Goal: Task Accomplishment & Management: Complete application form

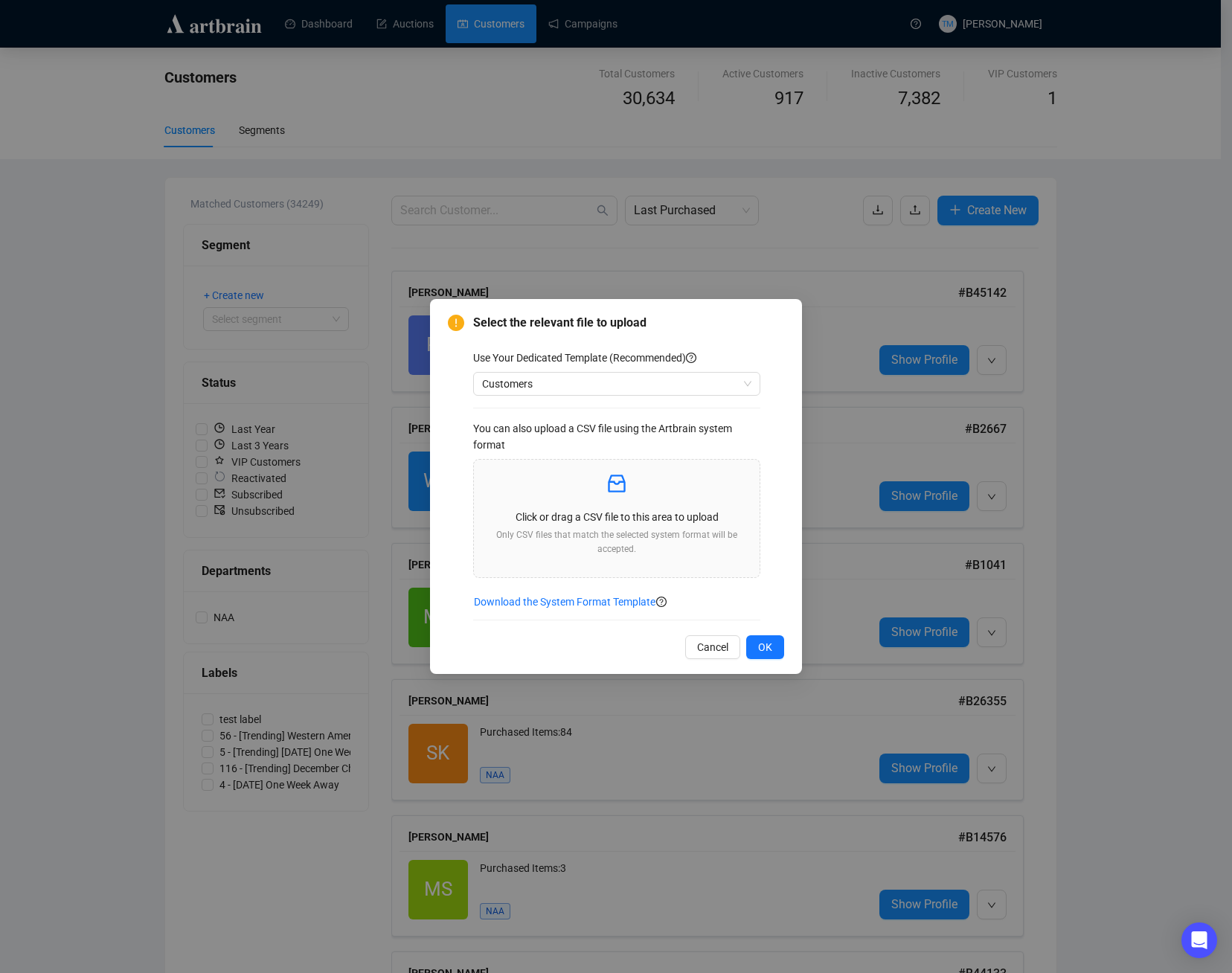
click at [332, 262] on div "Select the relevant file to upload Use Your Dedicated Template (Recommended) Cu…" at bounding box center [616, 486] width 1232 height 973
click at [638, 386] on span "Customers" at bounding box center [616, 384] width 269 height 22
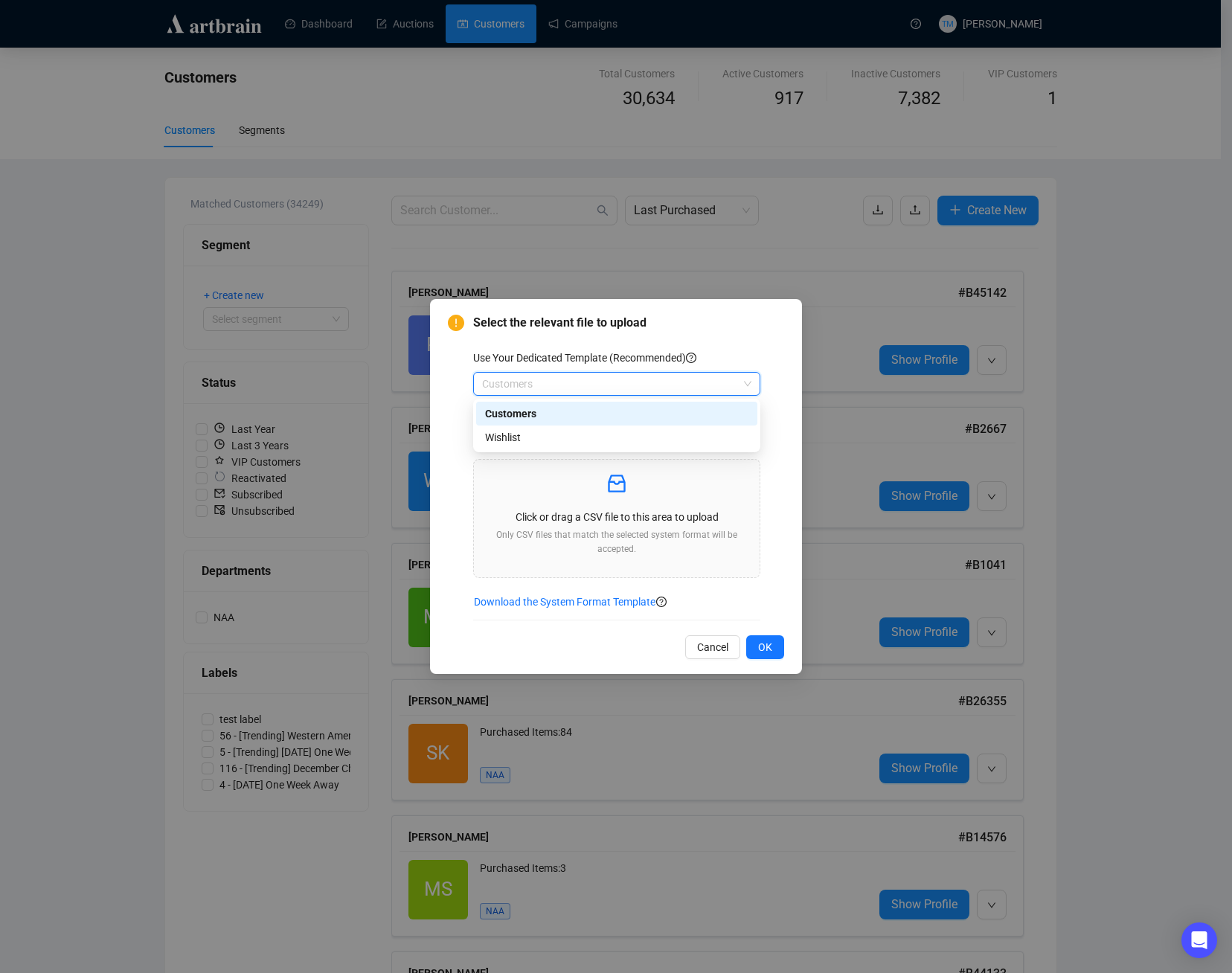
click at [543, 418] on div "Customers" at bounding box center [617, 413] width 263 height 16
click at [620, 511] on p "Click or drag a CSV file to this area to upload" at bounding box center [617, 516] width 262 height 16
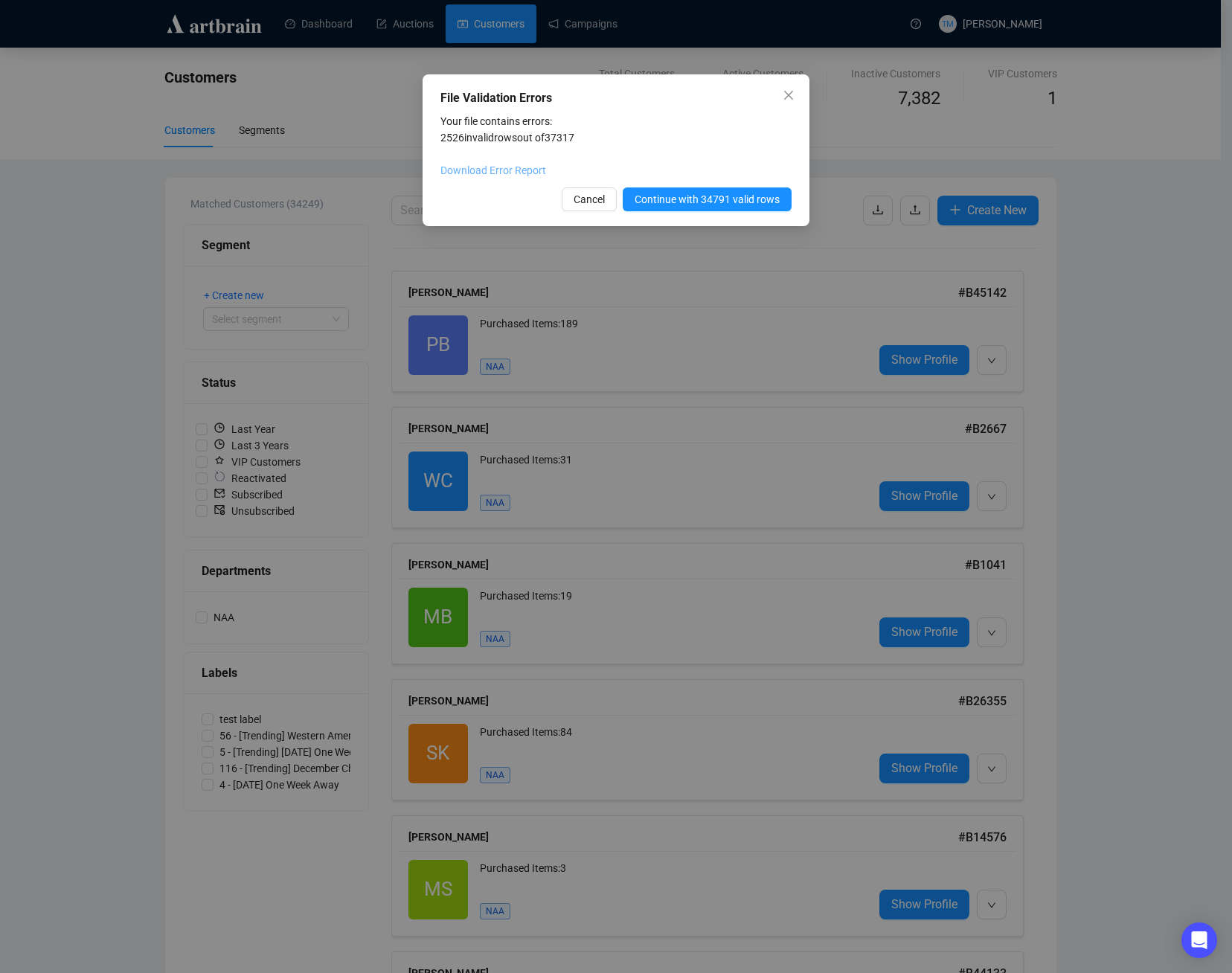
click at [495, 169] on link "Download Error Report" at bounding box center [493, 170] width 106 height 12
click at [694, 201] on span "Continue with 34791 valid rows" at bounding box center [707, 199] width 145 height 16
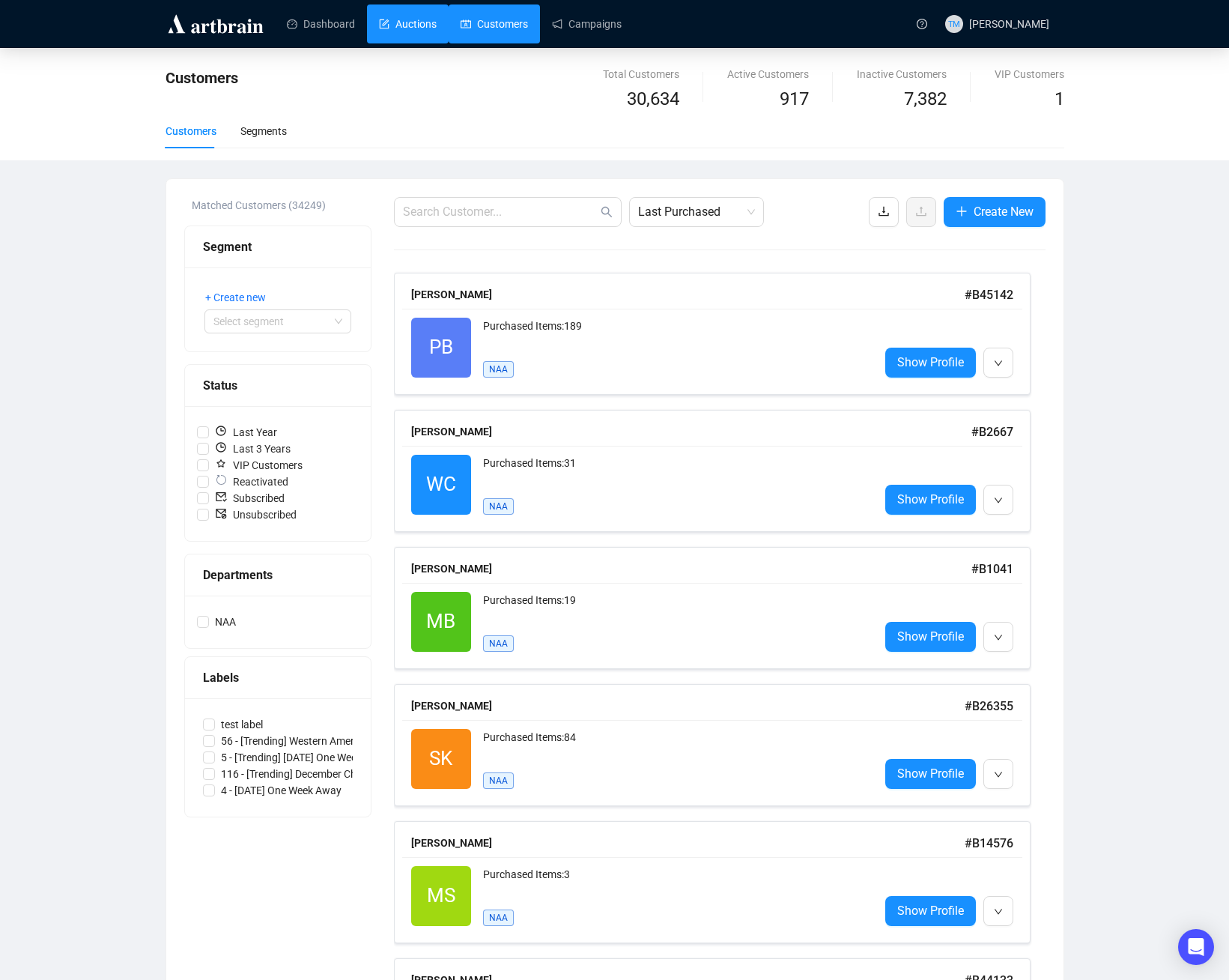
click at [398, 32] on link "Auctions" at bounding box center [408, 23] width 57 height 39
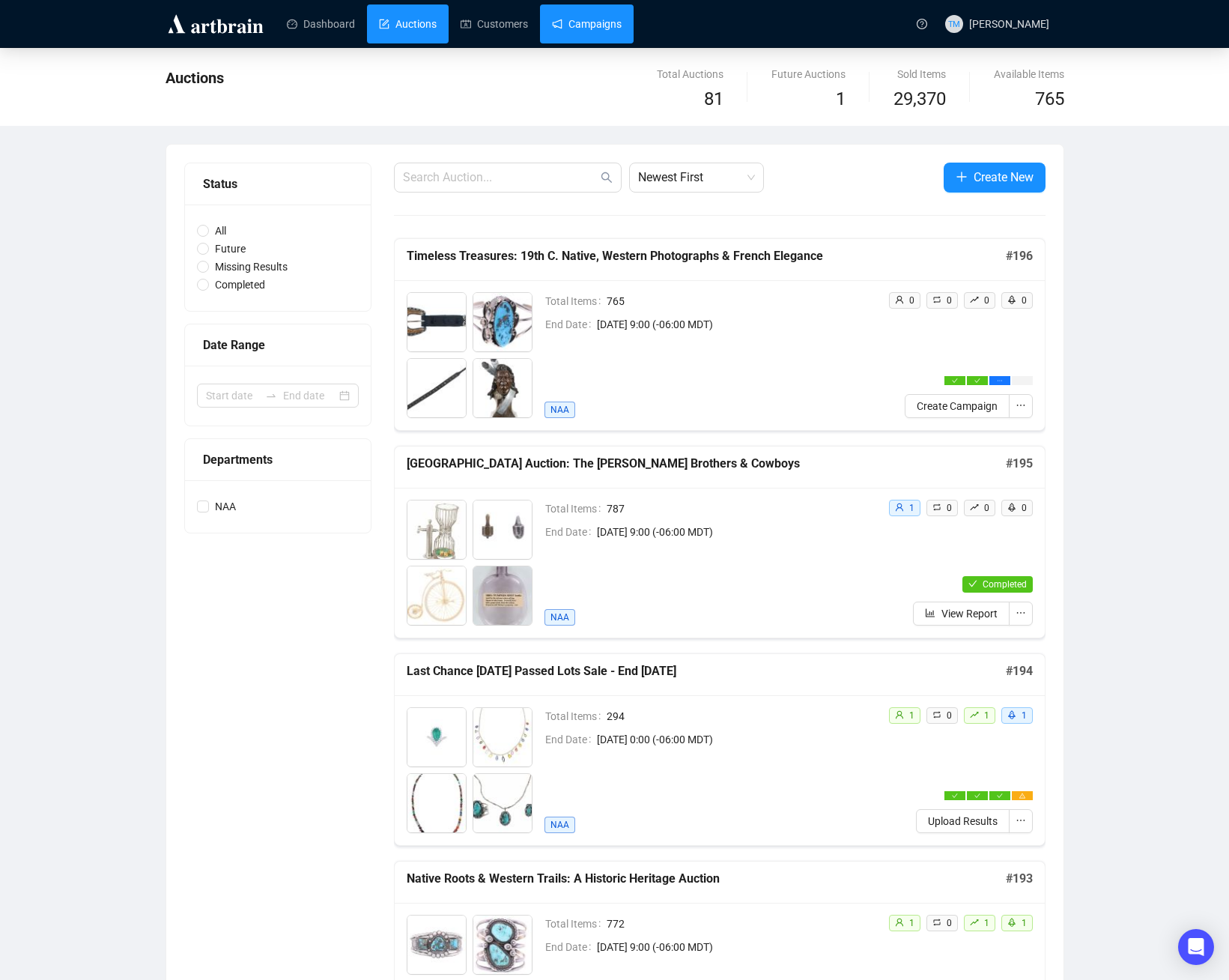
click at [593, 28] on link "Campaigns" at bounding box center [587, 23] width 70 height 39
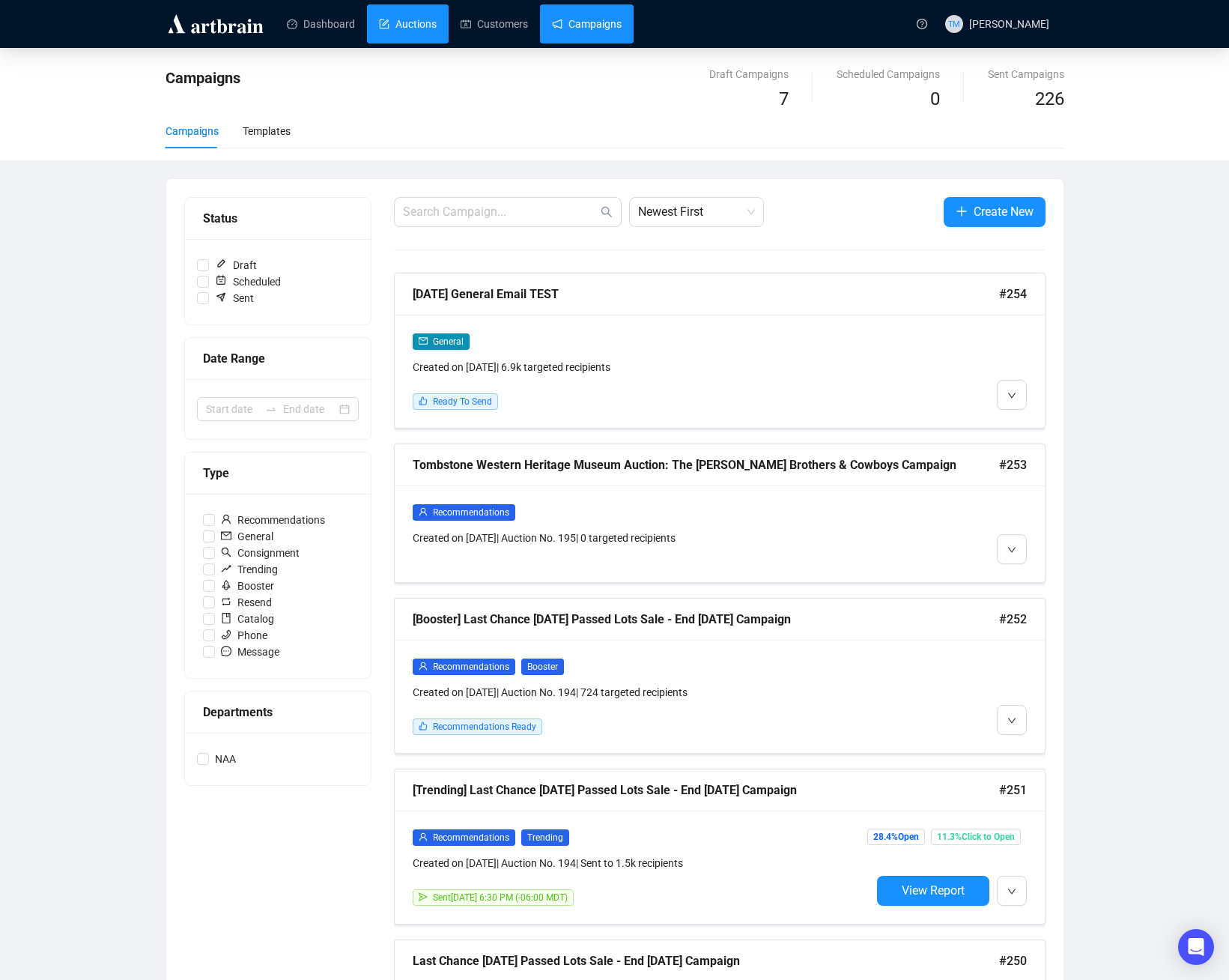
click at [411, 19] on link "Auctions" at bounding box center [408, 23] width 57 height 39
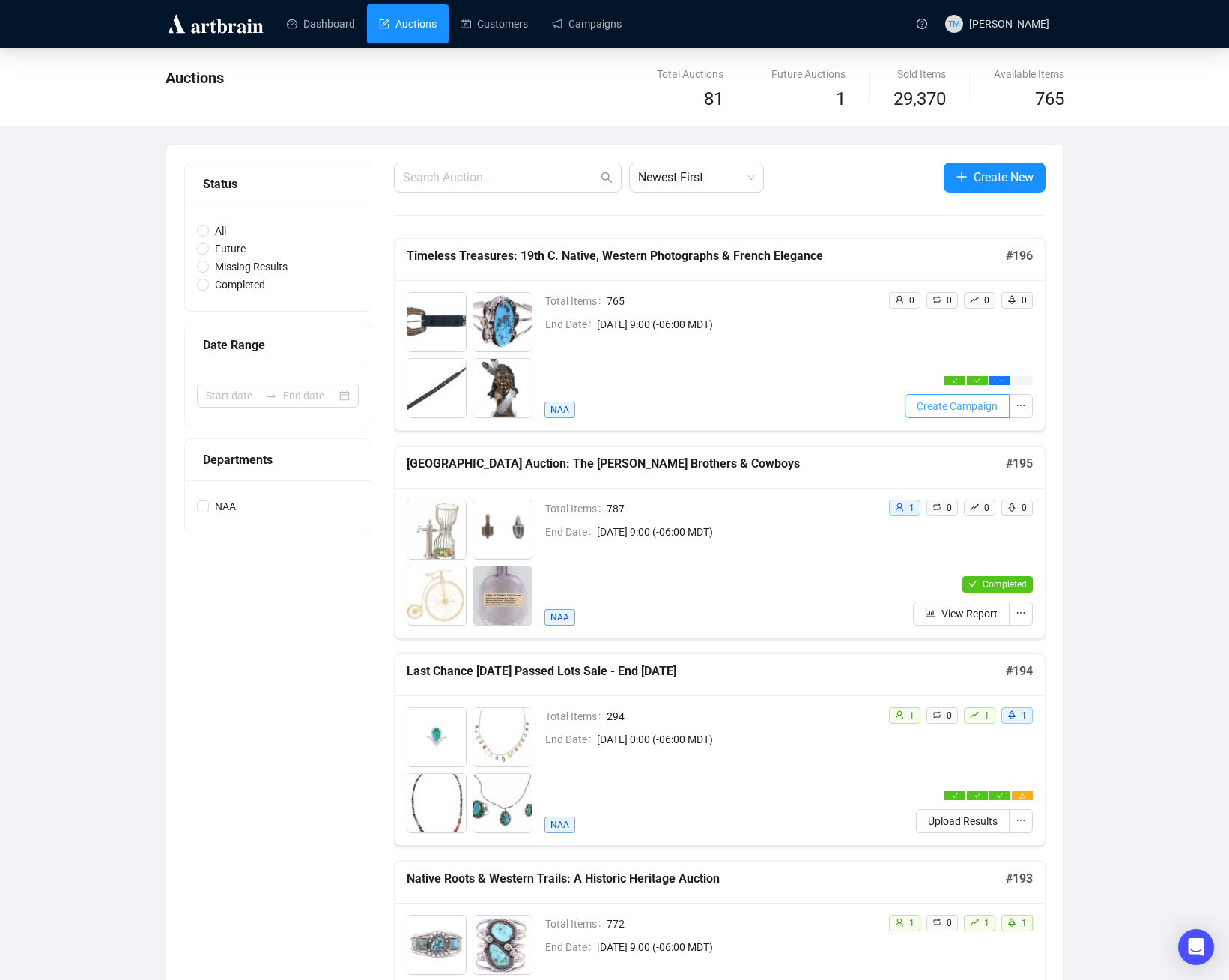
click at [969, 411] on span "Create Campaign" at bounding box center [957, 406] width 81 height 16
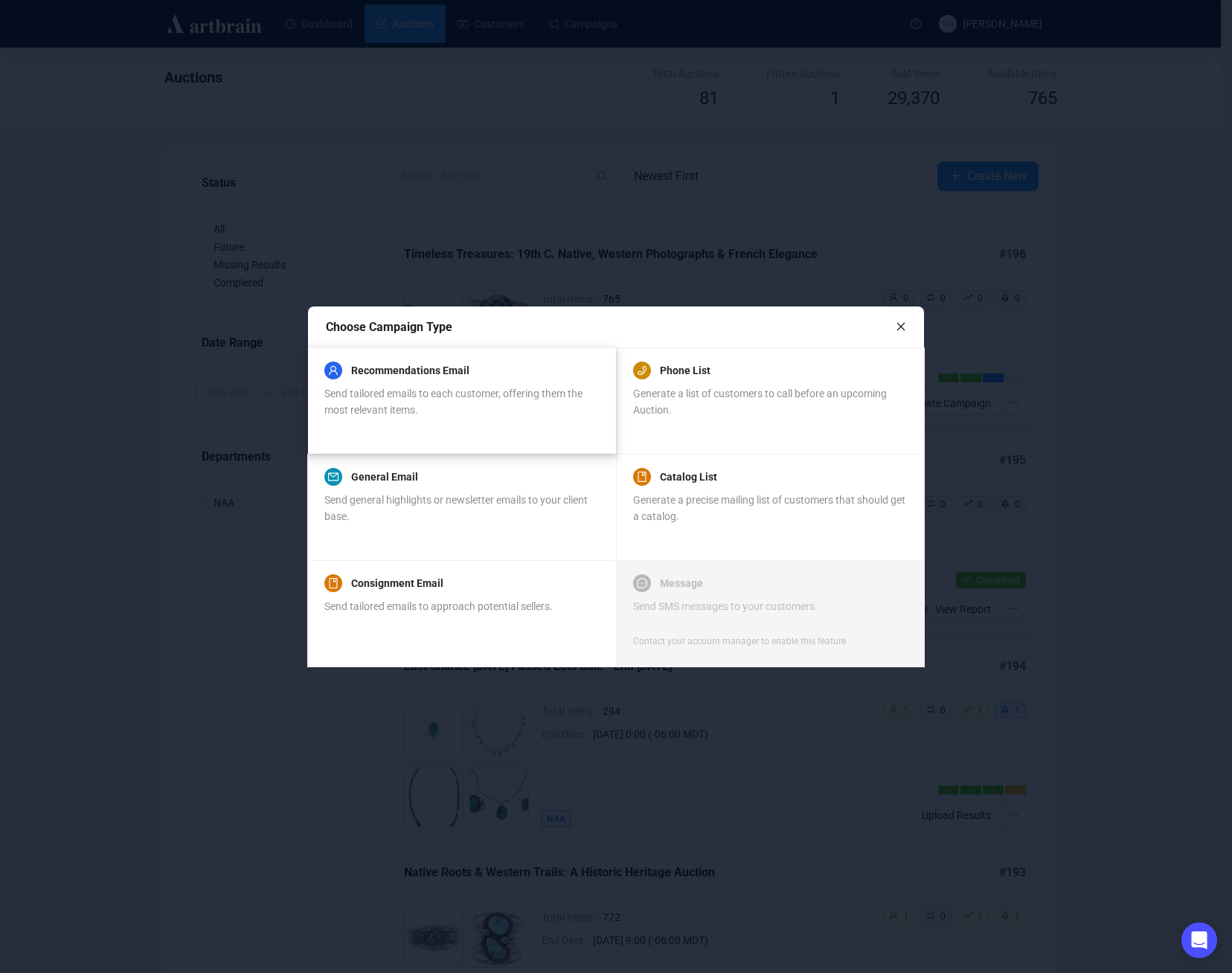
click at [473, 395] on span "Send tailored emails to each customer, offering them the most relevant items." at bounding box center [453, 401] width 258 height 28
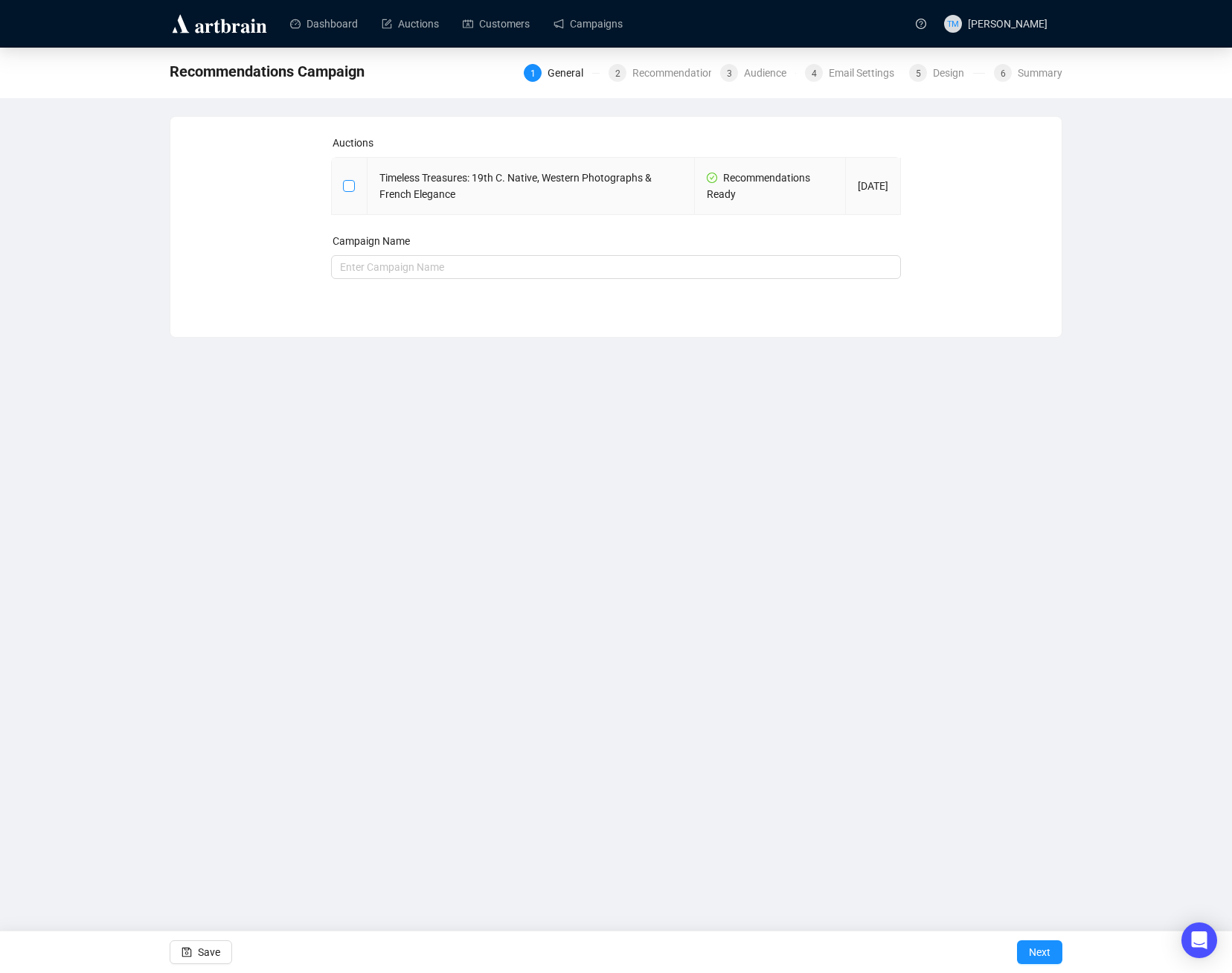
click at [344, 187] on input "checkbox" at bounding box center [348, 185] width 11 height 11
checkbox input "true"
type input "Timeless Treasures: 19th C. Native, Western Photographs & French Elegance Campa…"
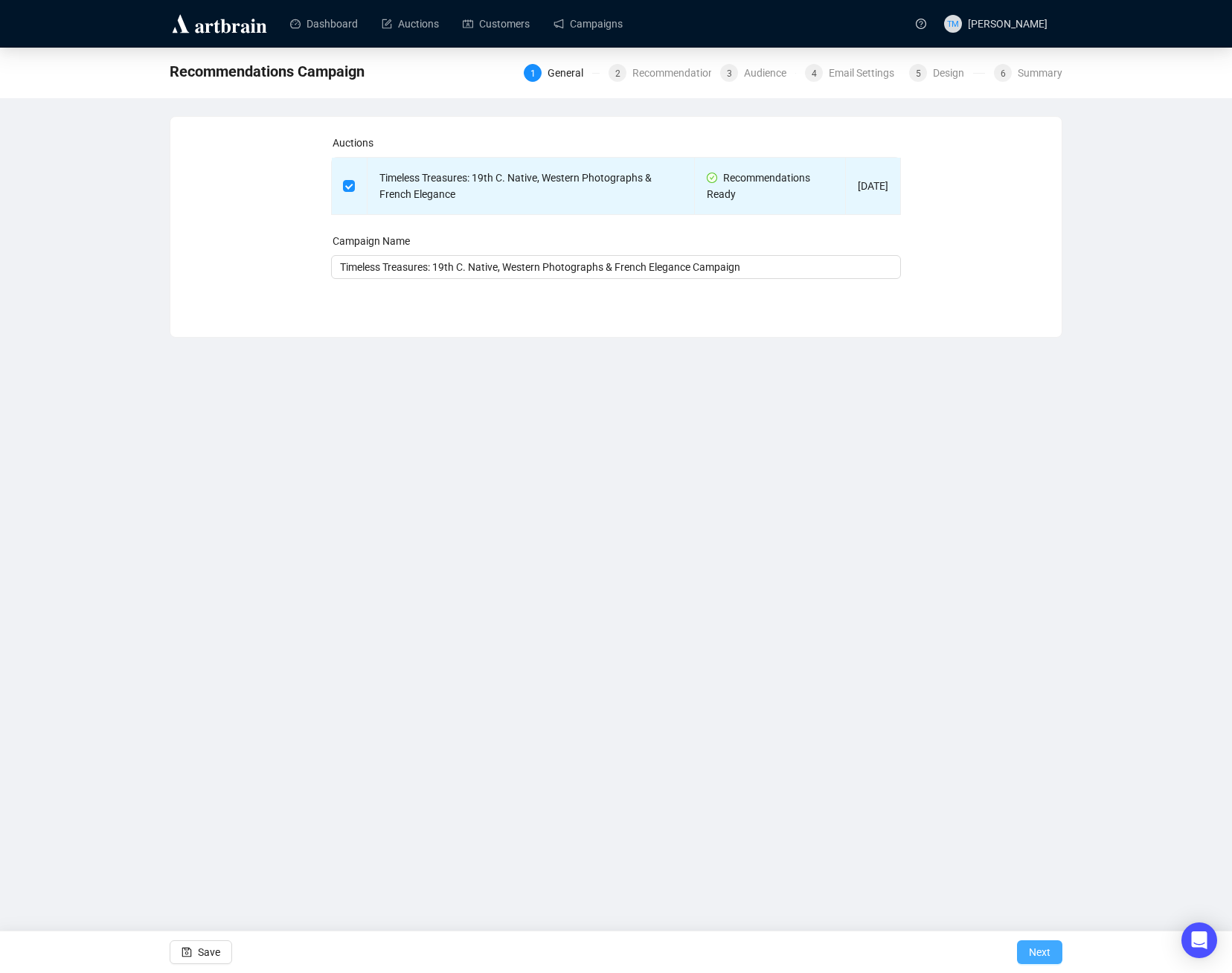
click at [1050, 945] on span "Next" at bounding box center [1039, 952] width 21 height 42
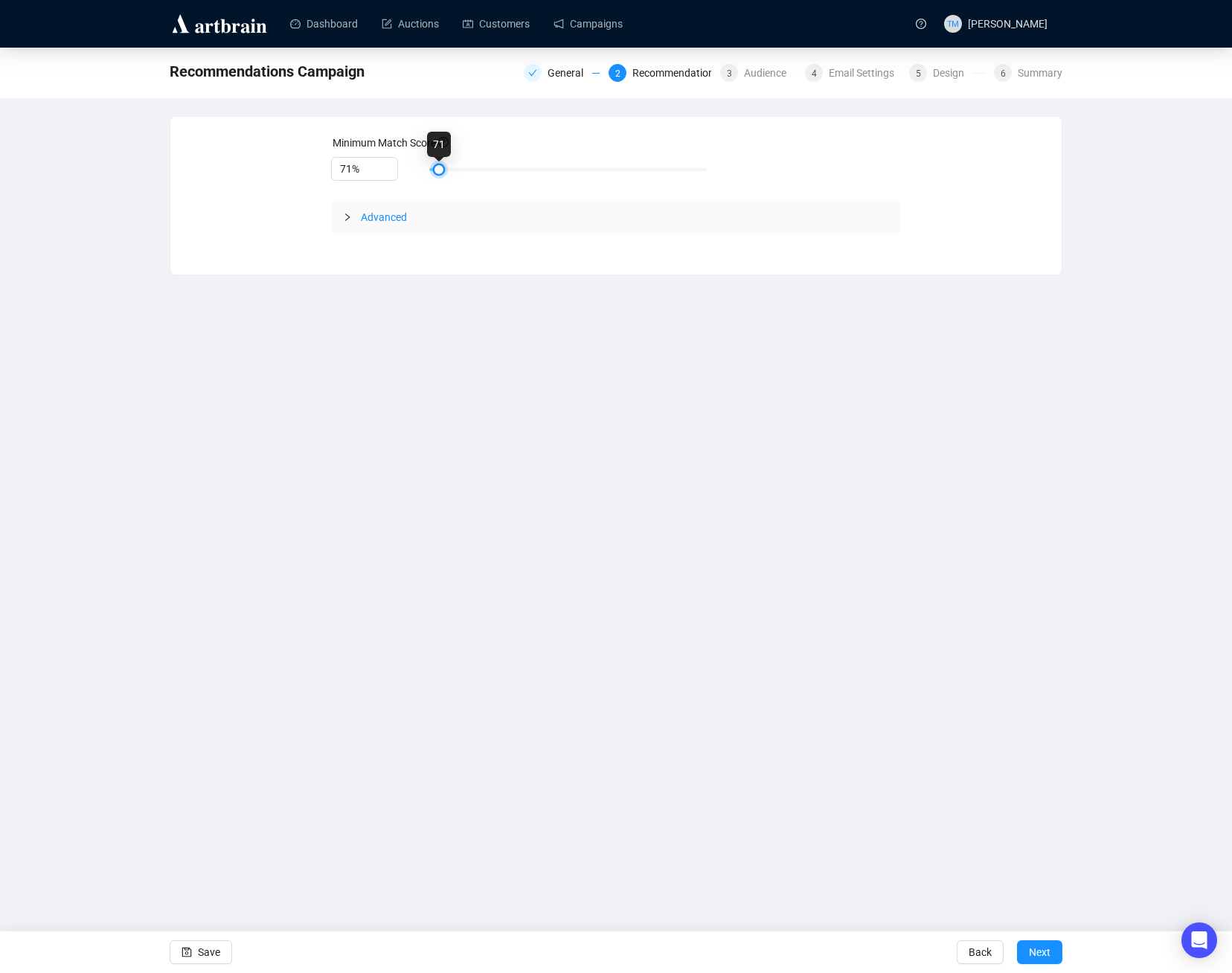
type input "70%"
drag, startPoint x: 516, startPoint y: 172, endPoint x: 414, endPoint y: 157, distance: 103.1
click at [414, 157] on div "70%" at bounding box center [616, 169] width 571 height 25
click at [373, 211] on span "Advanced" at bounding box center [384, 216] width 46 height 12
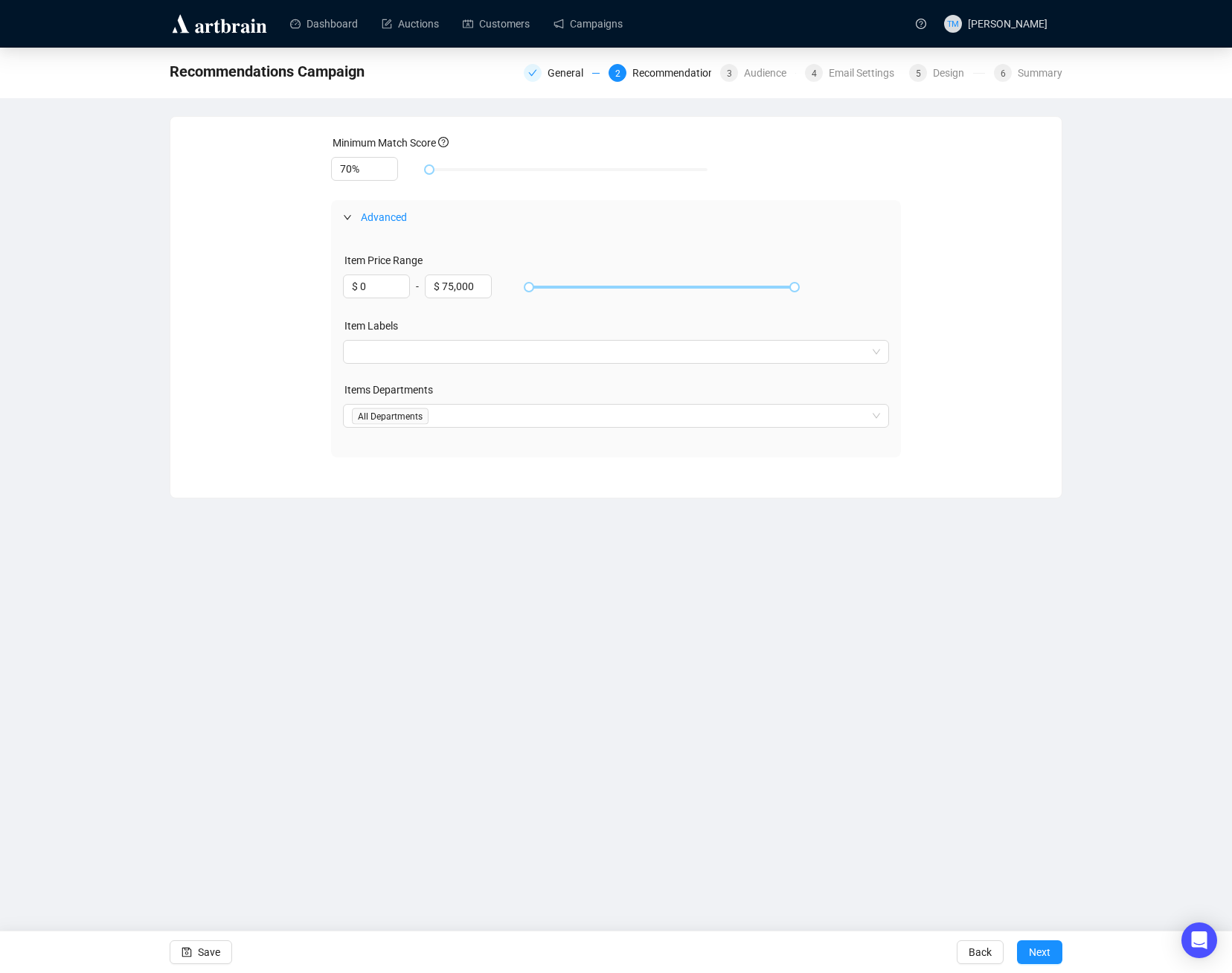
click at [369, 215] on span "Advanced" at bounding box center [384, 216] width 46 height 12
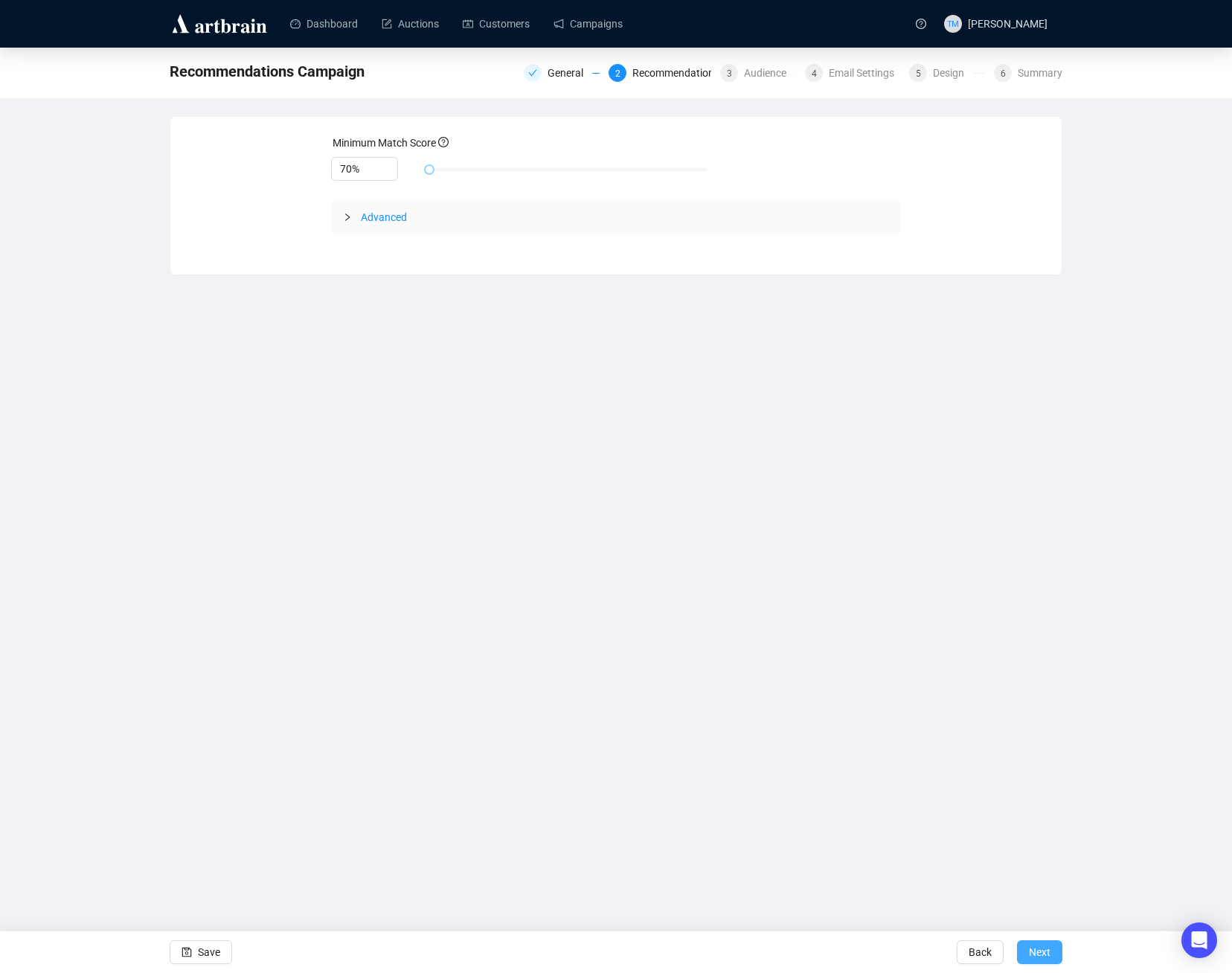
click at [1057, 955] on button "Next" at bounding box center [1039, 952] width 45 height 24
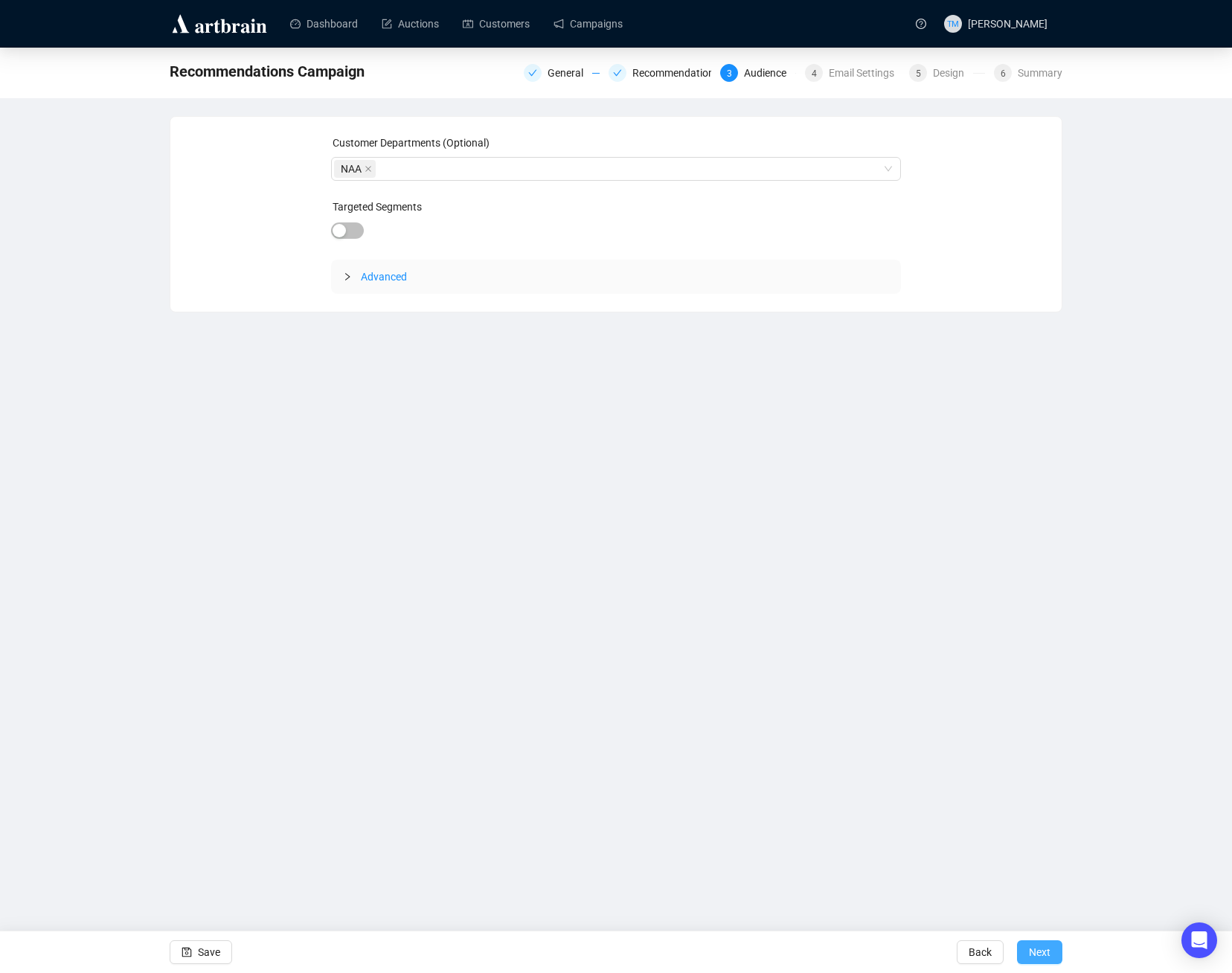
click at [1044, 961] on span "Next" at bounding box center [1039, 952] width 21 height 42
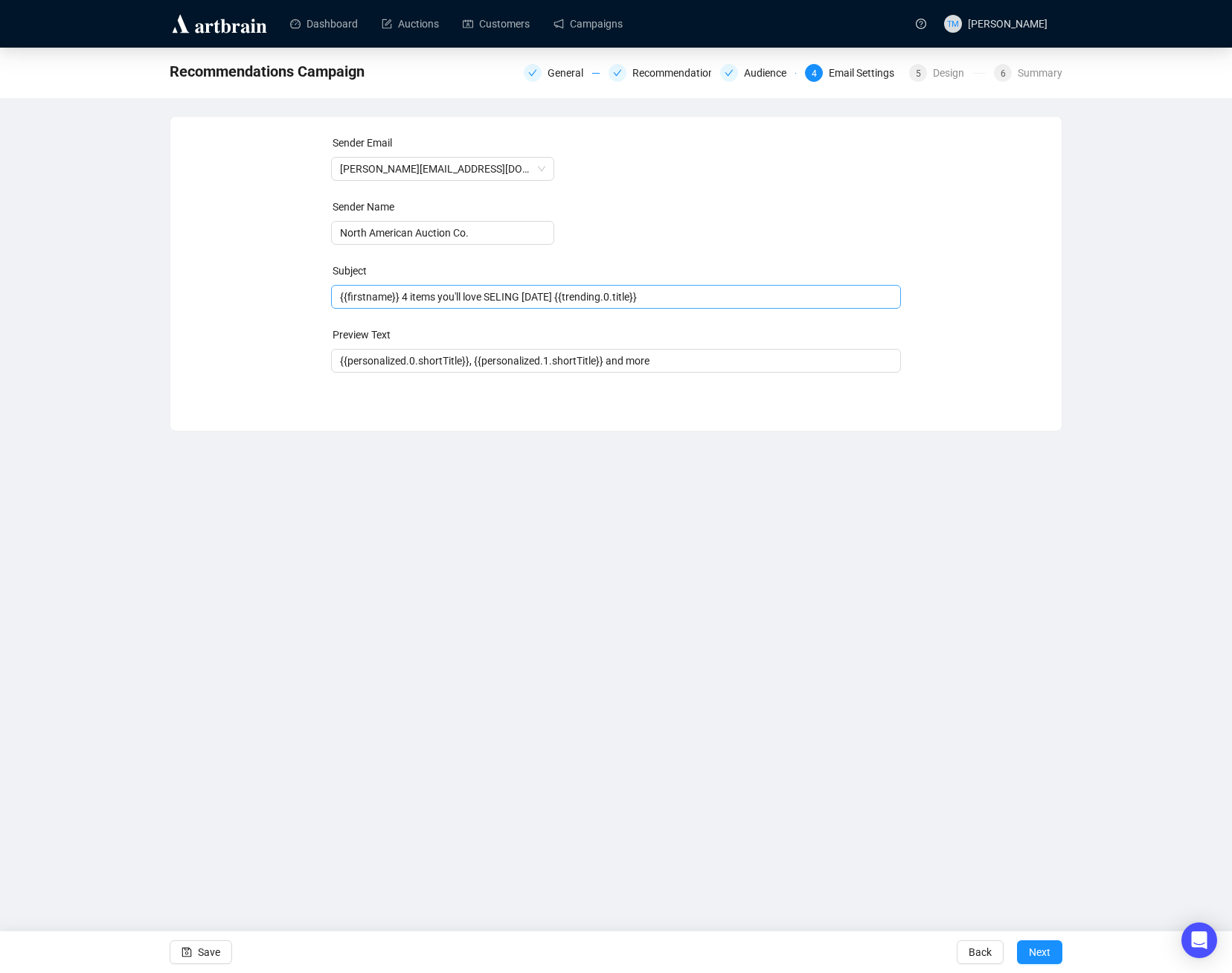
click at [536, 295] on span "{{firstname}} 4 items you'll love SELING TODAY {{trending.0.title}}" at bounding box center [616, 296] width 571 height 12
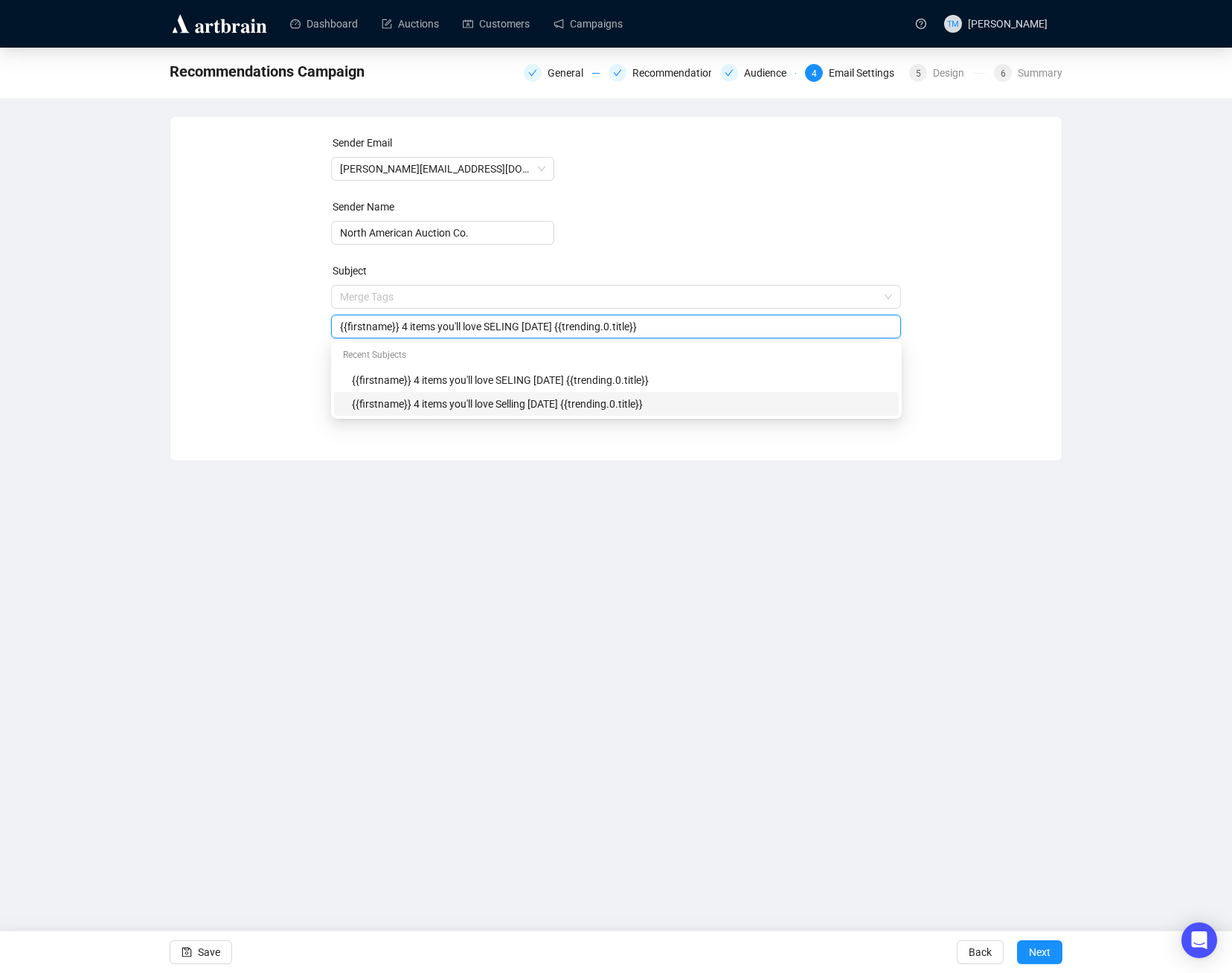
click at [571, 404] on div "{{firstname}} 4 items you'll love Selling Tomorrow {{trending.0.title}}" at bounding box center [620, 403] width 538 height 16
type input "{{firstname}} 4 items you'll love Selling Tomorrow {{trending.0.title}}"
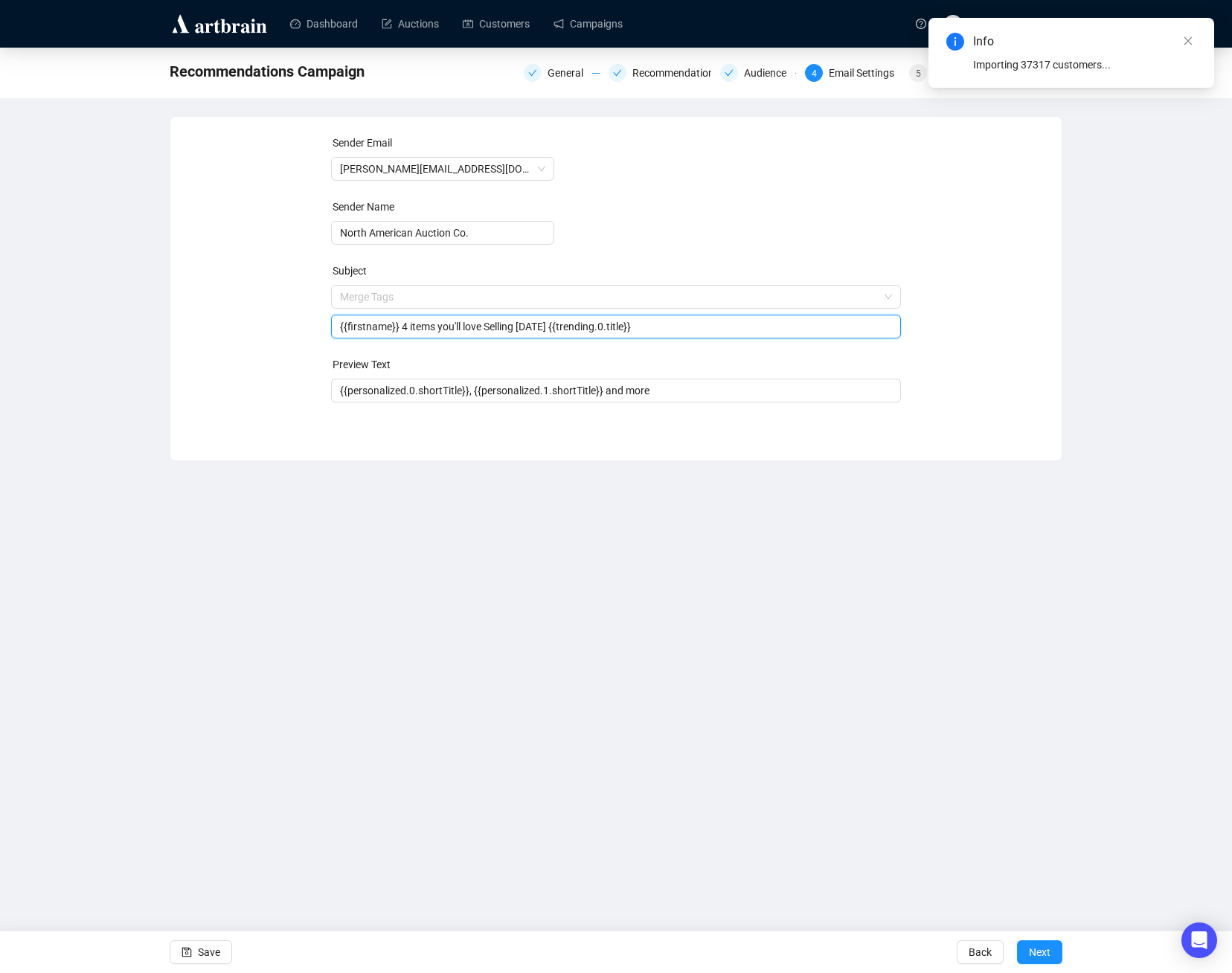
click at [1087, 61] on div "Importing 37317 customers..." at bounding box center [1084, 64] width 223 height 16
click at [1042, 952] on span "Next" at bounding box center [1039, 952] width 21 height 42
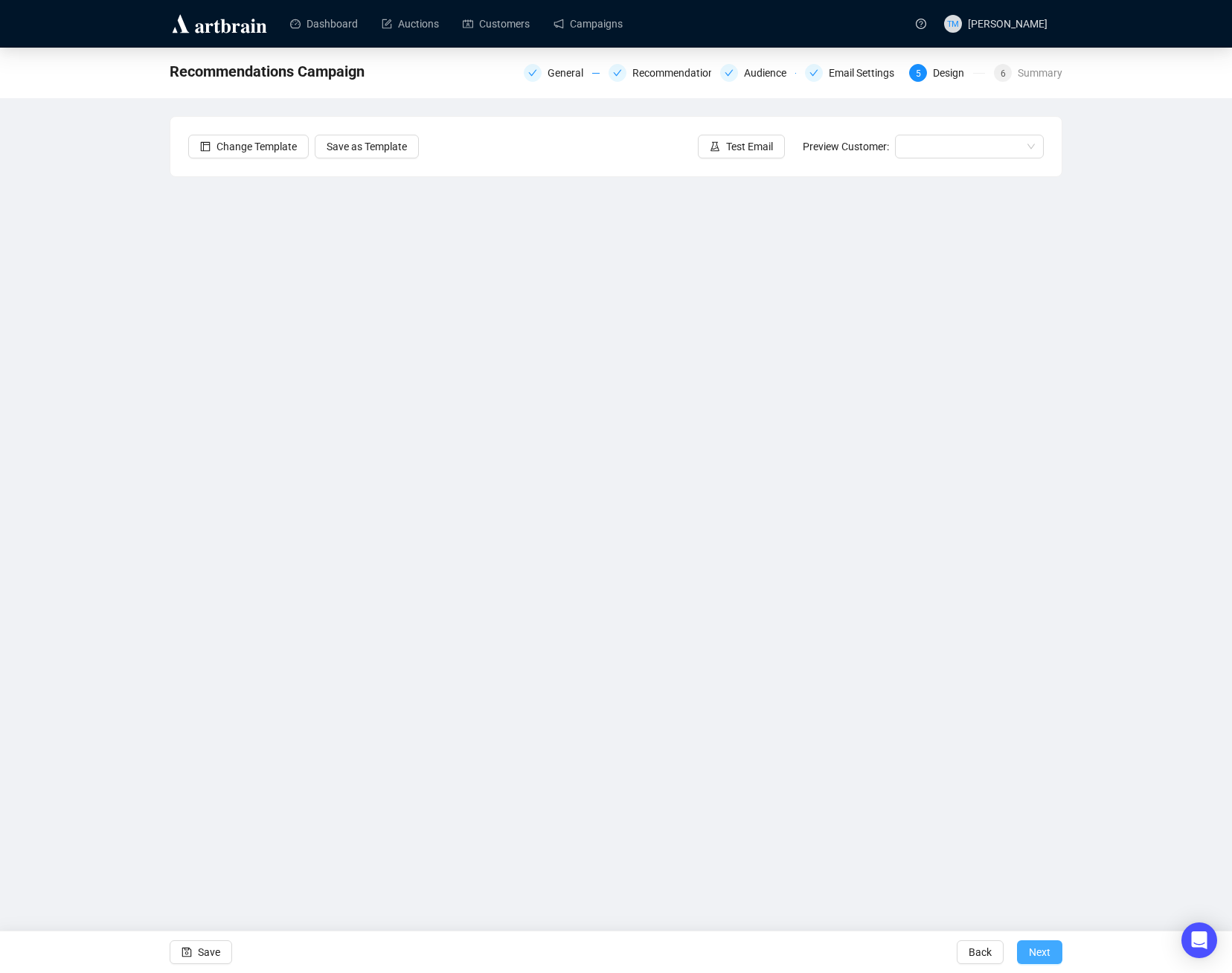
click at [1033, 946] on span "Next" at bounding box center [1039, 952] width 21 height 42
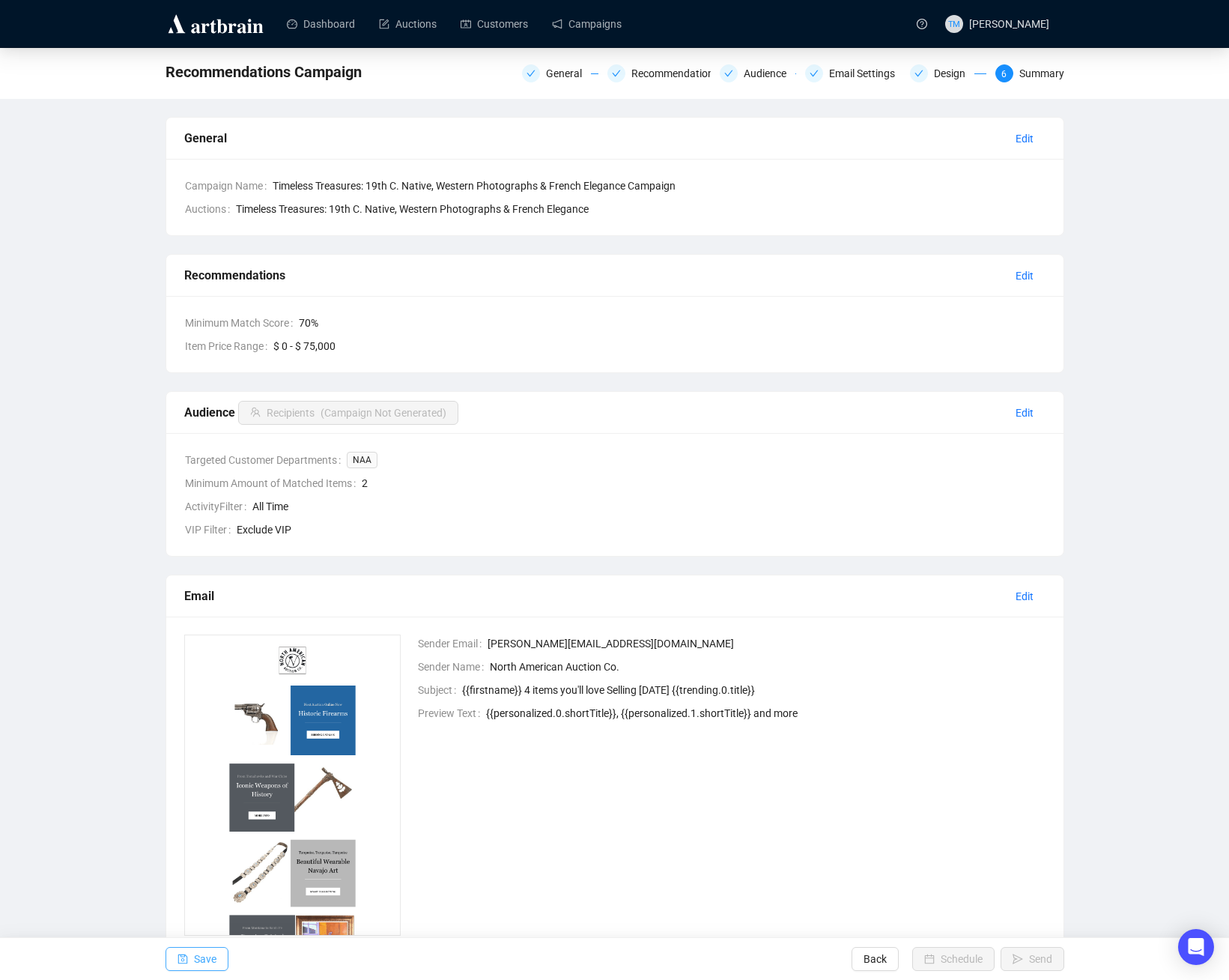
click at [198, 960] on span "Save" at bounding box center [204, 958] width 22 height 42
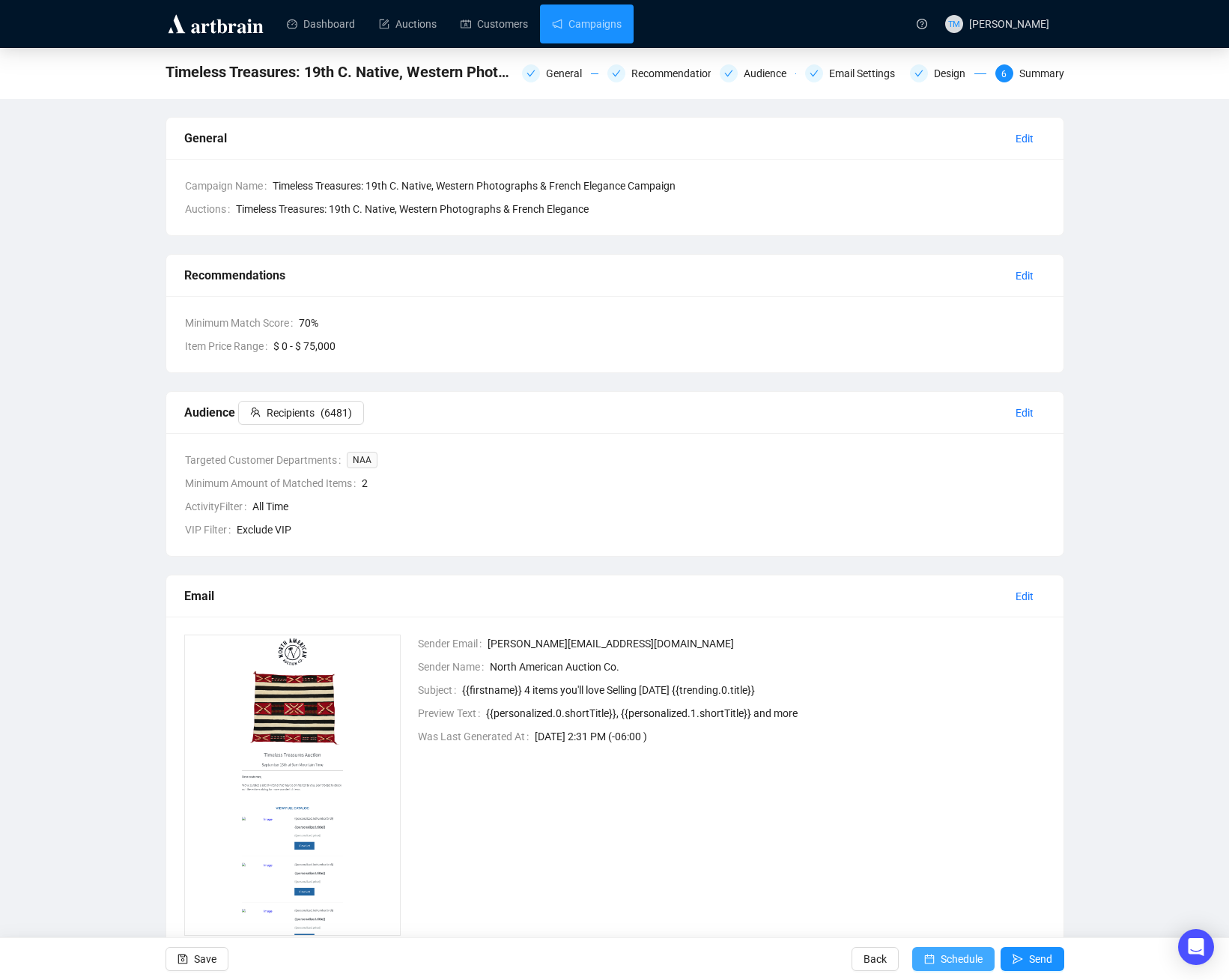
click at [949, 950] on span "Schedule" at bounding box center [961, 958] width 42 height 42
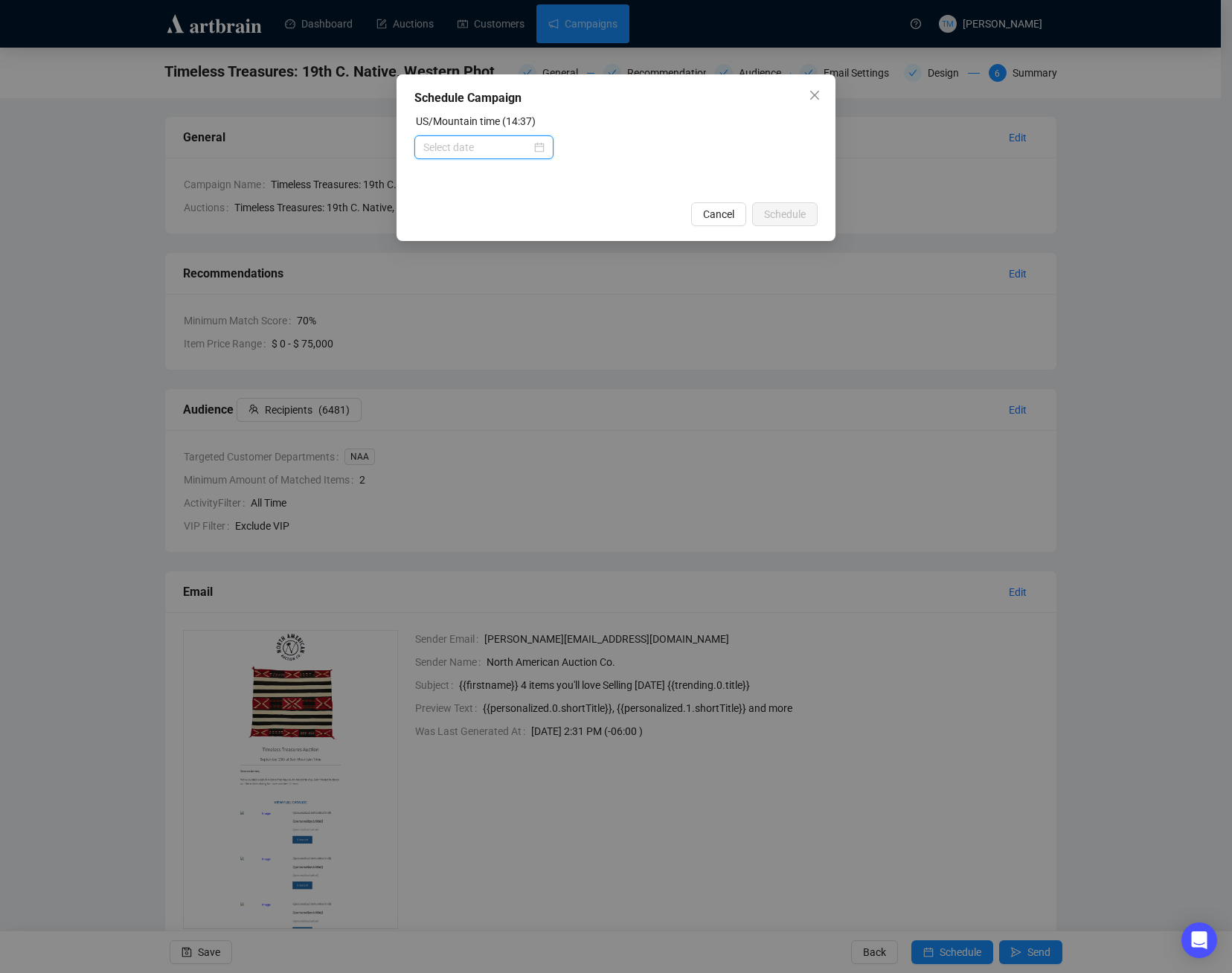
click at [523, 140] on input at bounding box center [476, 147] width 108 height 16
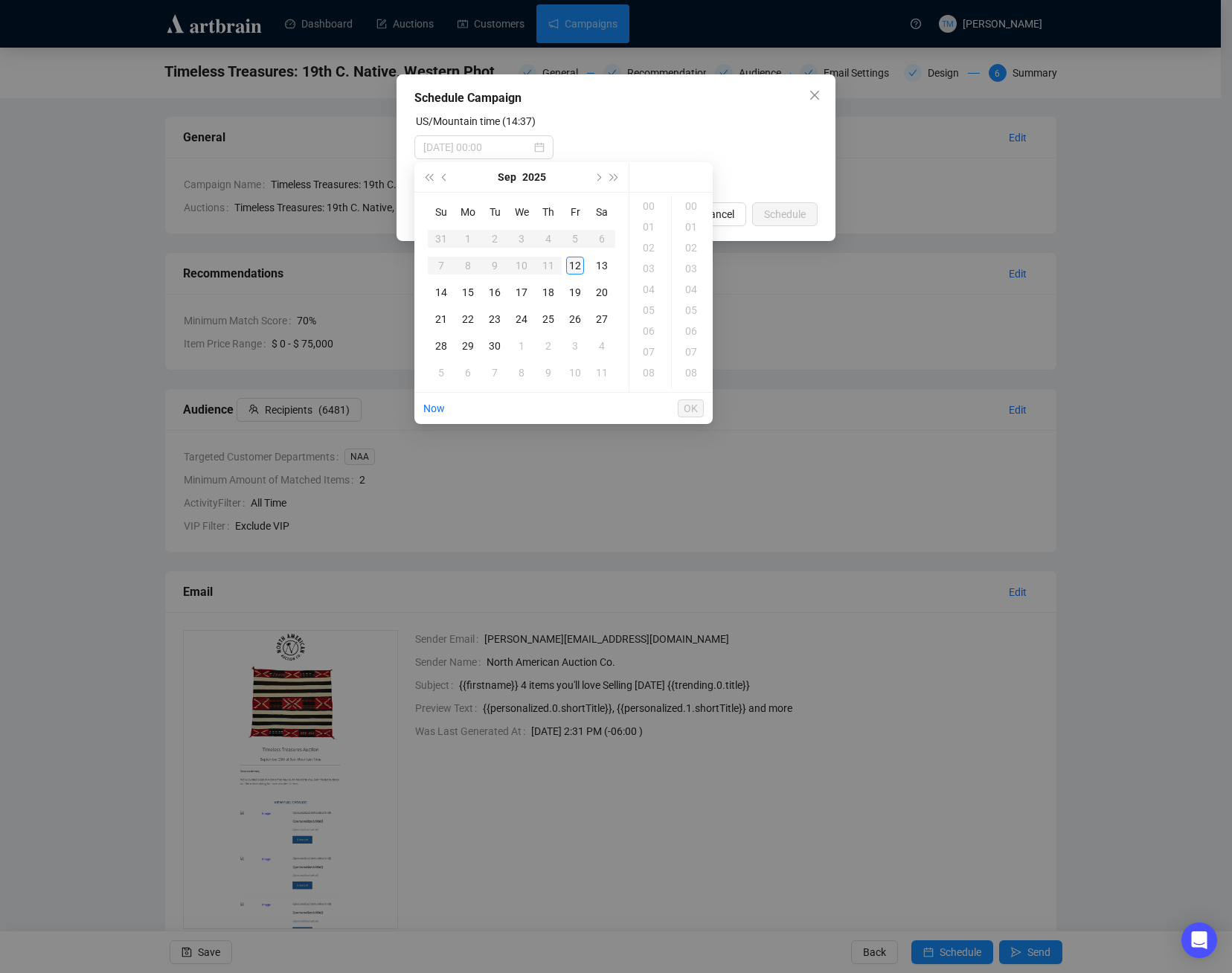
click at [578, 264] on div "12" at bounding box center [575, 265] width 18 height 18
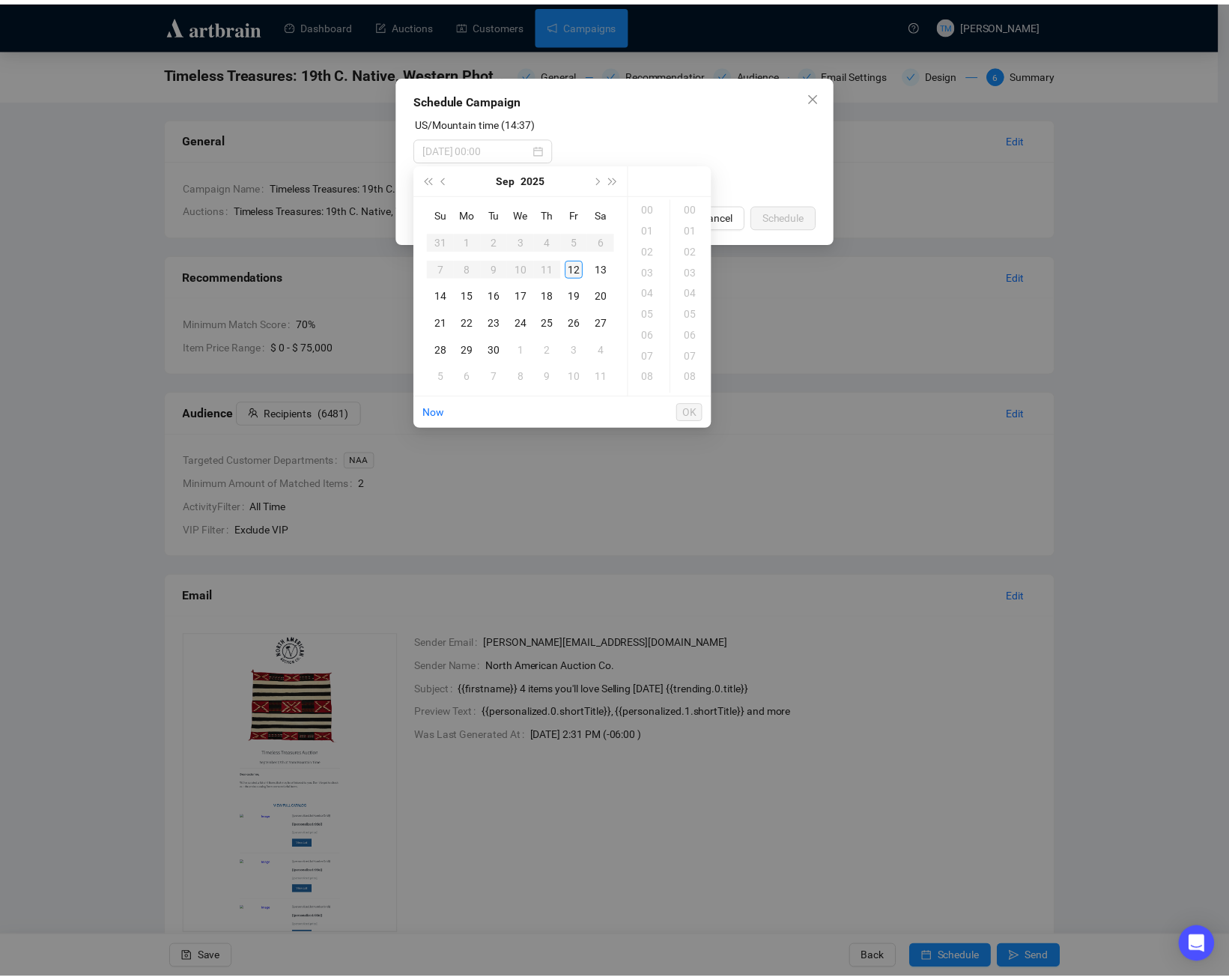
scroll to position [315, 0]
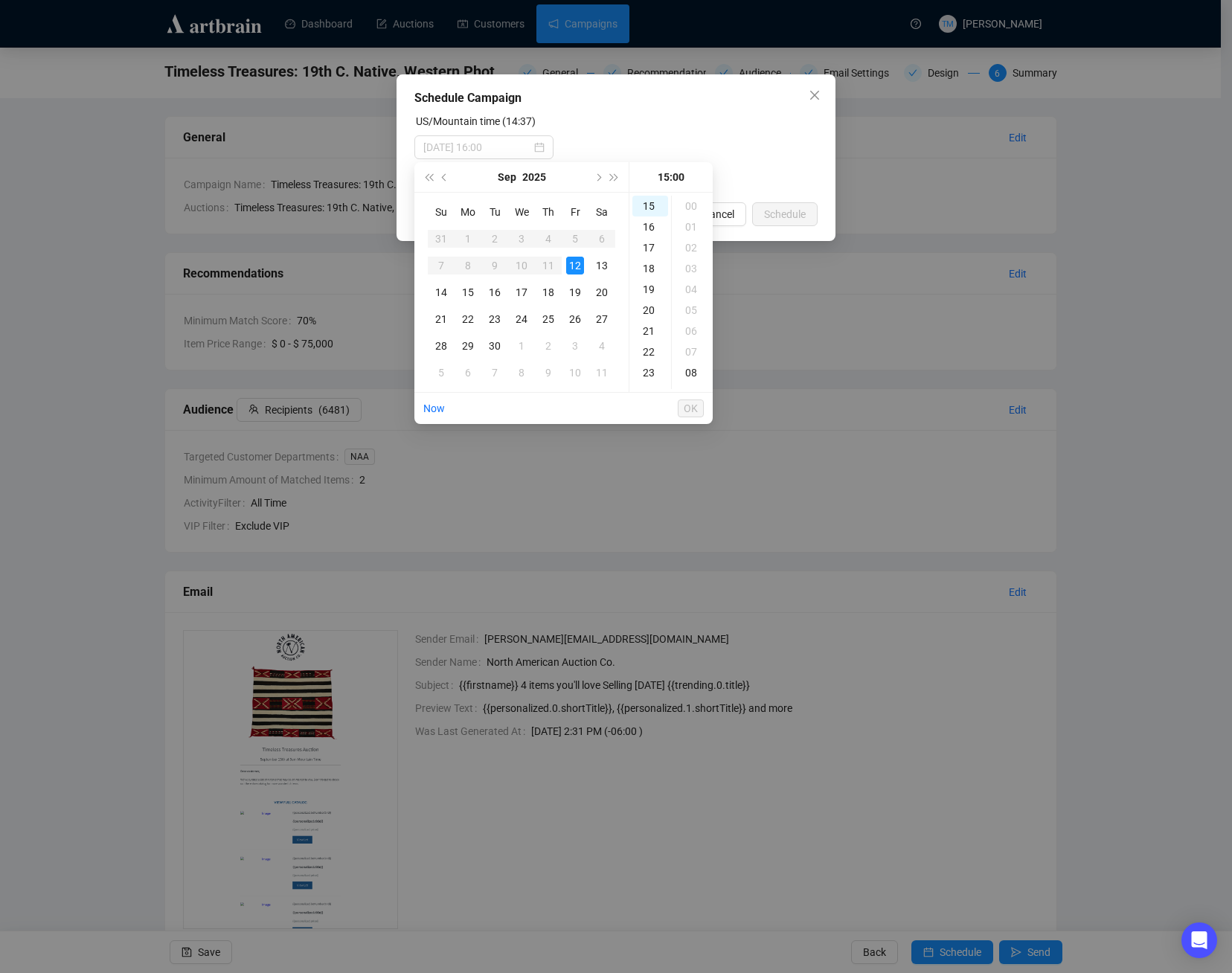
type input "2025-09-12 15:00"
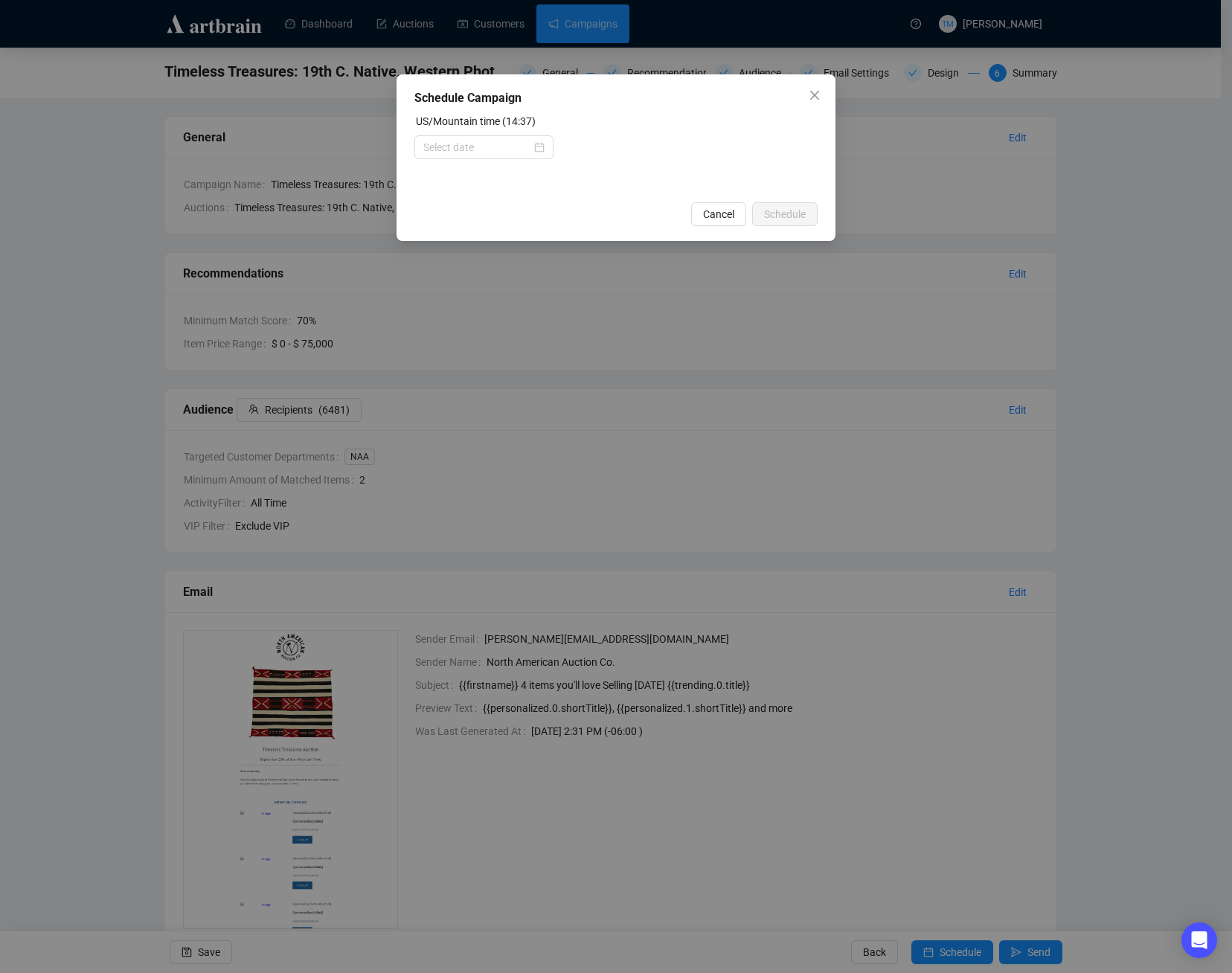
click at [674, 128] on div "US/Mountain time (14:37)" at bounding box center [615, 124] width 403 height 22
click at [817, 97] on icon "close" at bounding box center [815, 95] width 9 height 9
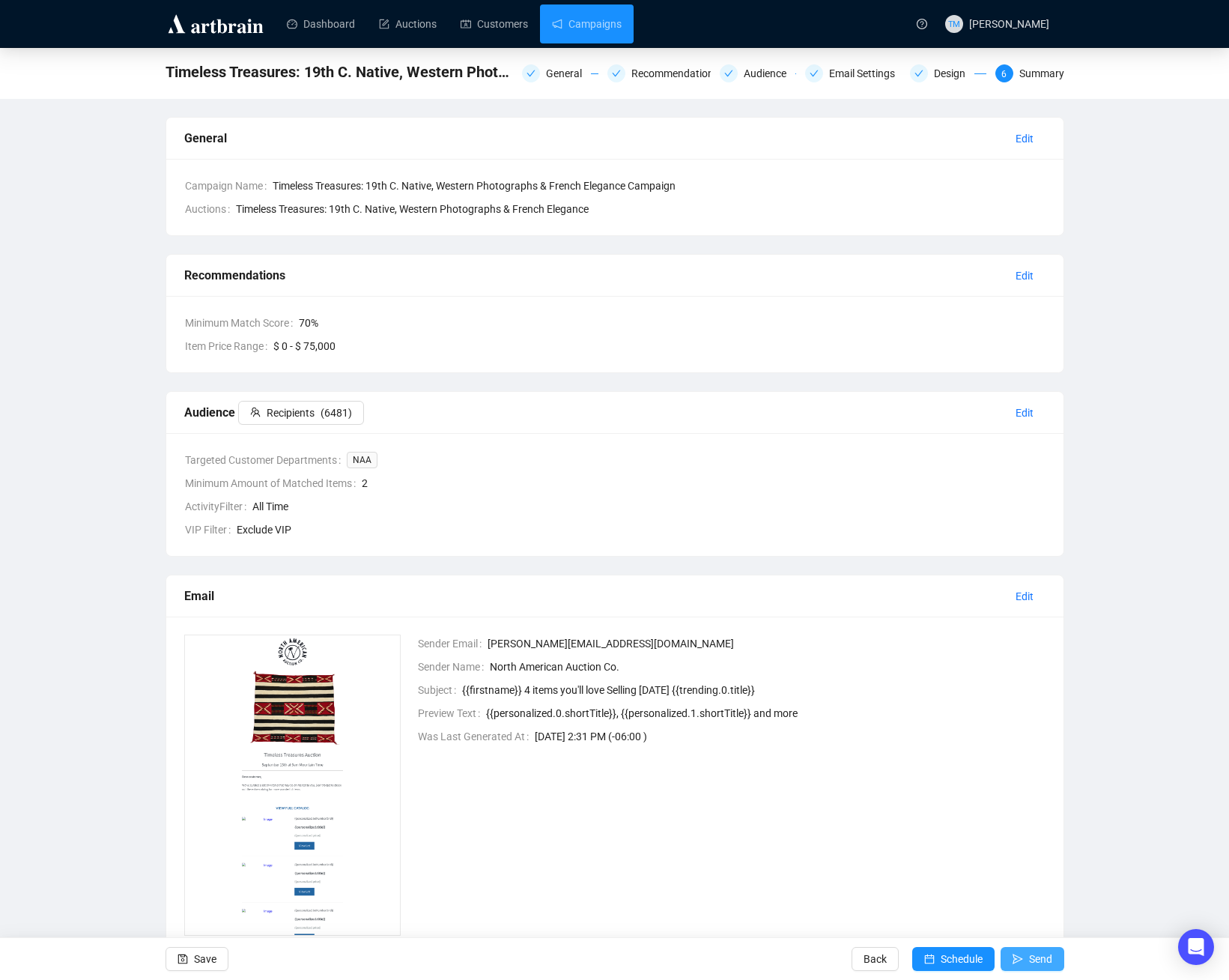
click at [1034, 958] on span "Send" at bounding box center [1041, 958] width 23 height 42
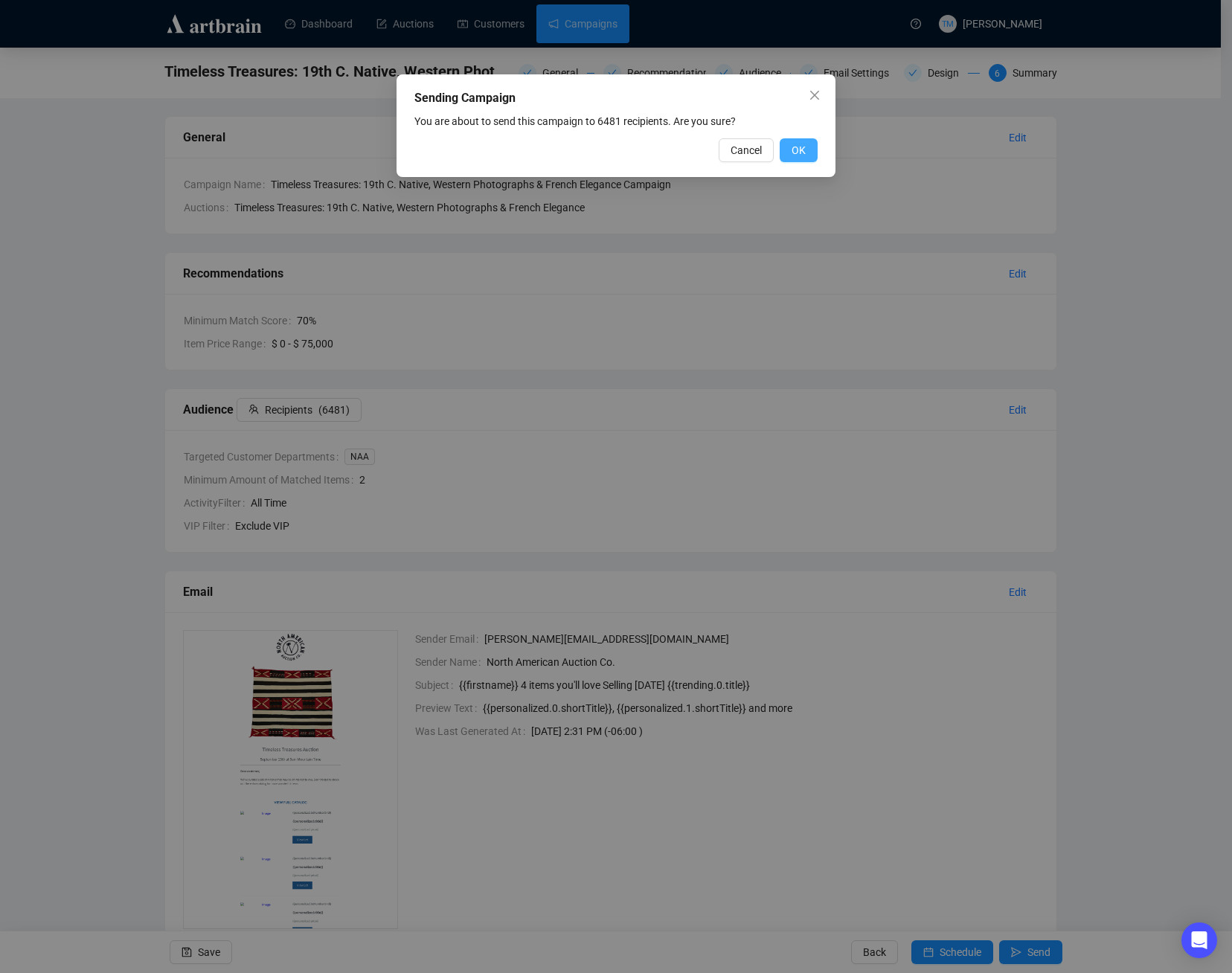
click at [800, 147] on span "OK" at bounding box center [798, 150] width 14 height 16
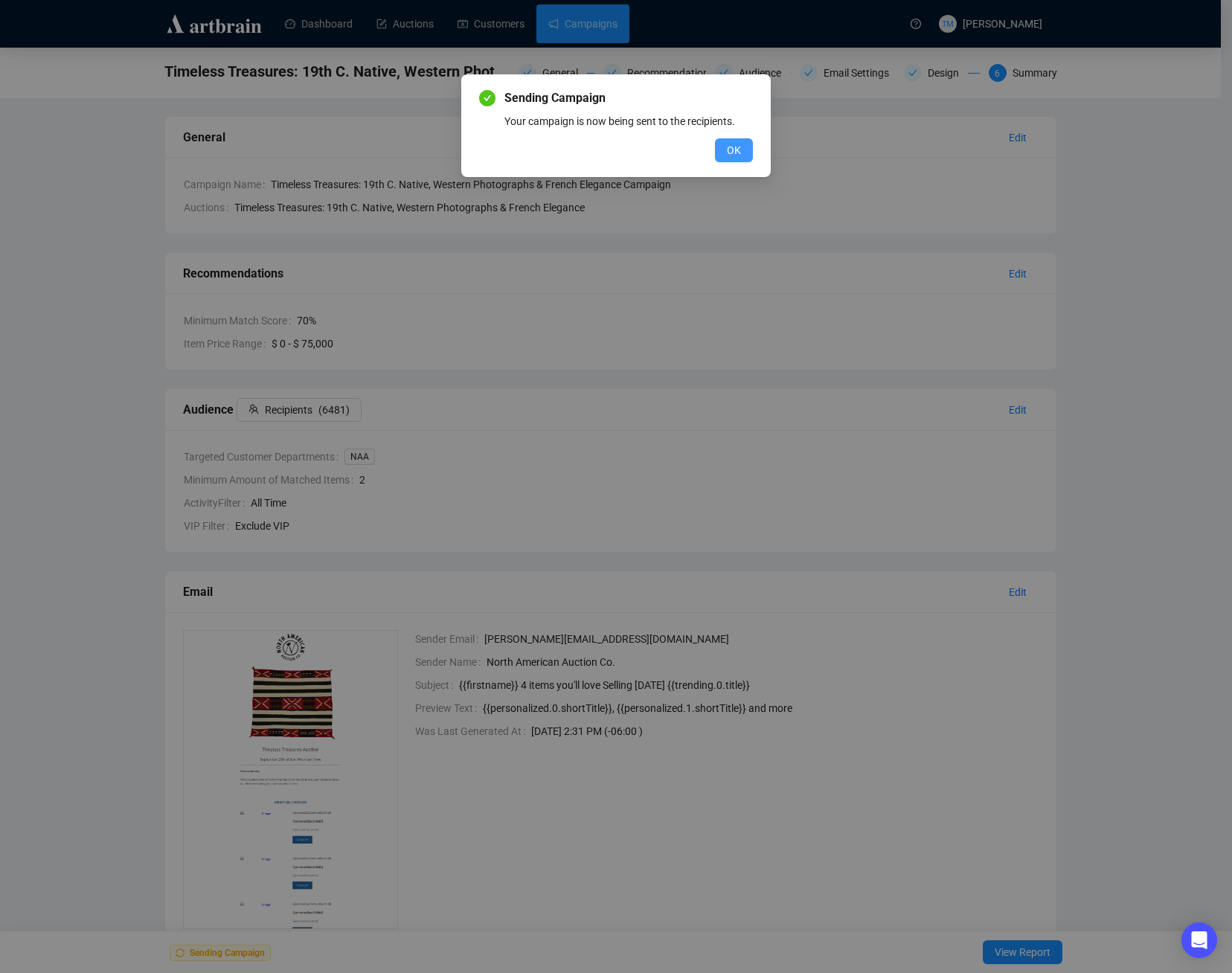
click at [743, 158] on button "OK" at bounding box center [734, 150] width 38 height 24
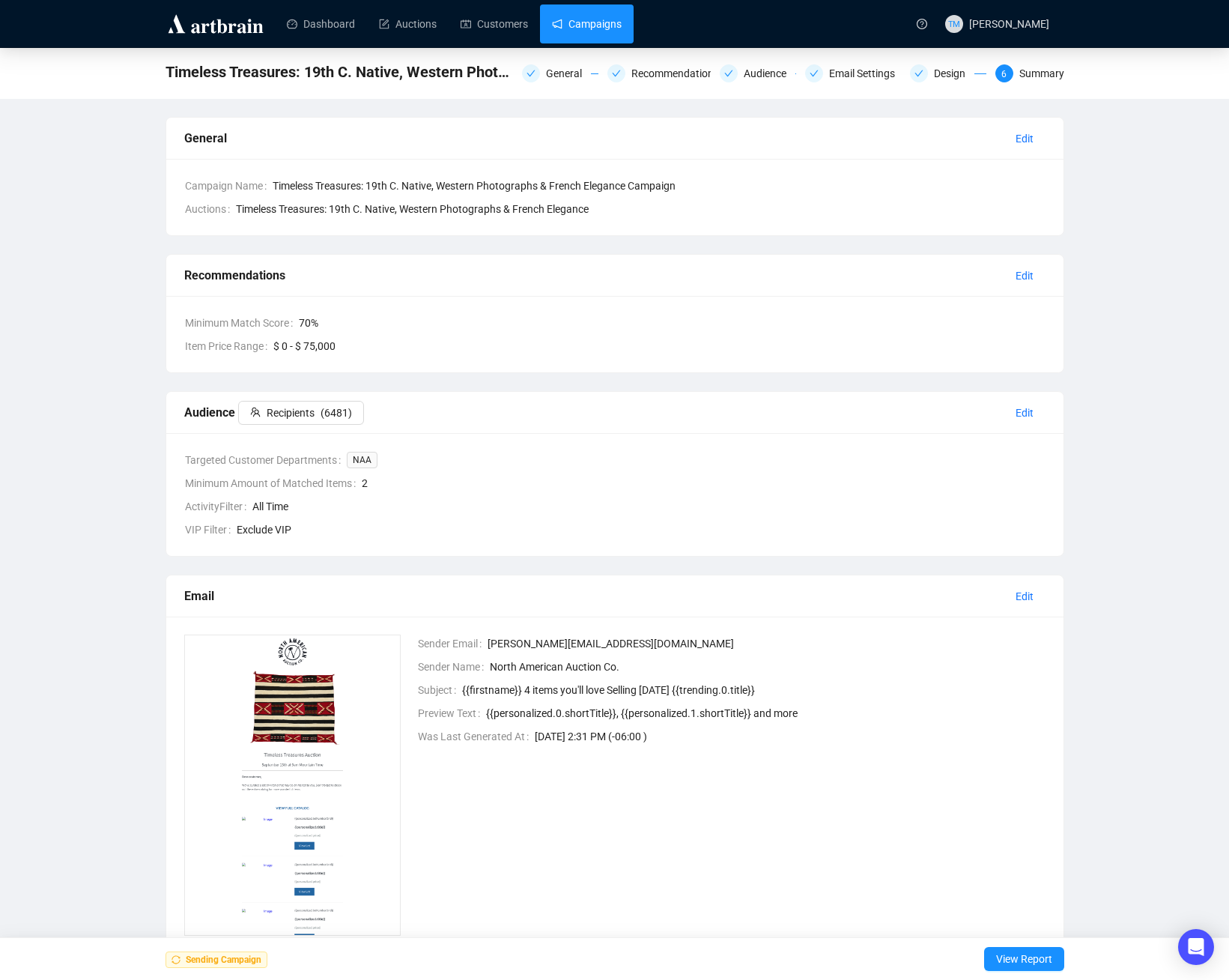
click at [587, 32] on link "Campaigns" at bounding box center [587, 23] width 70 height 39
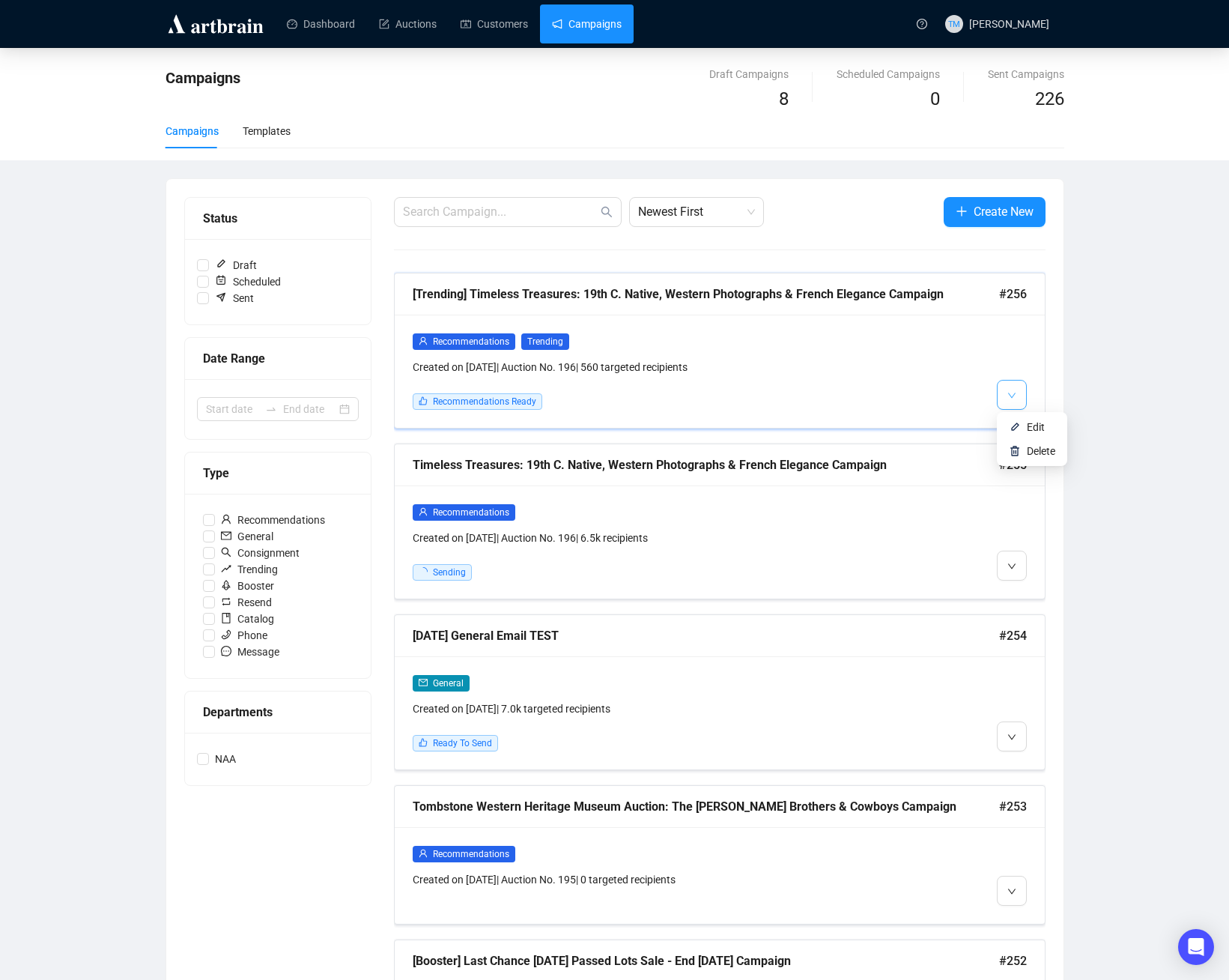
click at [1013, 392] on icon "down" at bounding box center [1012, 395] width 9 height 9
click at [1014, 421] on div "Recommendations Trending Created on Sep 12, 2025 | Auction No. 196 | 560 target…" at bounding box center [719, 371] width 650 height 113
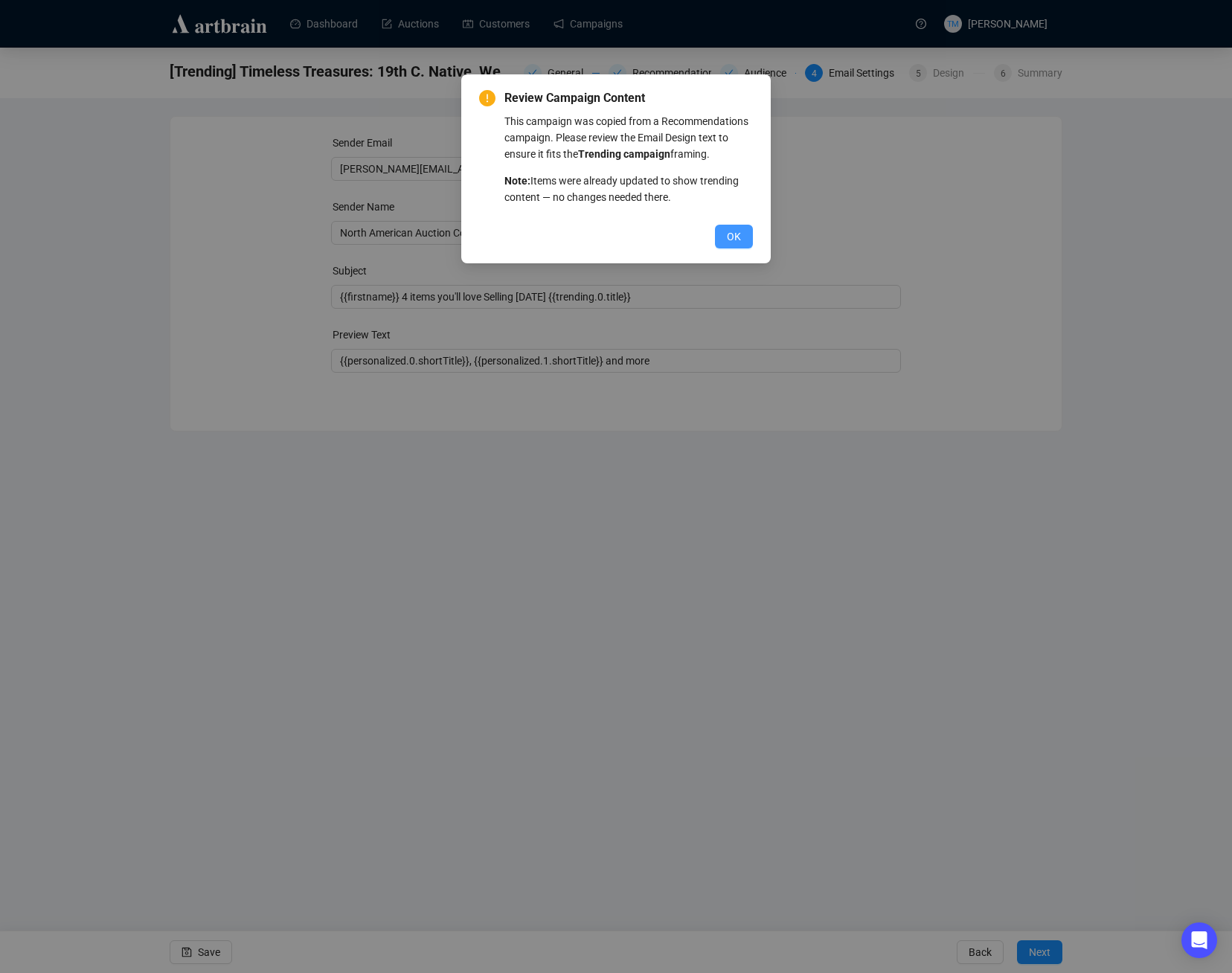
click at [732, 235] on span "OK" at bounding box center [734, 236] width 14 height 16
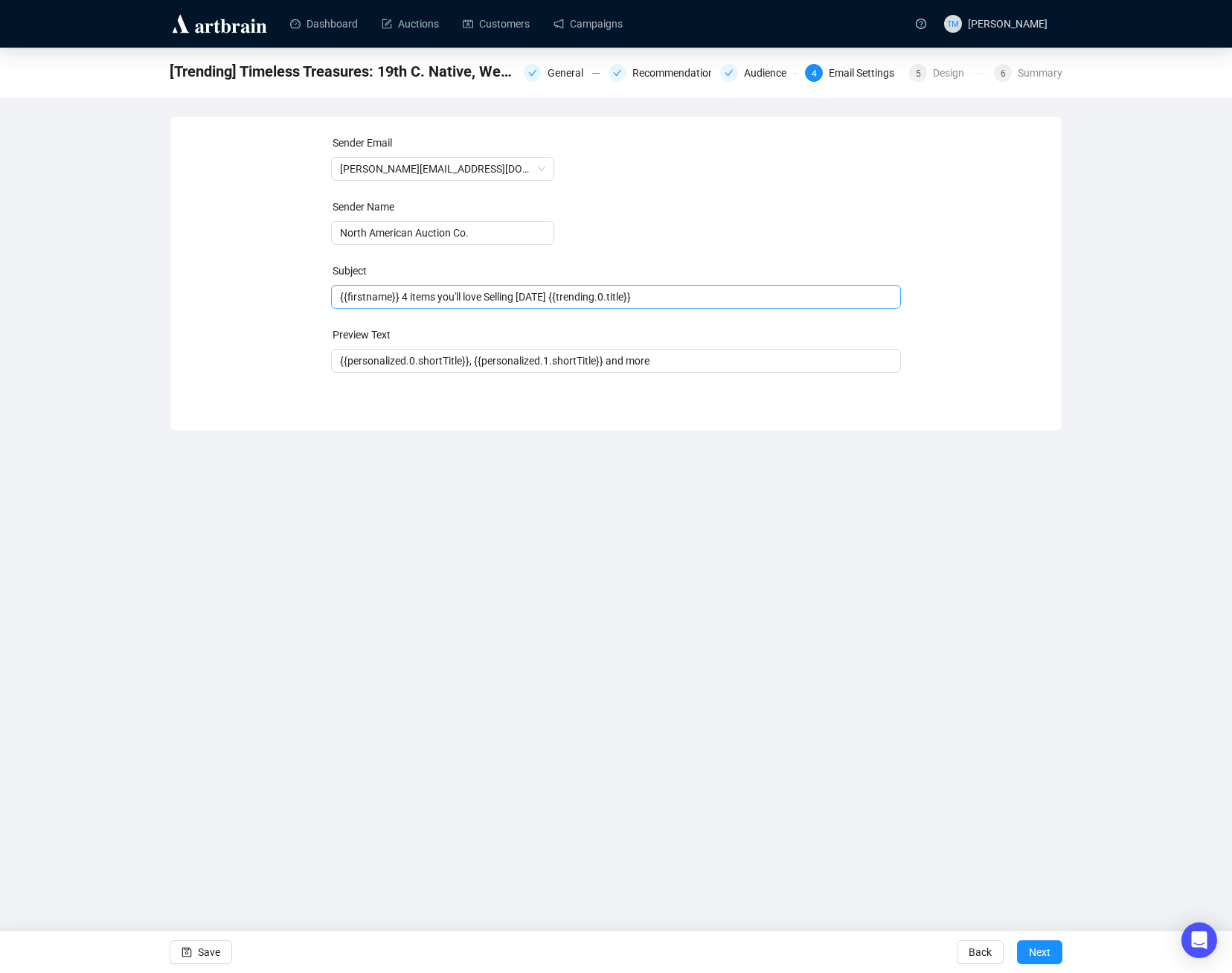
click at [544, 298] on span "{{firstname}} 4 items you'll love Selling Tomorrow {{trending.0.title}}" at bounding box center [616, 296] width 571 height 12
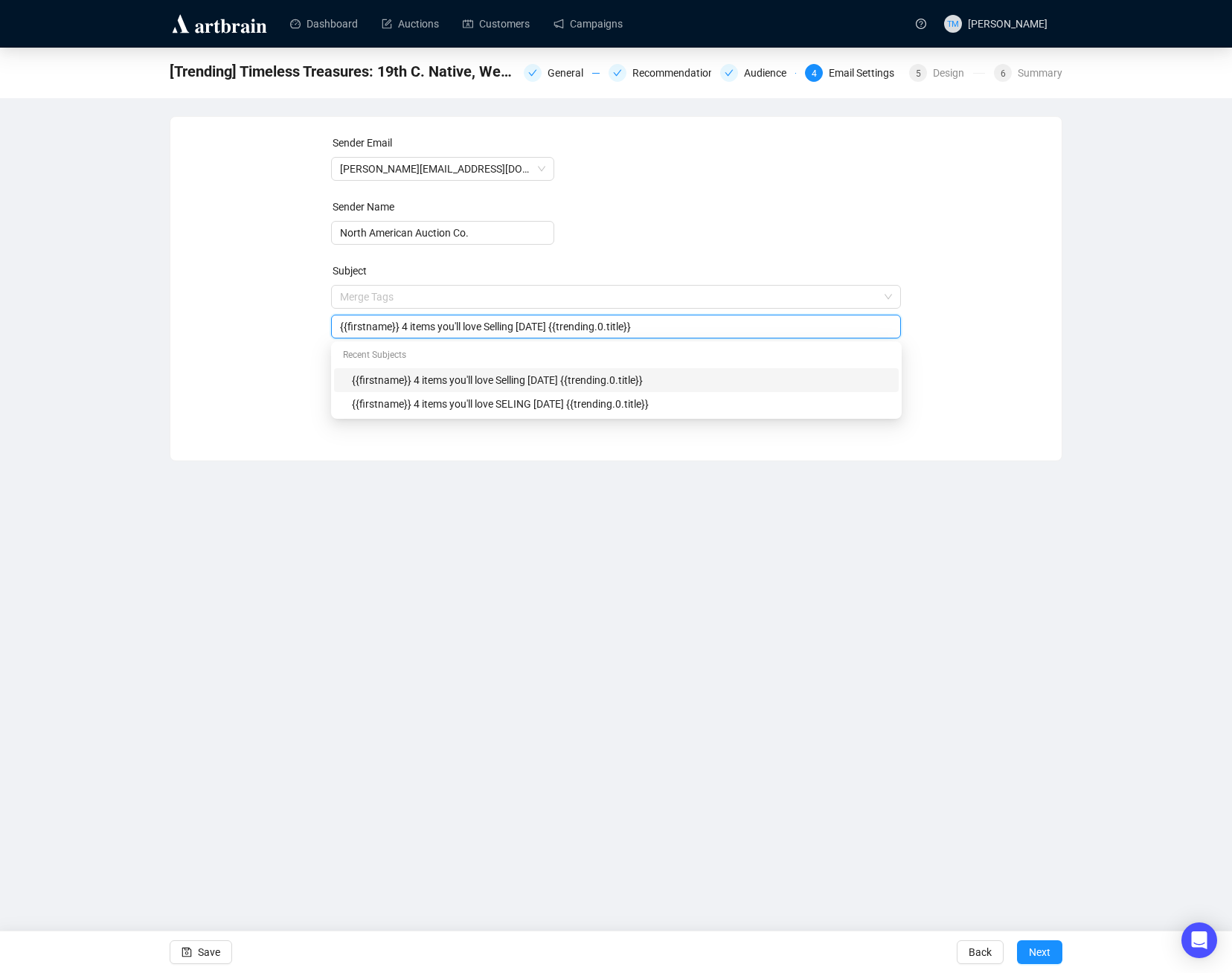
click at [577, 325] on input "{{firstname}} 4 items you'll love Selling Tomorrow {{trending.0.title}}" at bounding box center [616, 327] width 553 height 16
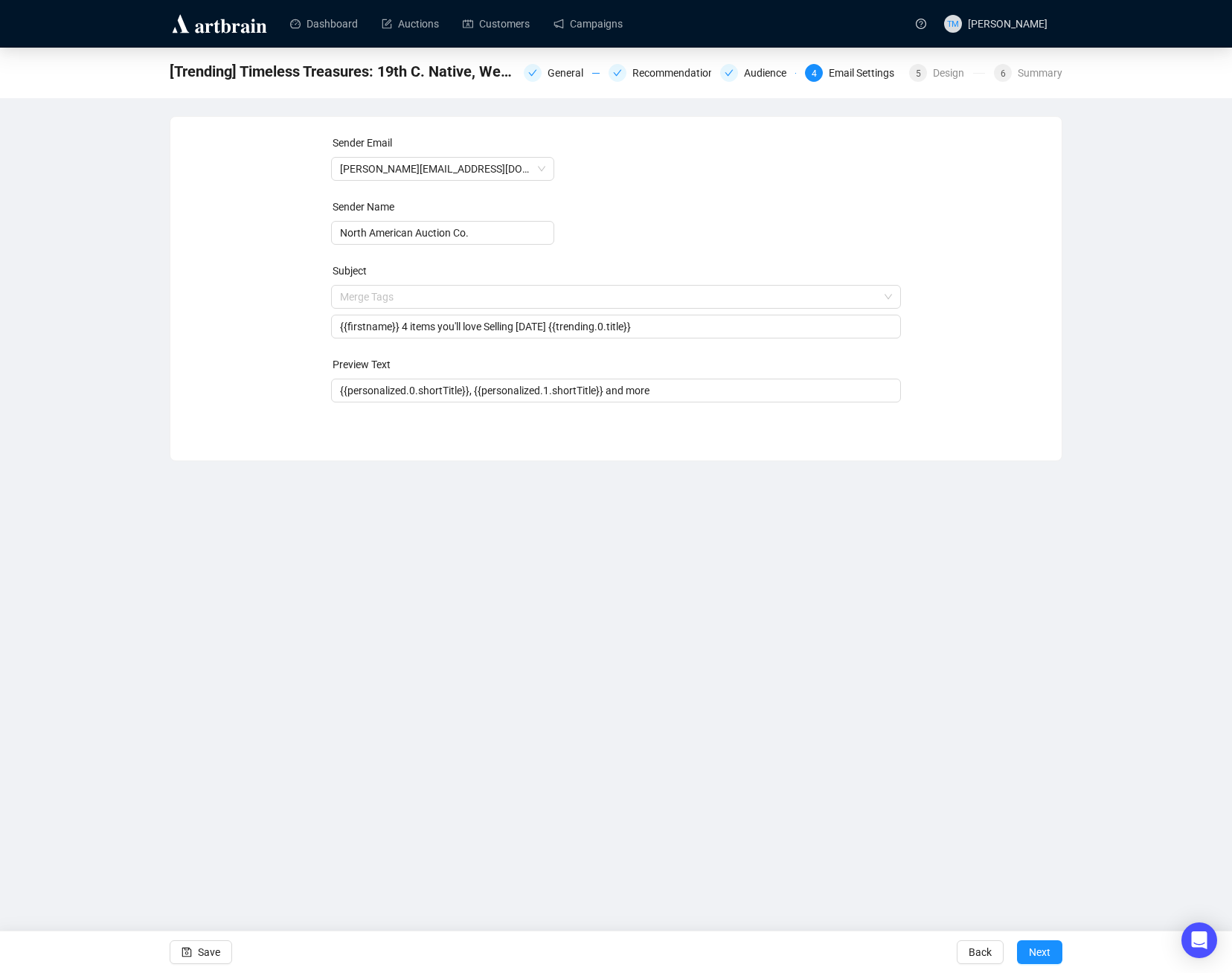
click at [1022, 326] on div "Sender Email tucker@naabid.com Sender Name North American Auction Co. Subject M…" at bounding box center [615, 277] width 855 height 286
click at [1043, 947] on span "Next" at bounding box center [1039, 952] width 21 height 42
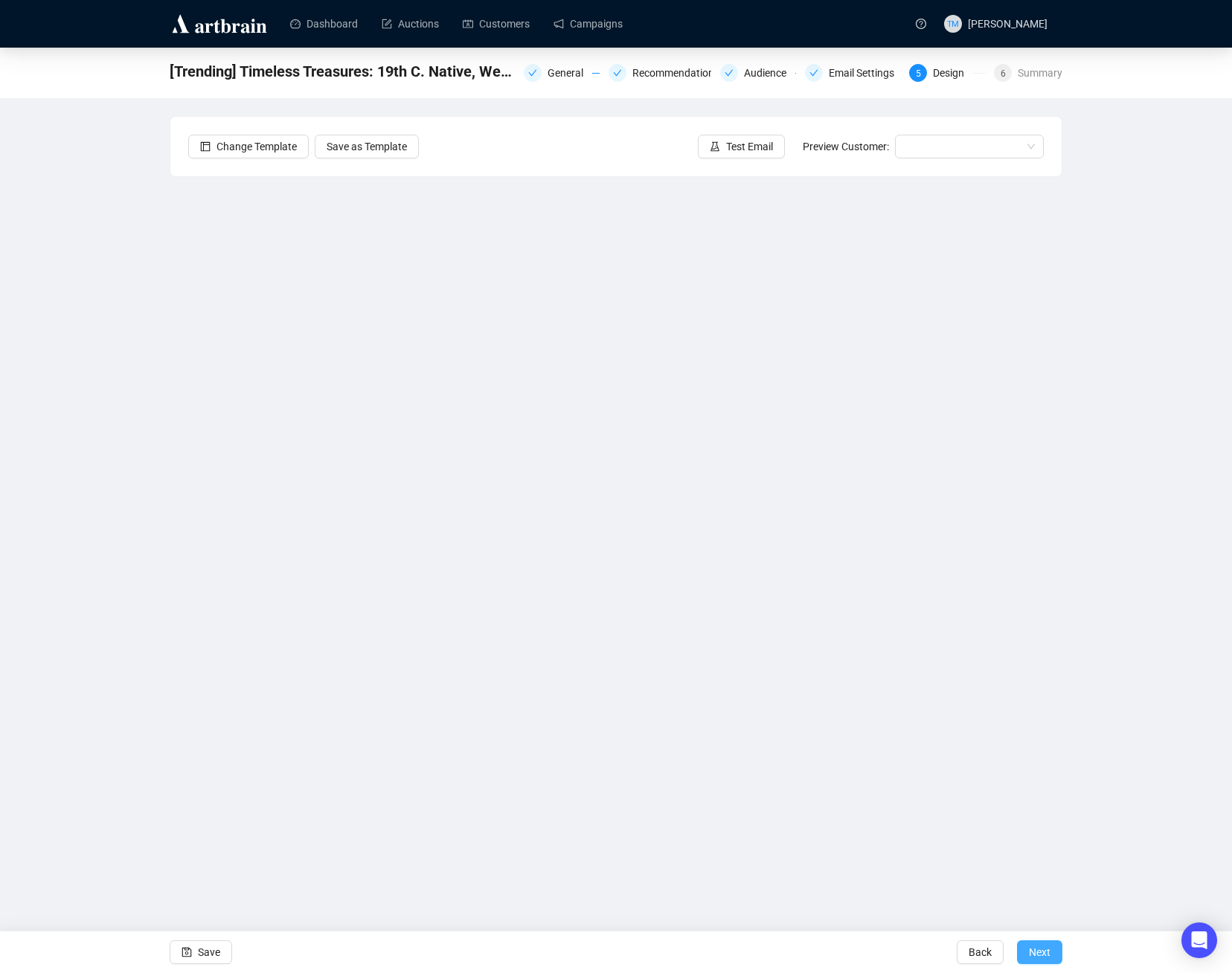
click at [1042, 949] on span "Next" at bounding box center [1039, 952] width 21 height 42
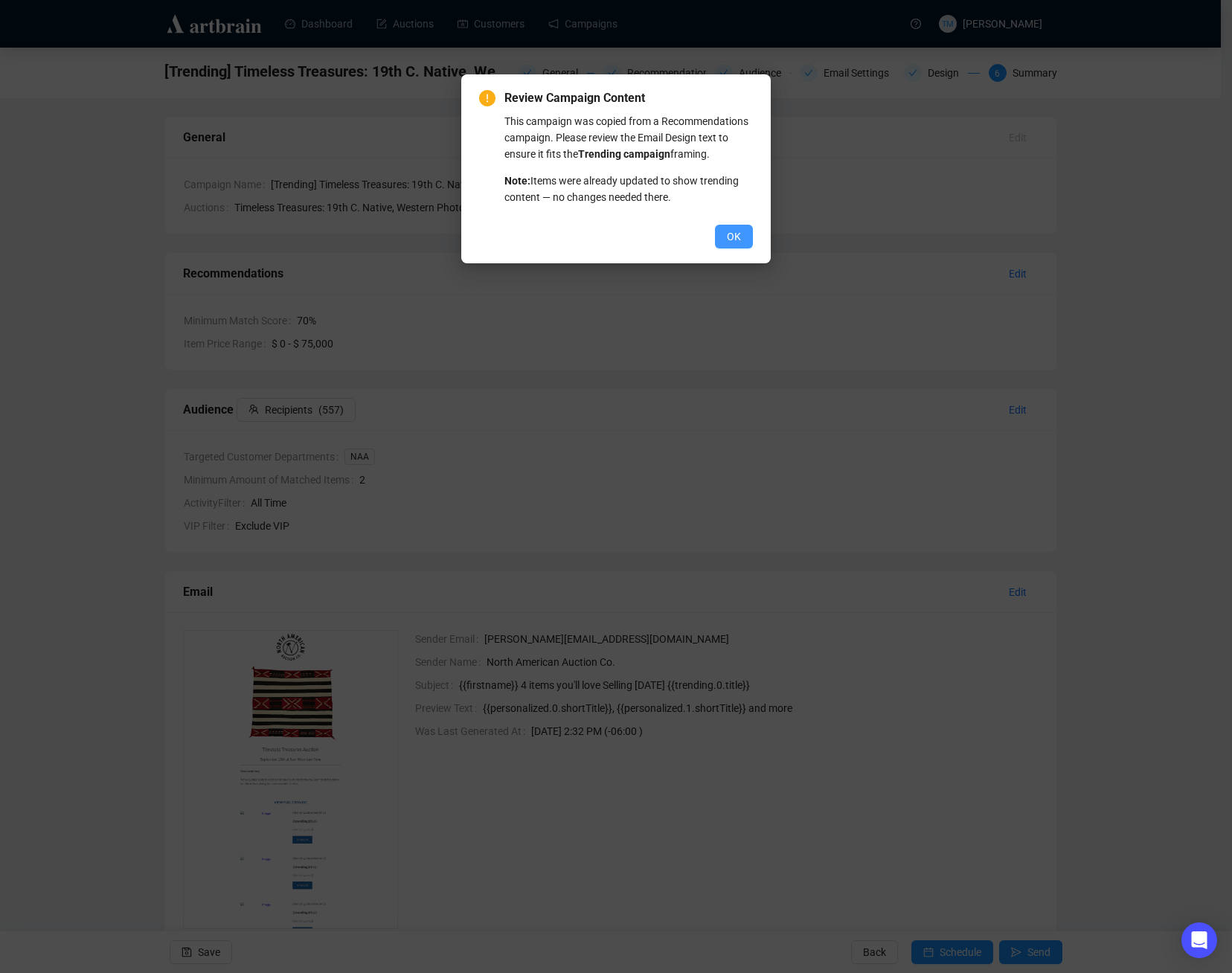
click at [729, 233] on span "OK" at bounding box center [734, 236] width 14 height 16
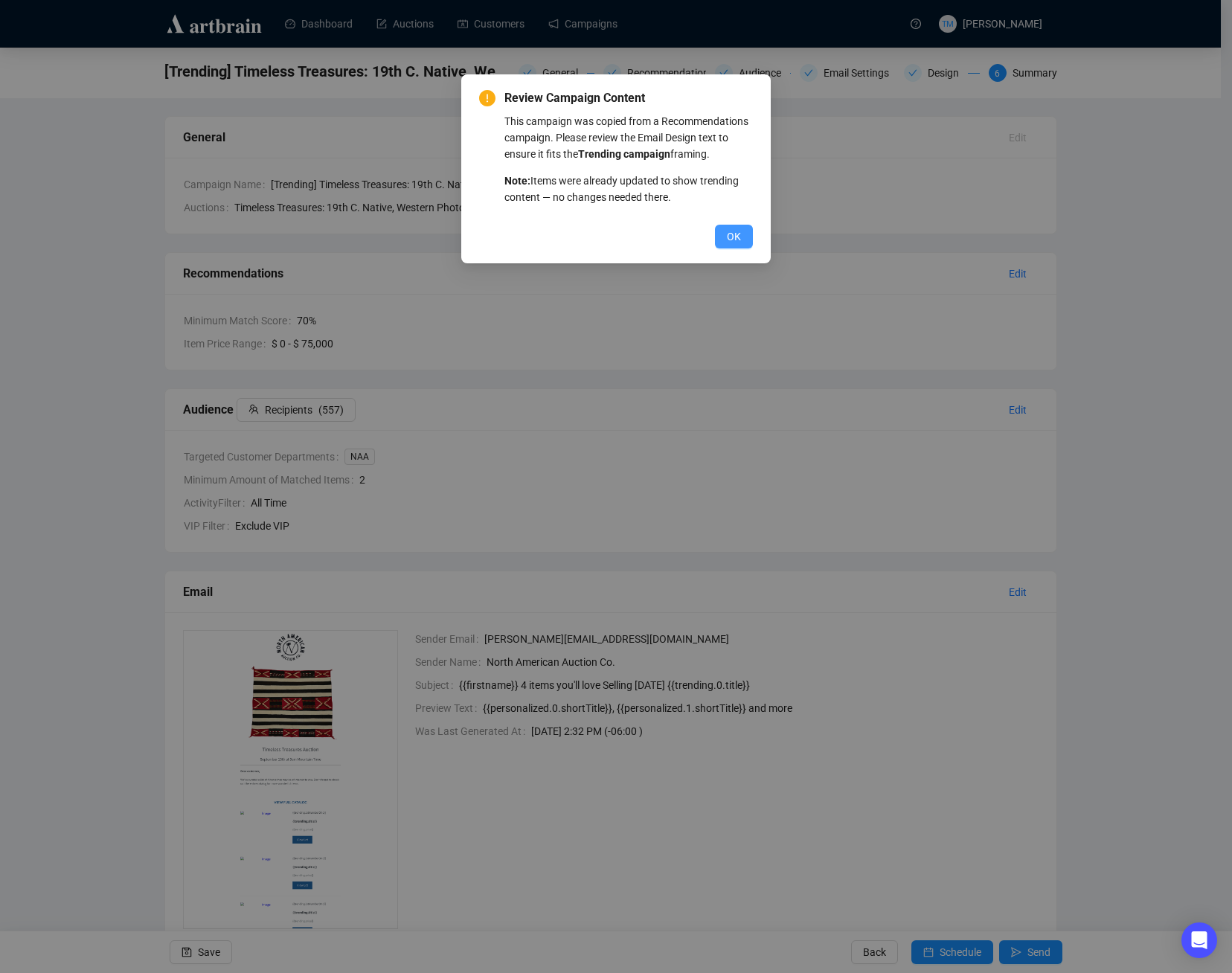
click at [739, 228] on span "OK" at bounding box center [734, 236] width 14 height 16
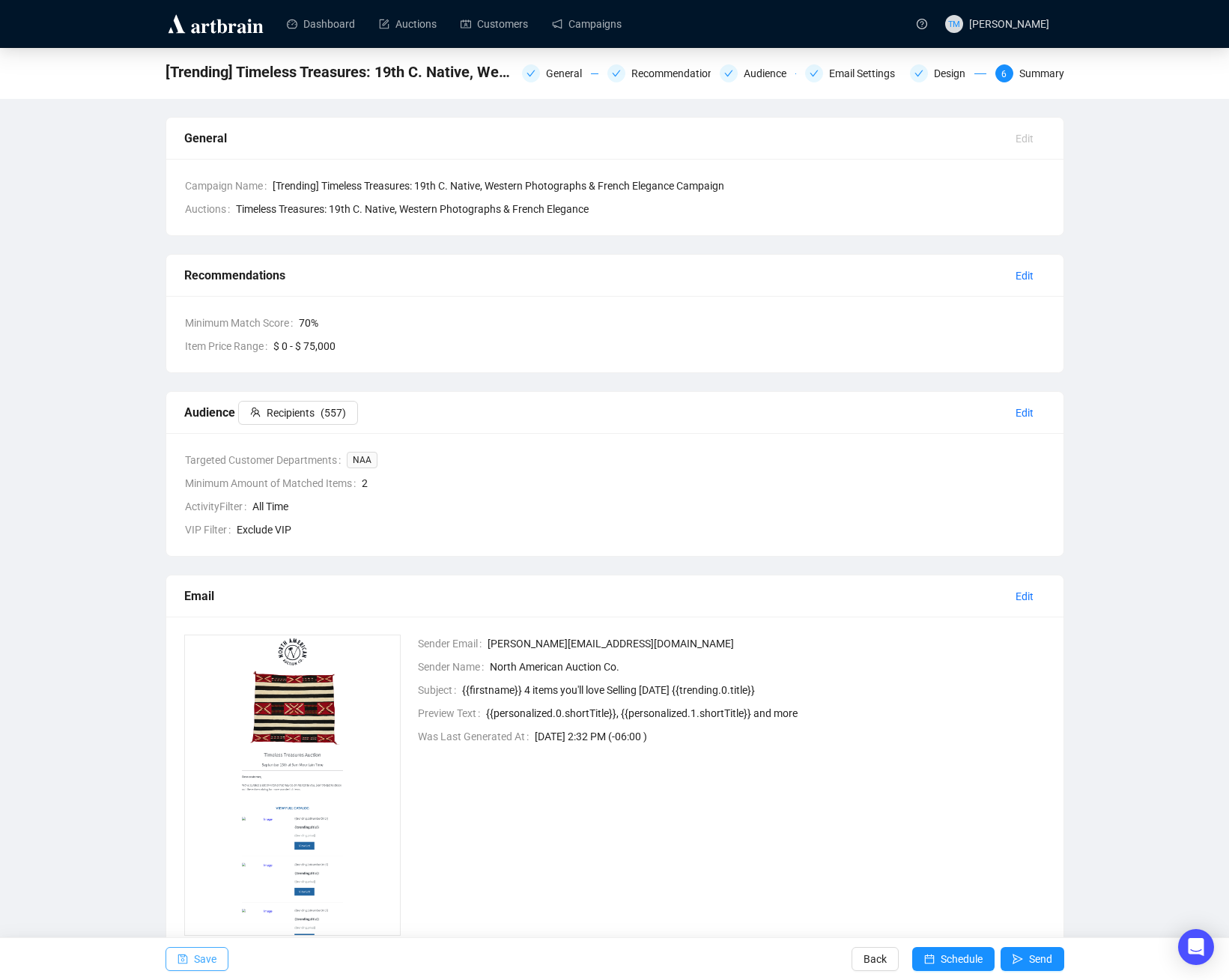
click at [195, 954] on span "Save" at bounding box center [204, 958] width 22 height 42
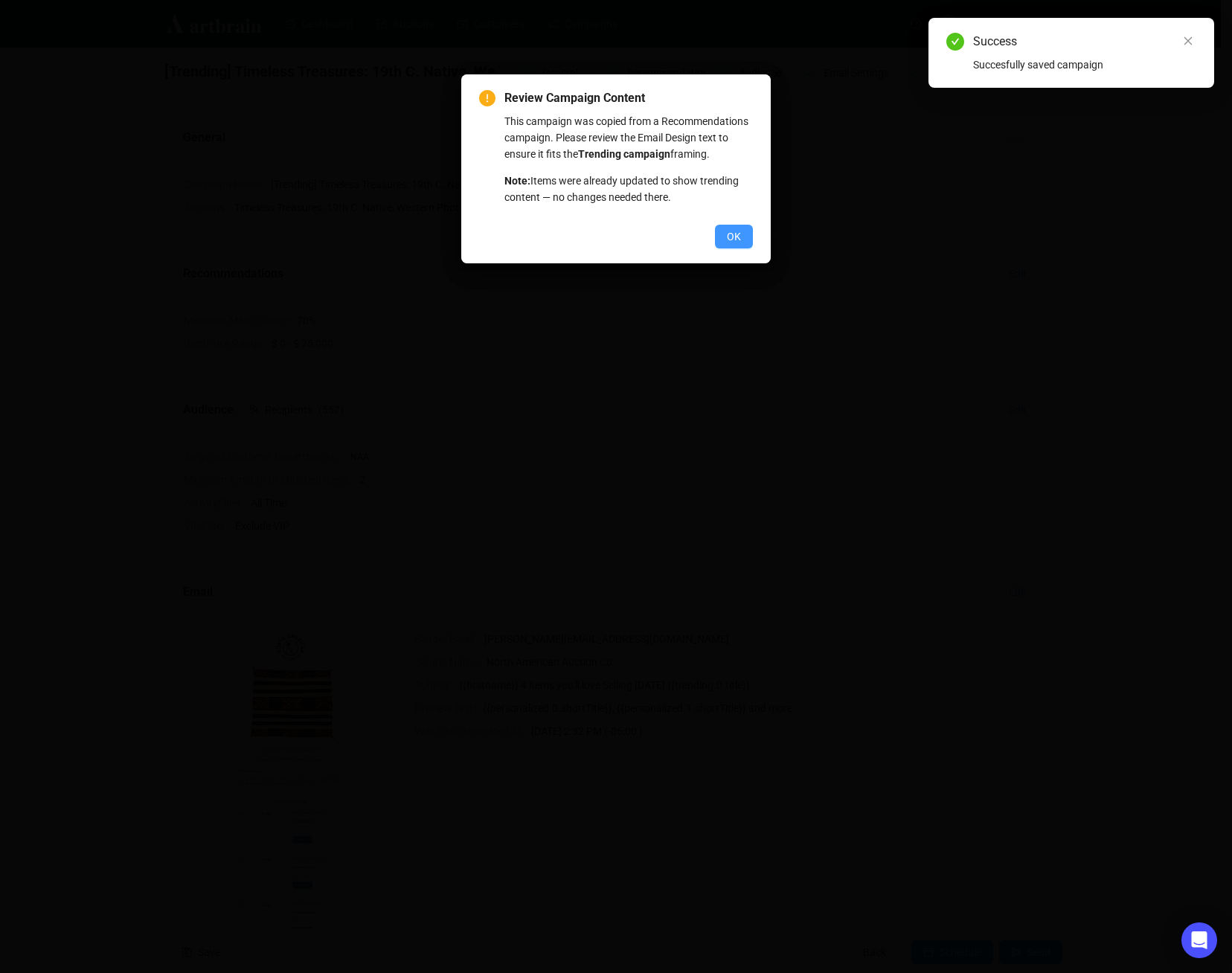
click at [727, 238] on span "OK" at bounding box center [734, 236] width 14 height 16
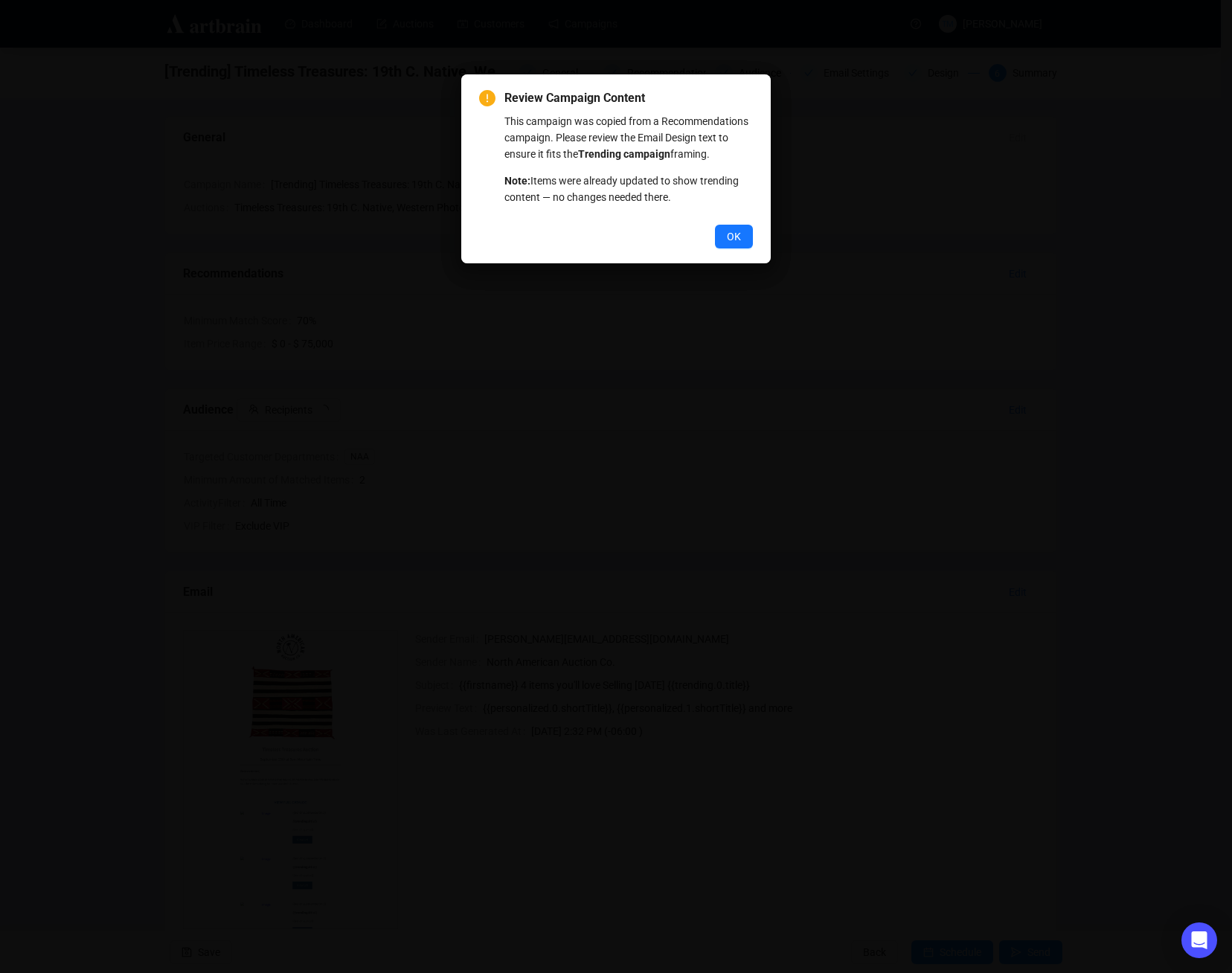
click at [727, 238] on span "OK" at bounding box center [734, 236] width 14 height 16
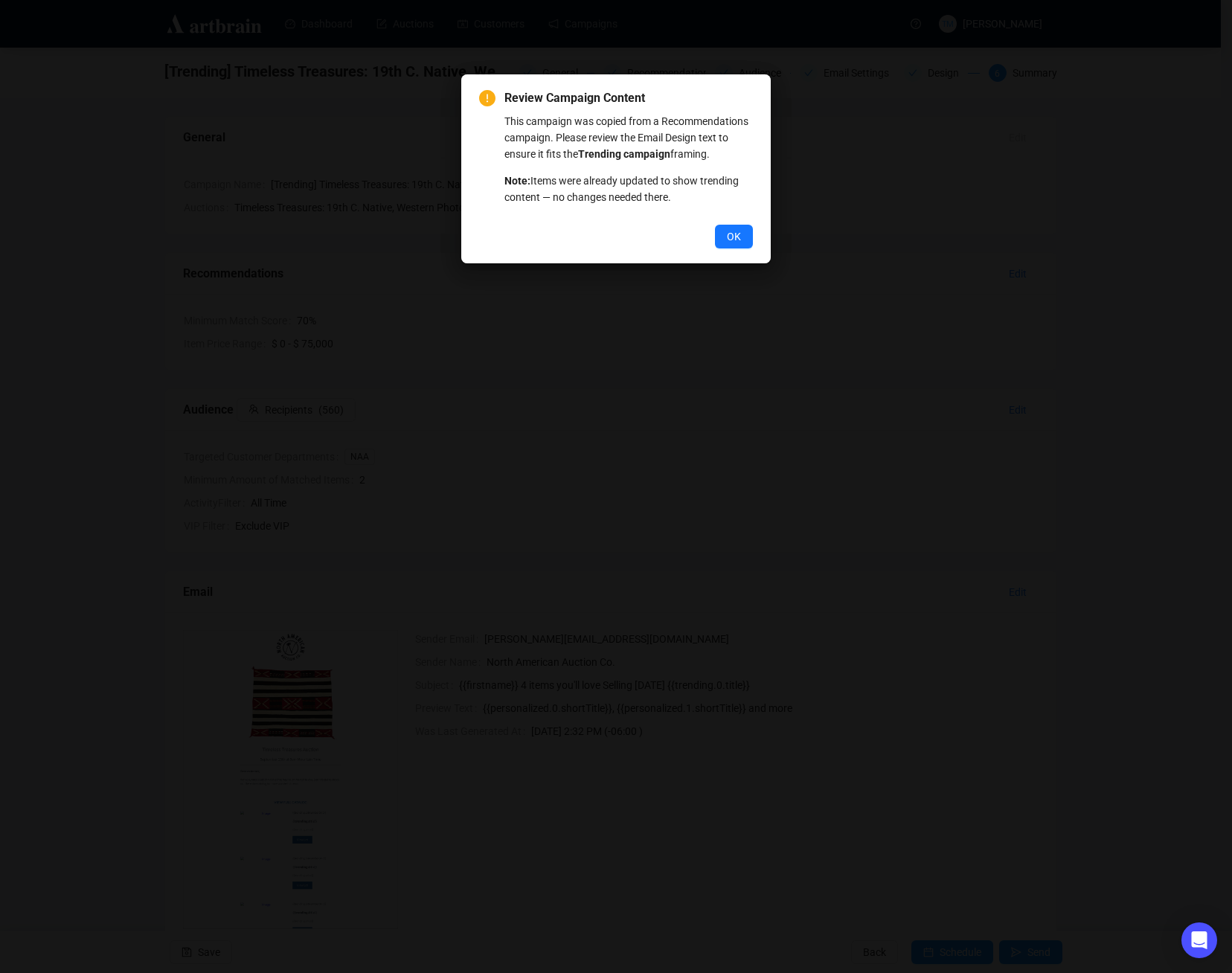
click at [728, 238] on span "OK" at bounding box center [734, 236] width 14 height 16
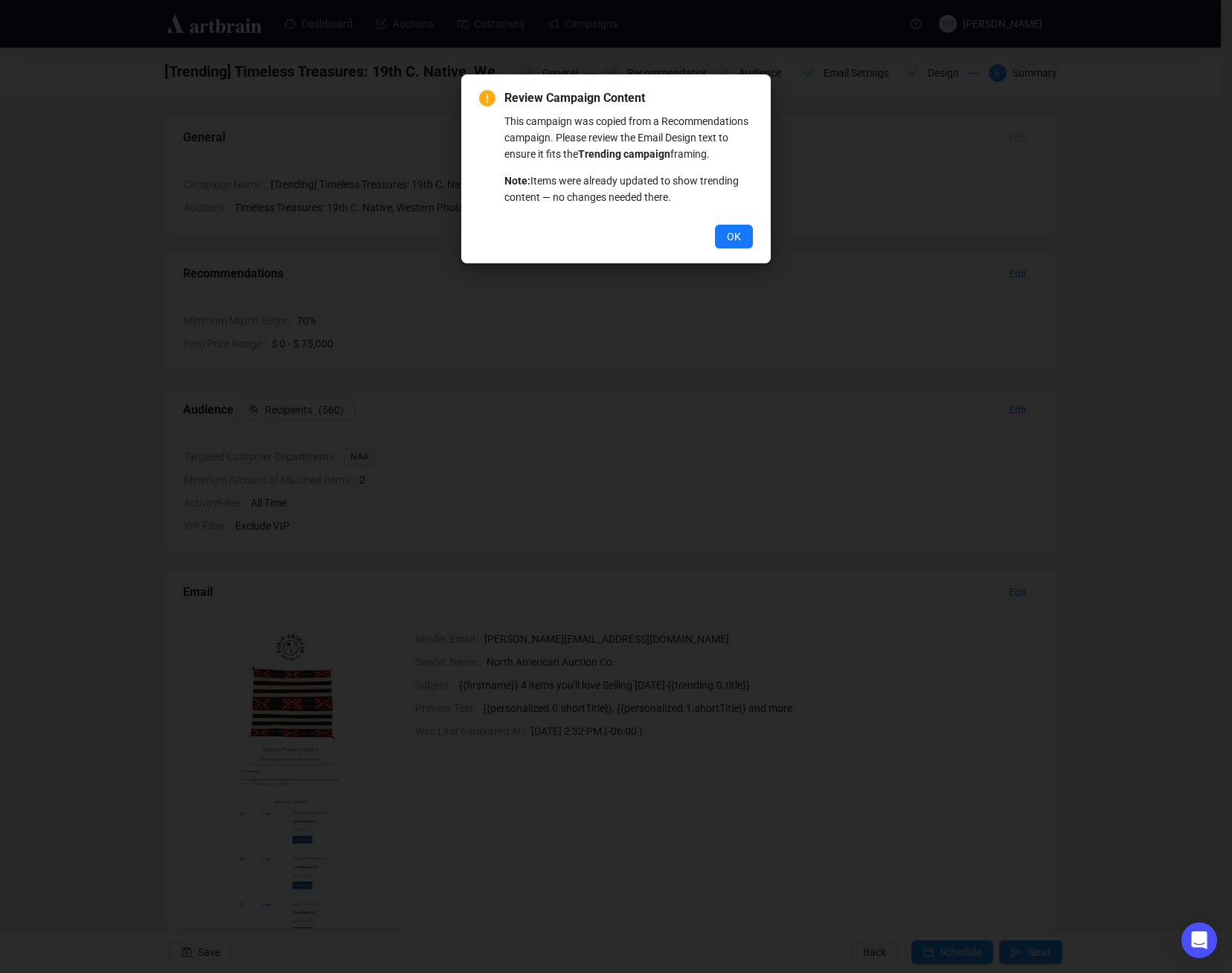
click at [729, 238] on span "OK" at bounding box center [734, 236] width 14 height 16
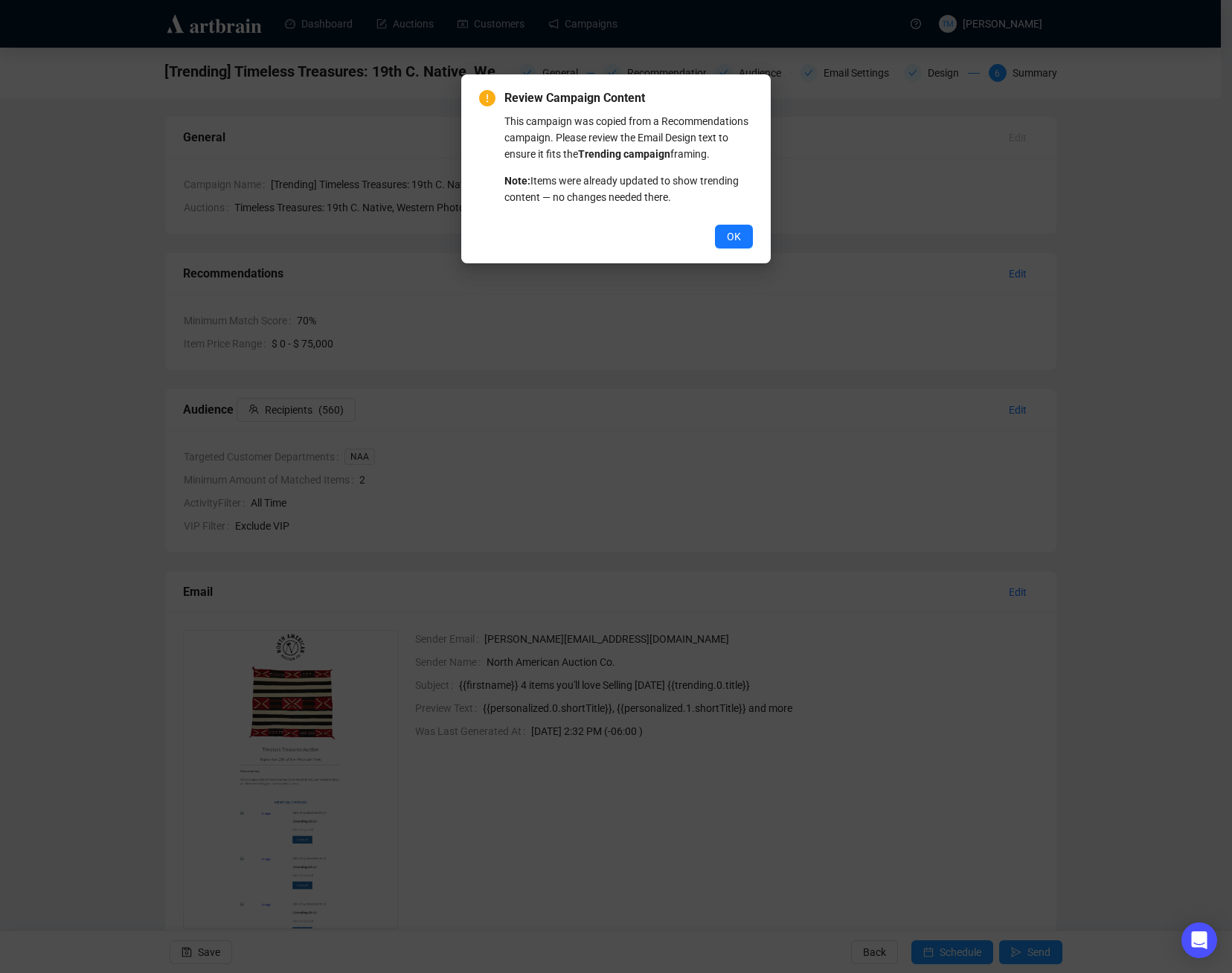
click at [729, 238] on span "OK" at bounding box center [734, 236] width 14 height 16
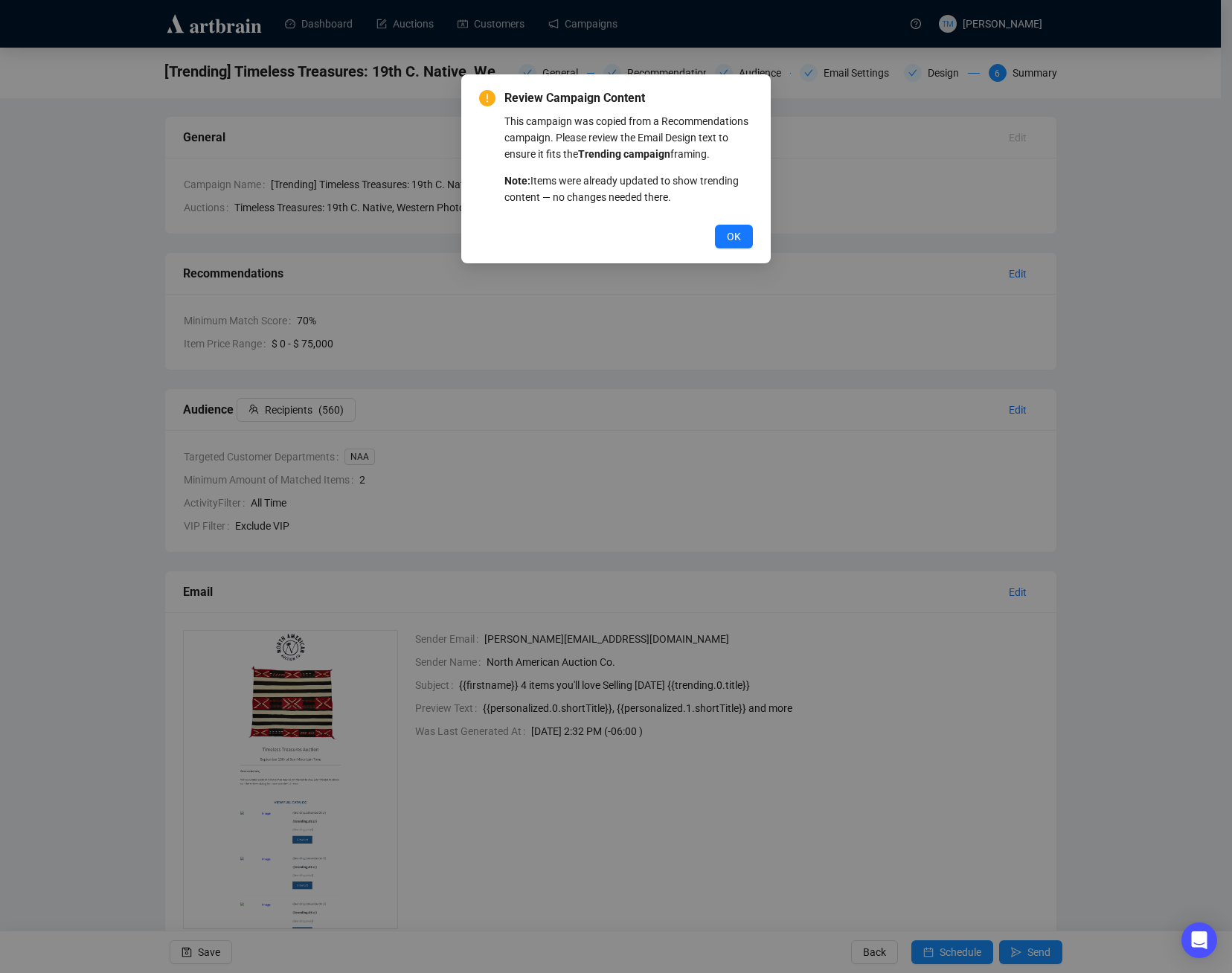
click at [729, 238] on span "OK" at bounding box center [734, 236] width 14 height 16
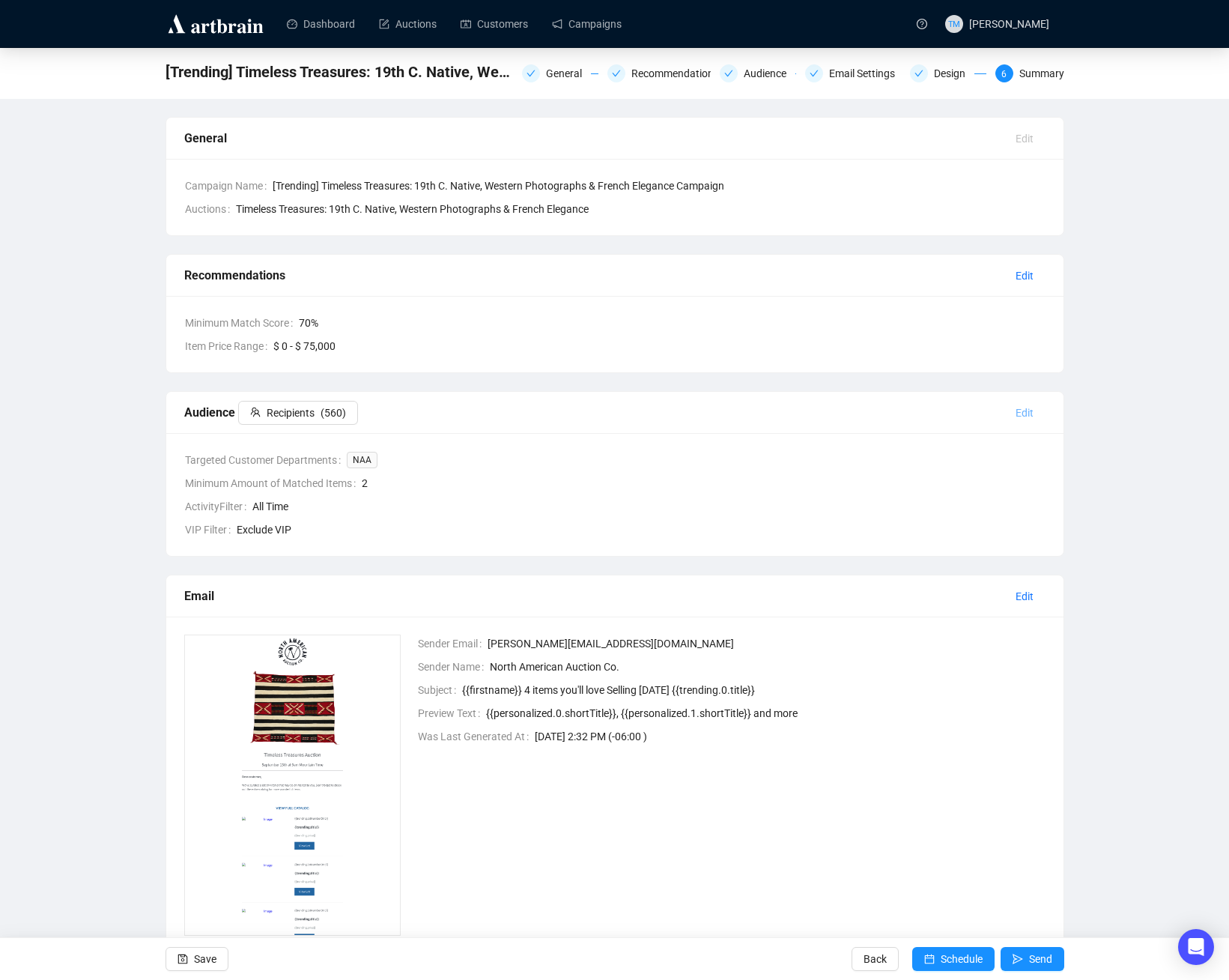
click at [1035, 415] on button "Edit" at bounding box center [1025, 412] width 42 height 24
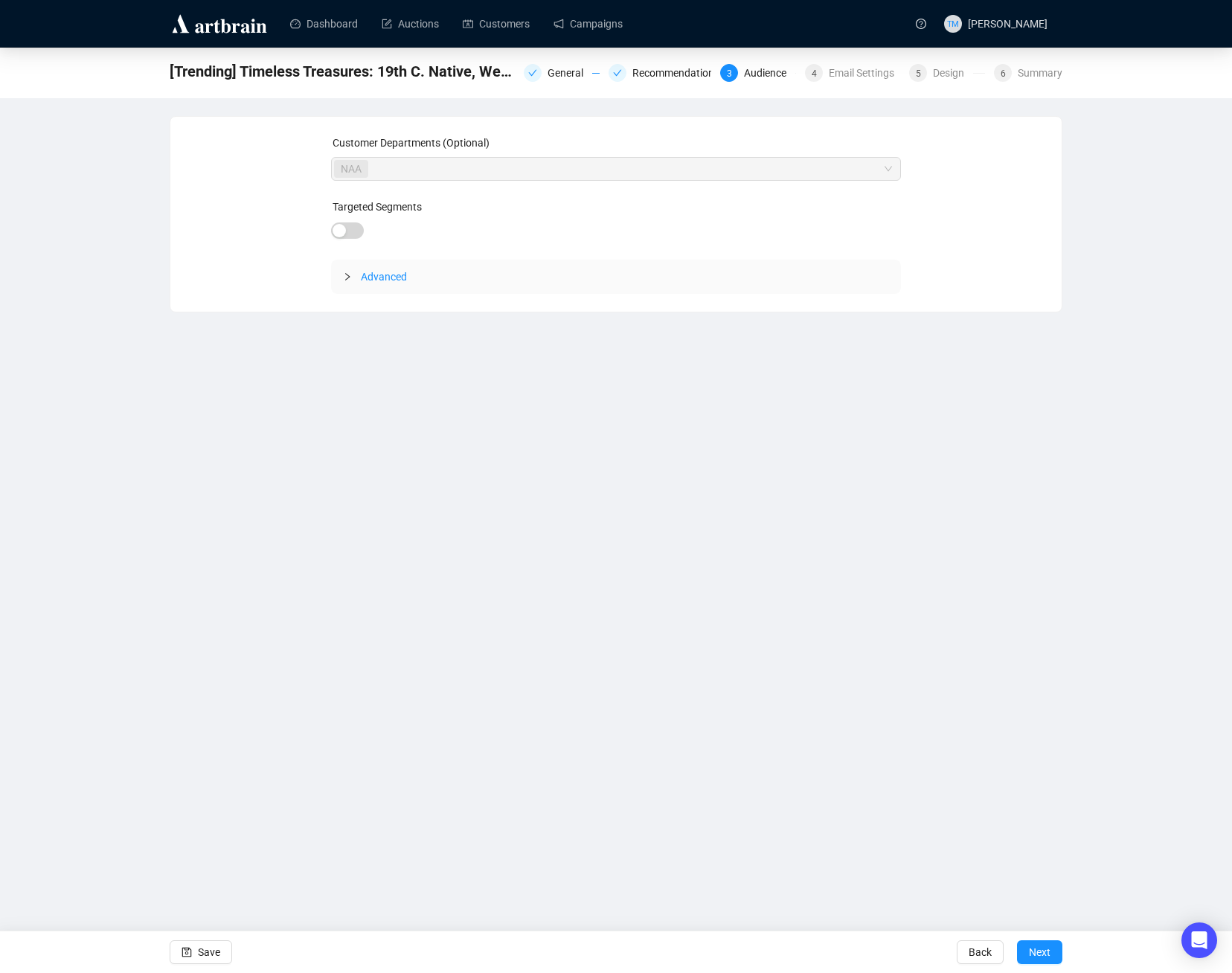
click at [358, 163] on span "NAA" at bounding box center [351, 168] width 20 height 16
click at [383, 273] on span "Advanced" at bounding box center [384, 276] width 46 height 12
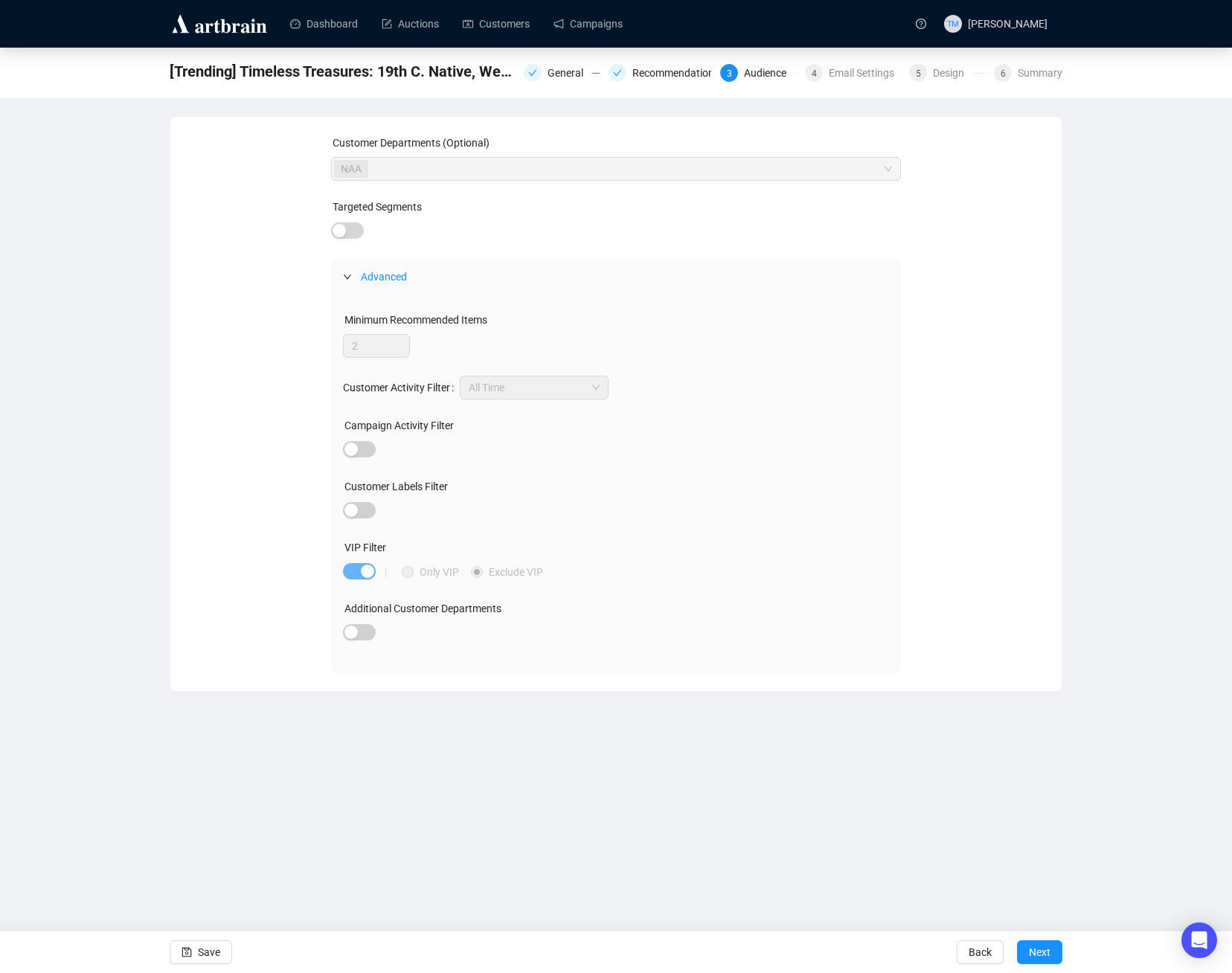
click at [383, 273] on span "Advanced" at bounding box center [384, 276] width 46 height 12
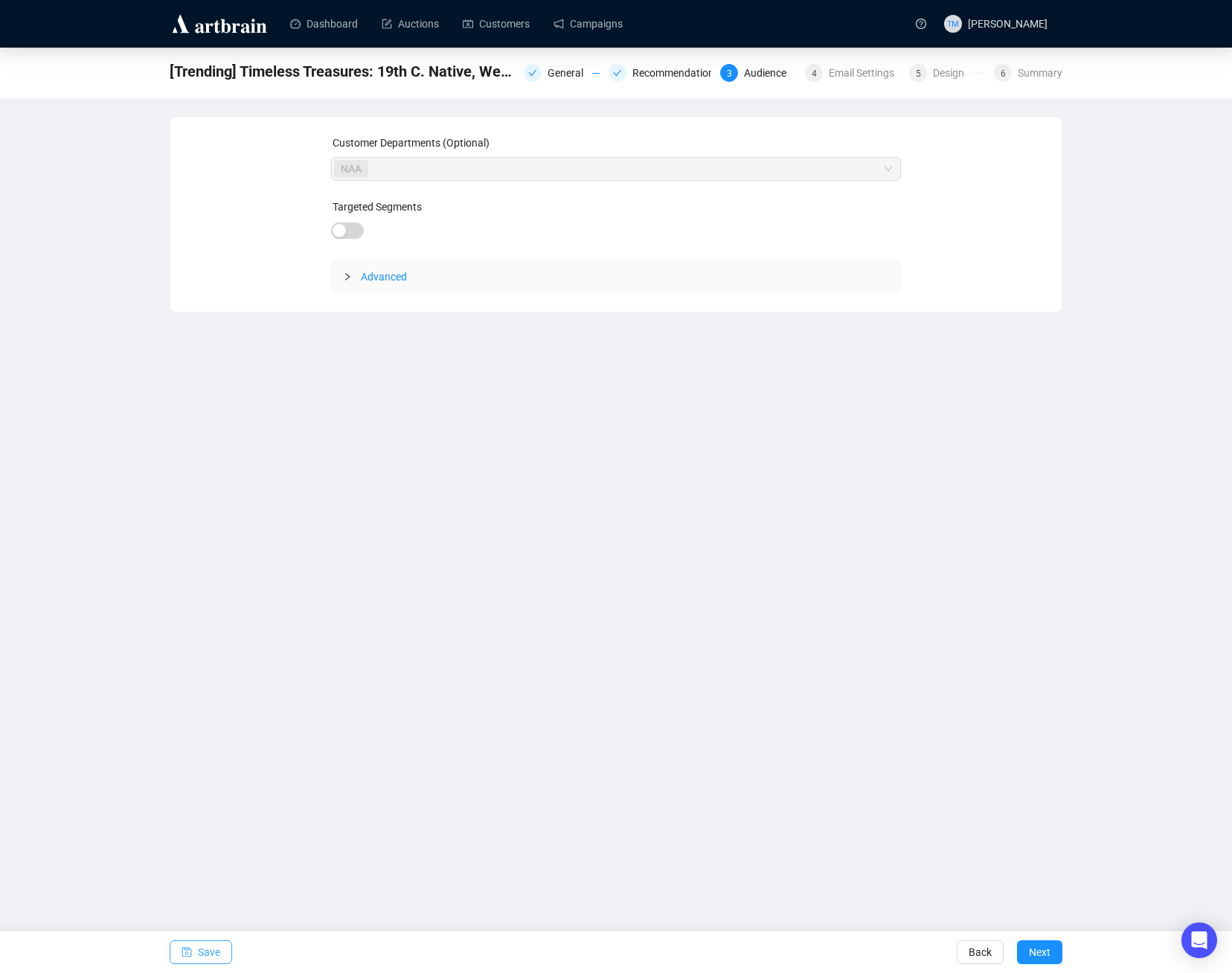
click at [209, 953] on span "Save" at bounding box center [208, 952] width 22 height 42
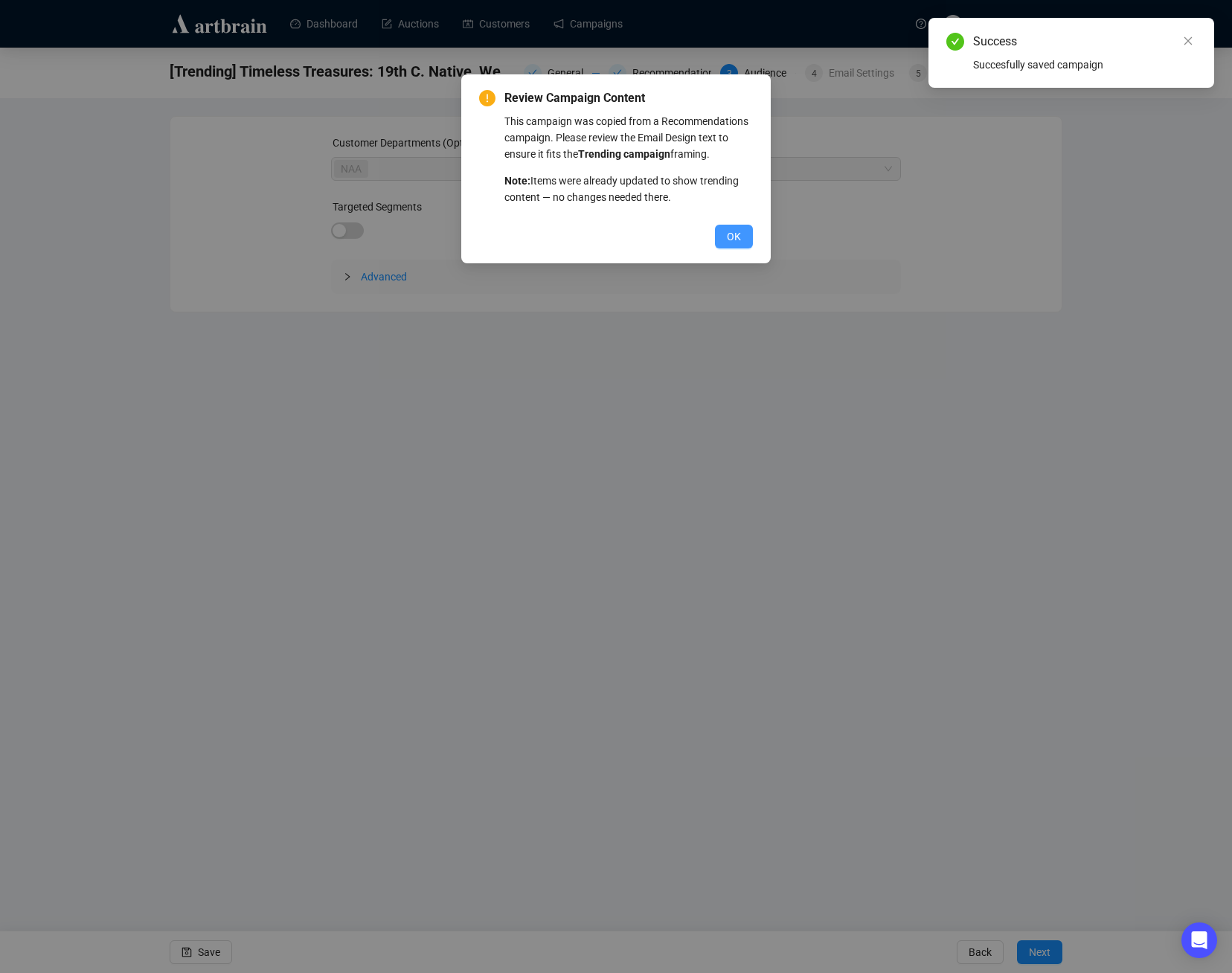
click at [733, 239] on span "OK" at bounding box center [734, 236] width 14 height 16
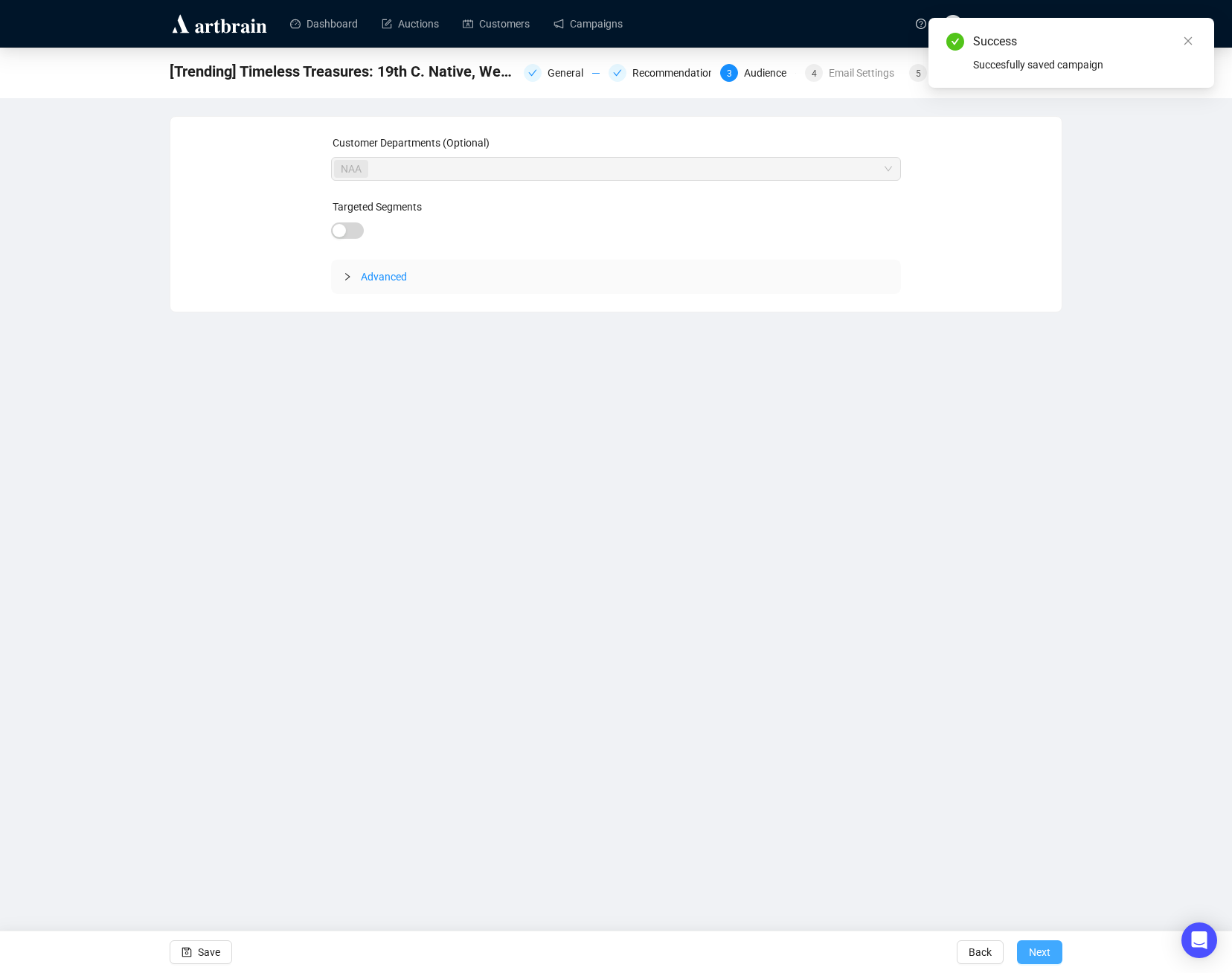
drag, startPoint x: 1036, startPoint y: 958, endPoint x: 1040, endPoint y: 966, distance: 8.9
click at [1040, 966] on span "Next" at bounding box center [1039, 952] width 21 height 42
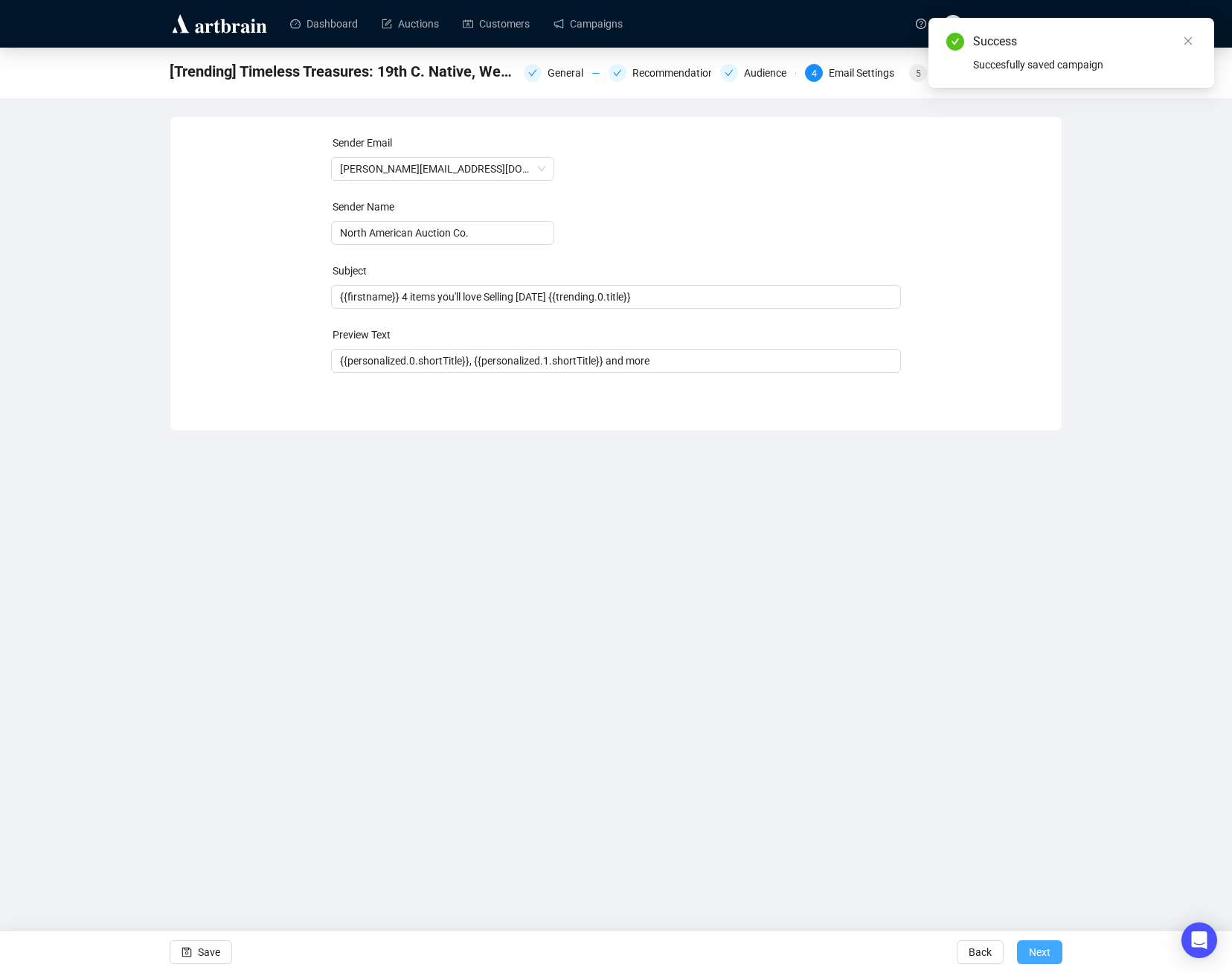
click at [1040, 964] on span "Next" at bounding box center [1039, 952] width 21 height 42
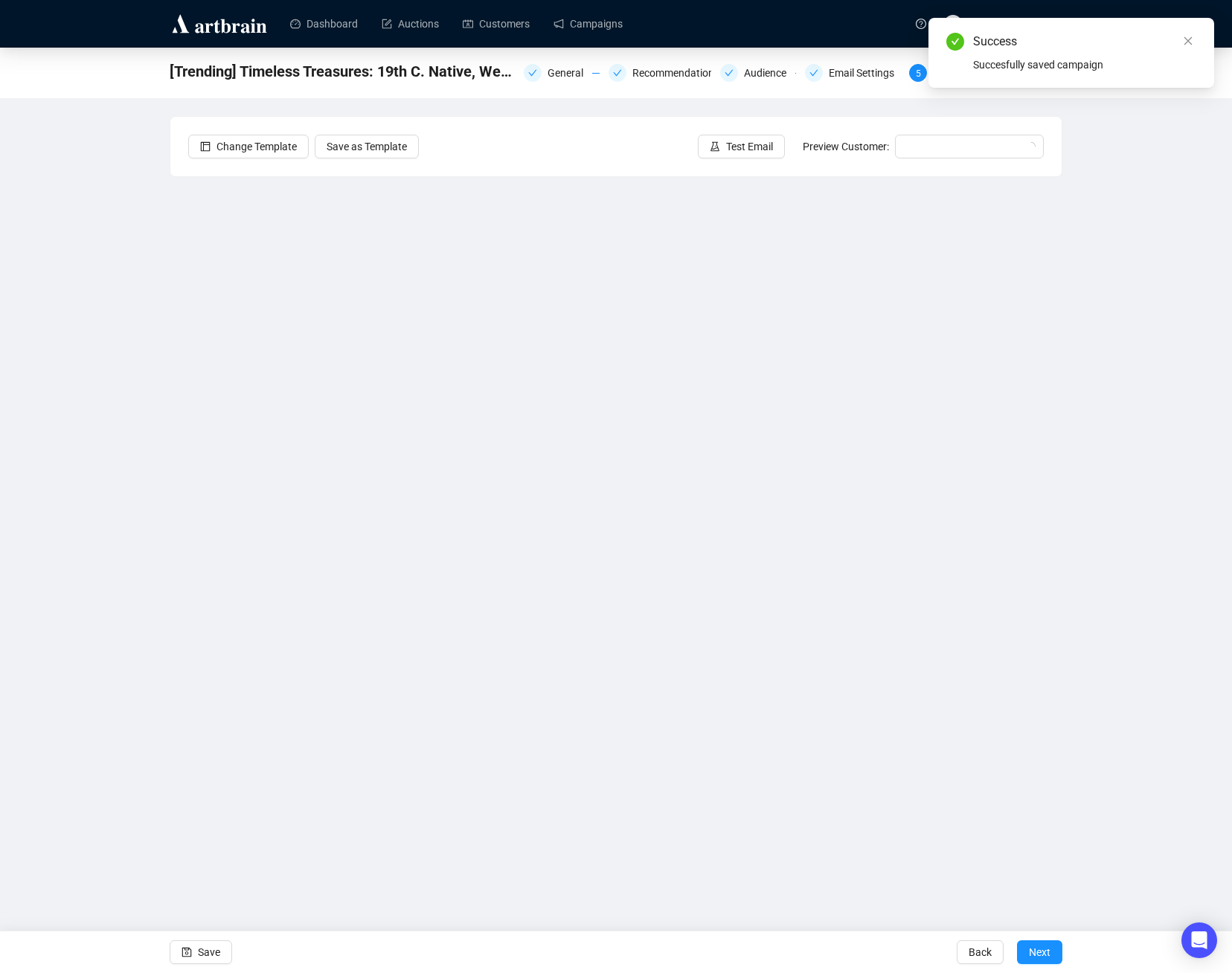
click at [1040, 964] on span "Next" at bounding box center [1039, 952] width 21 height 42
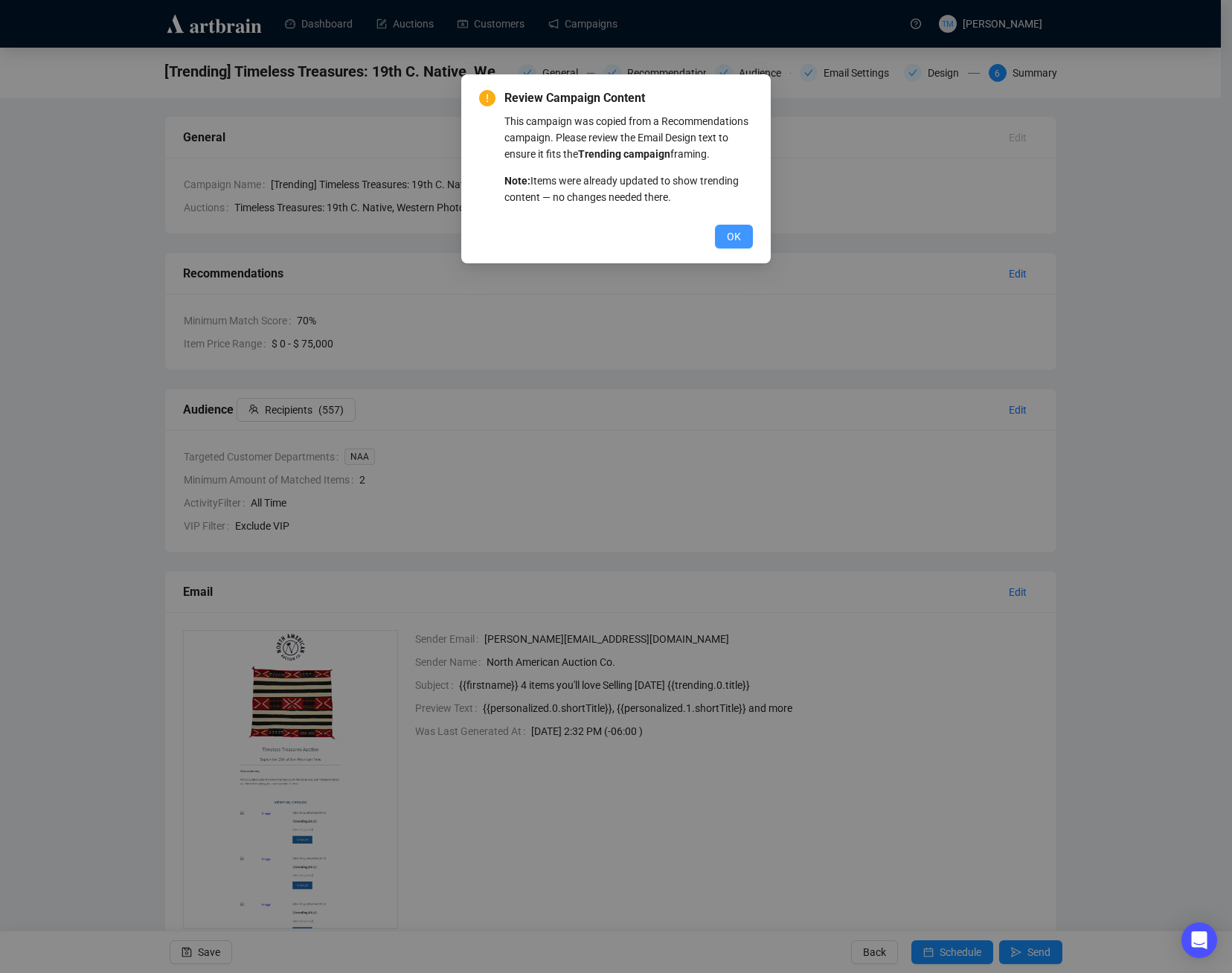
click at [721, 231] on button "OK" at bounding box center [734, 236] width 38 height 24
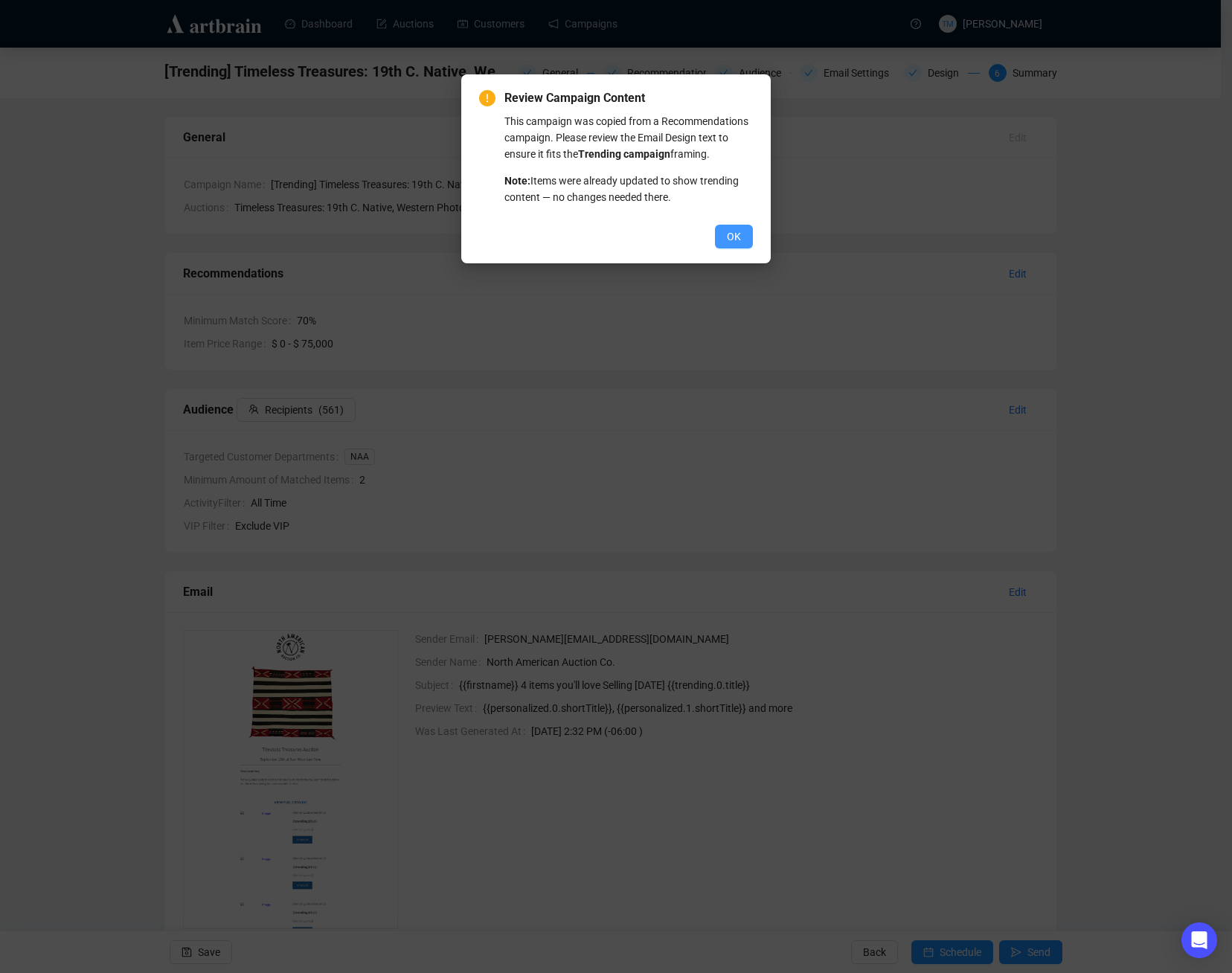
click at [731, 238] on span "OK" at bounding box center [734, 236] width 14 height 16
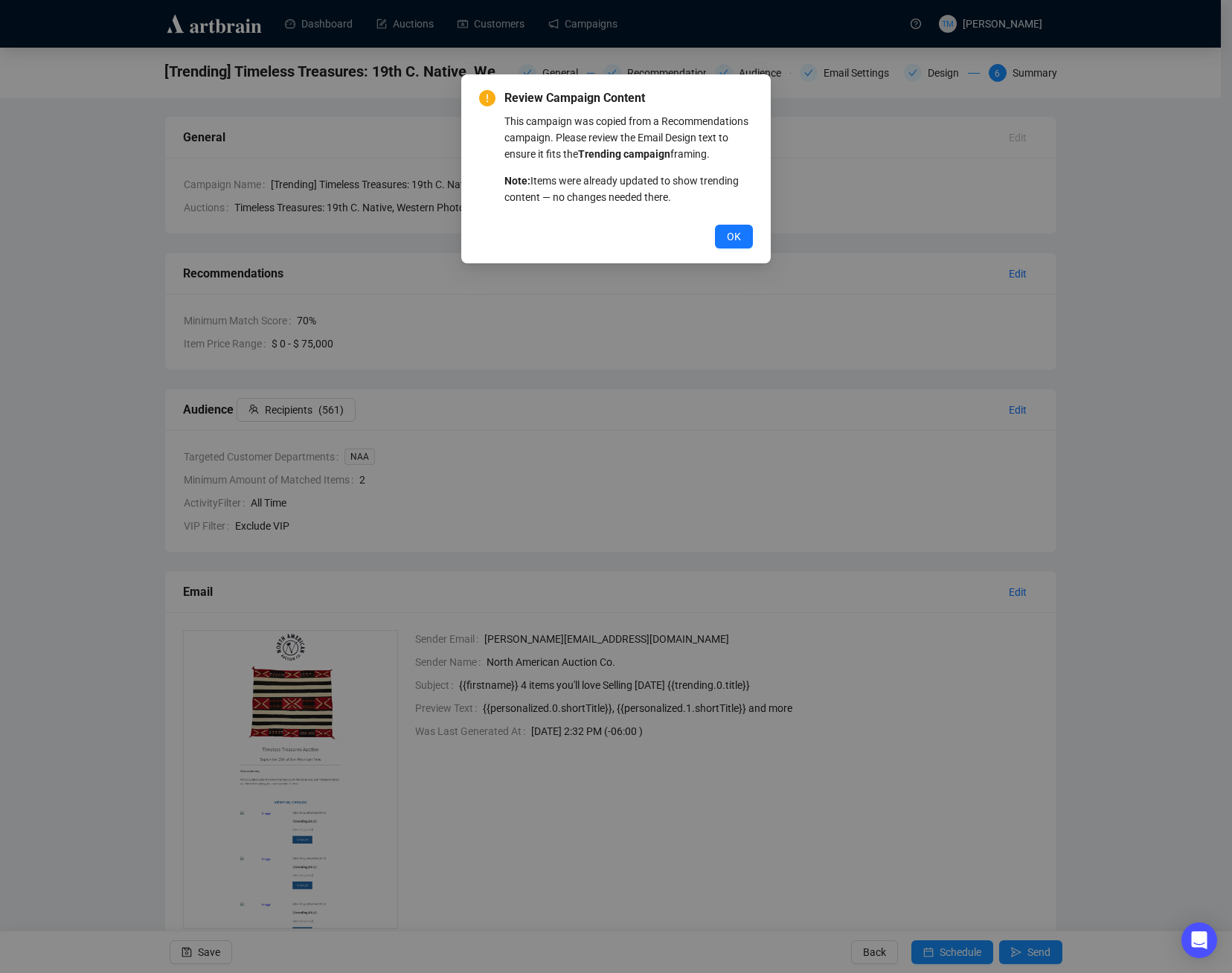
click at [731, 238] on span "OK" at bounding box center [734, 236] width 14 height 16
click at [725, 236] on button "OK" at bounding box center [734, 236] width 38 height 24
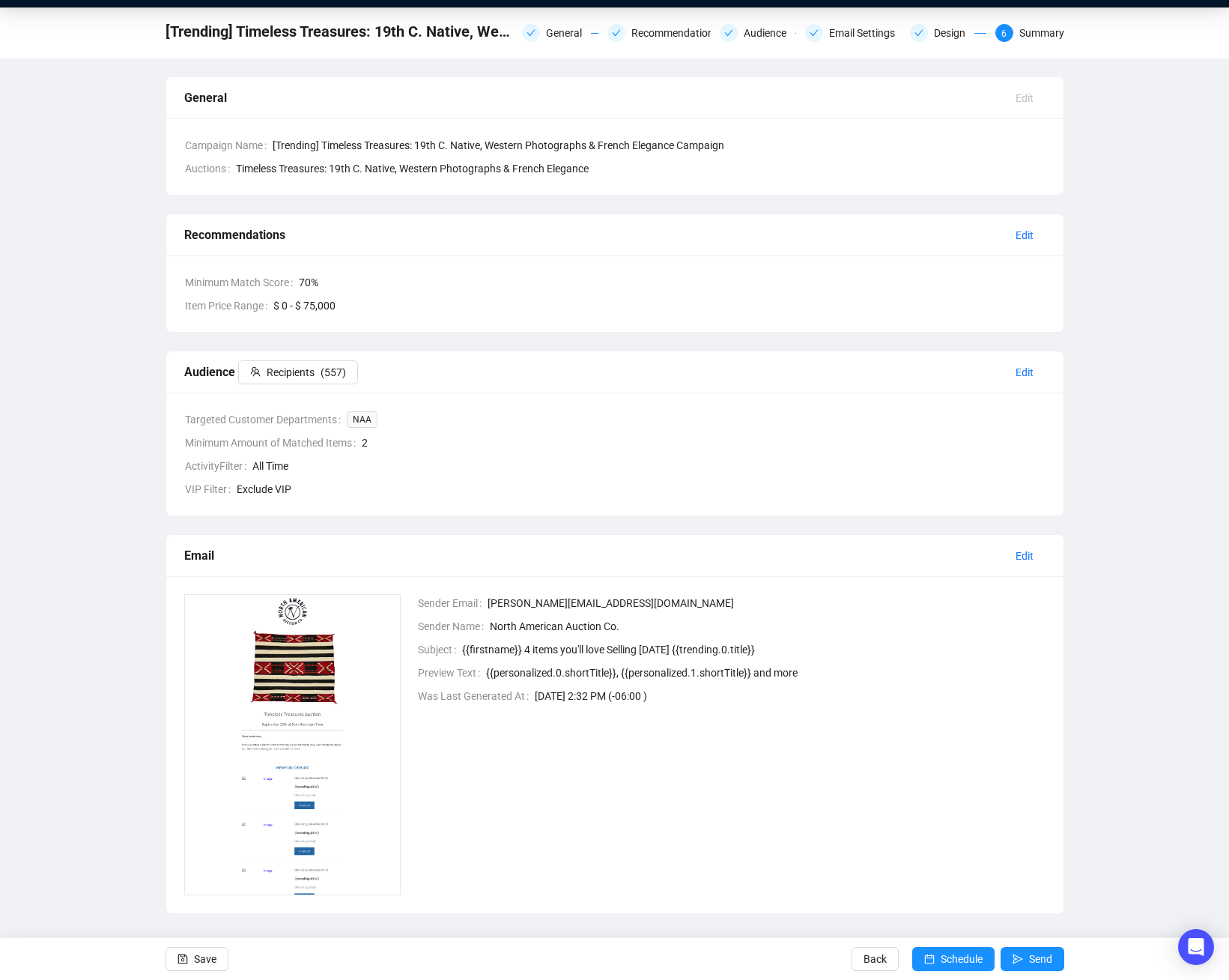
scroll to position [49, 0]
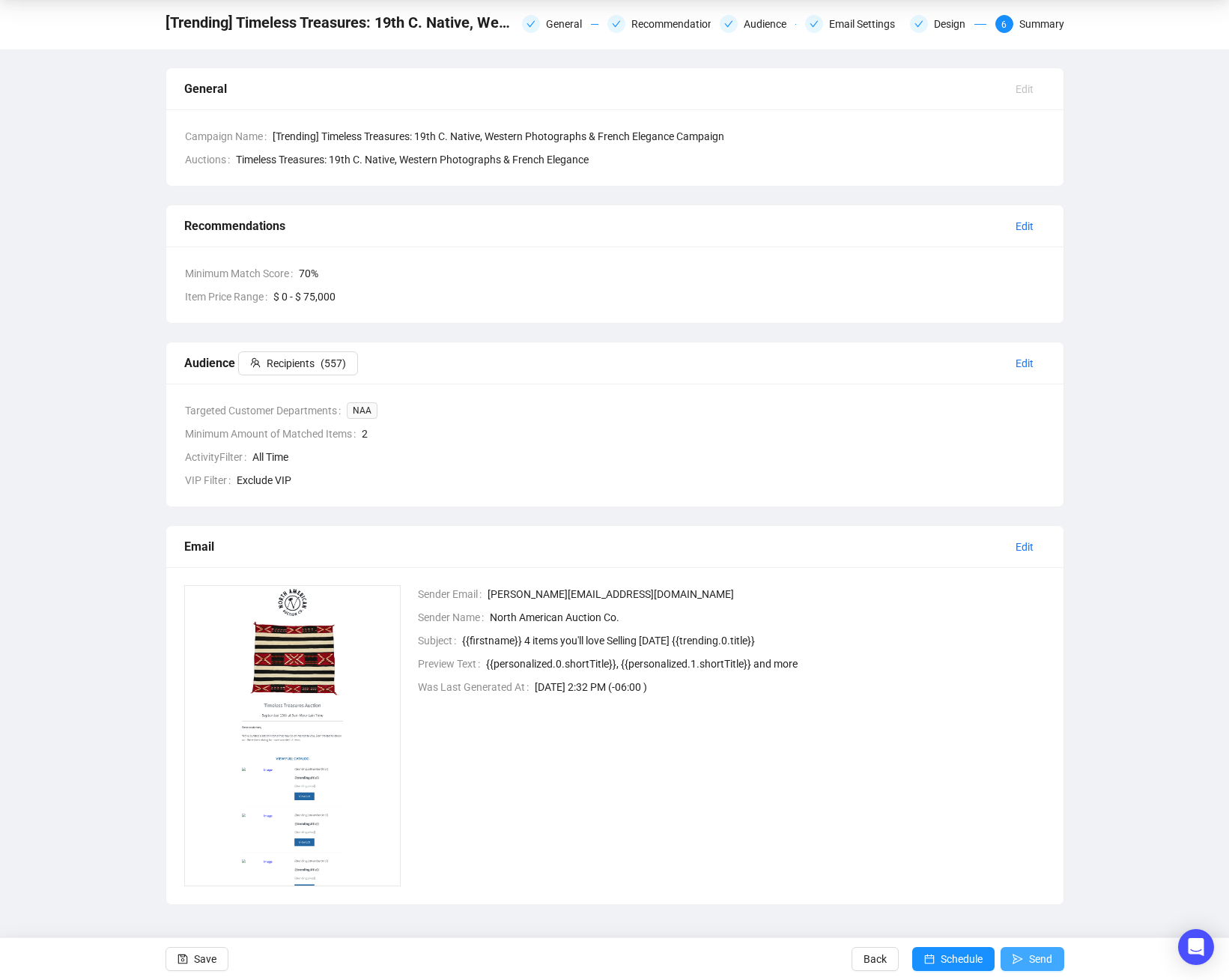
click at [1021, 959] on icon "send" at bounding box center [1018, 959] width 11 height 11
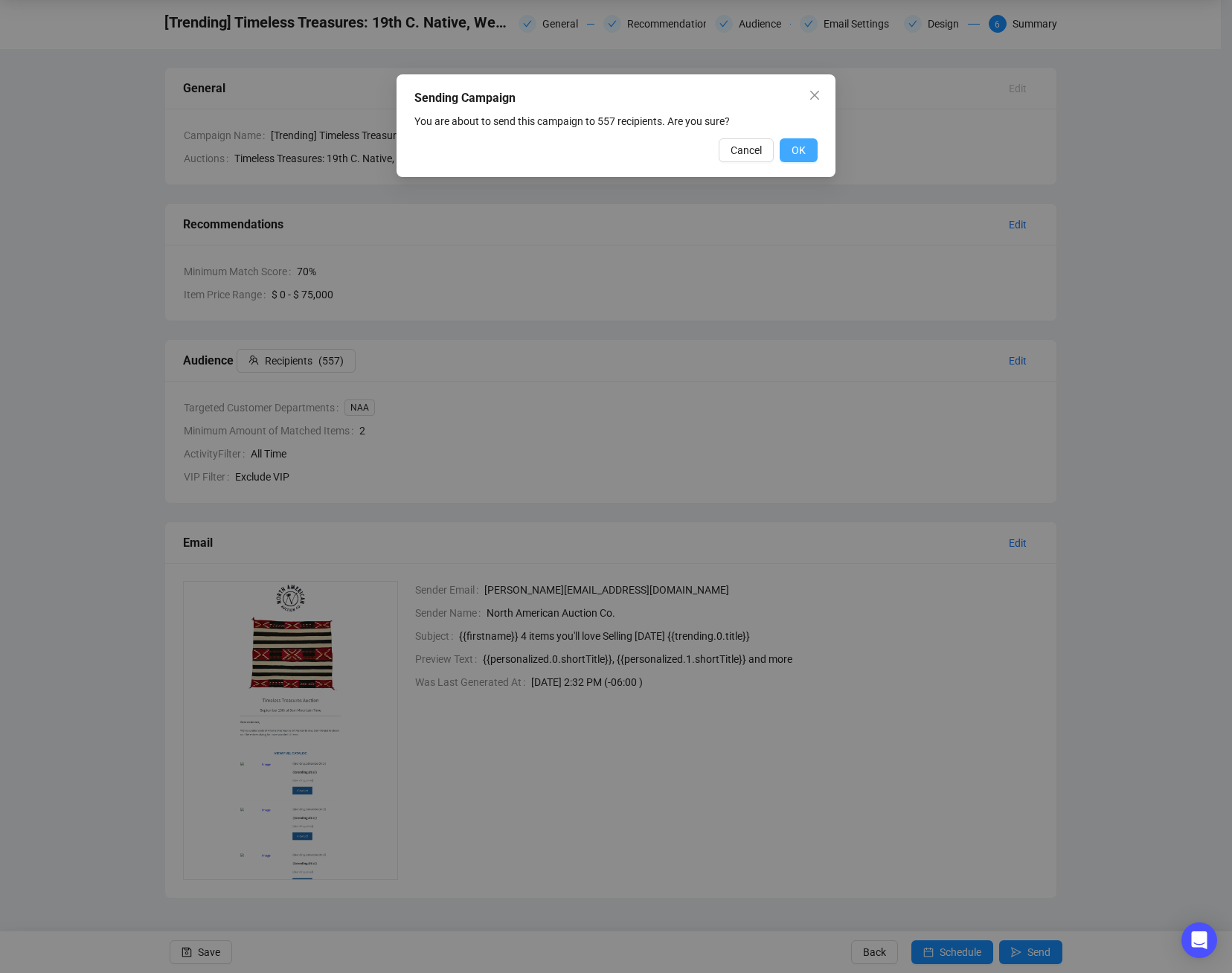
click at [797, 150] on span "OK" at bounding box center [798, 150] width 14 height 16
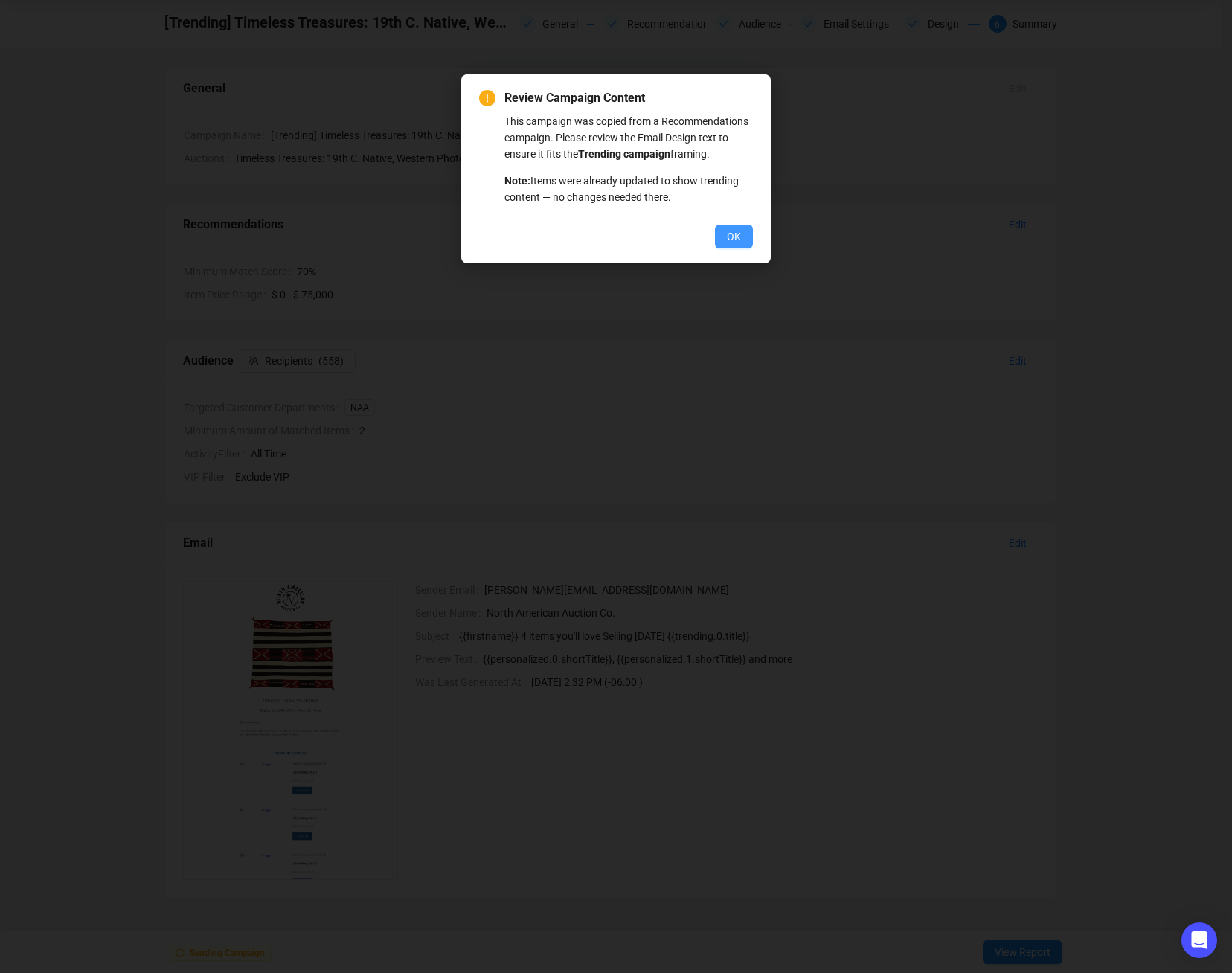
click at [741, 242] on button "OK" at bounding box center [734, 236] width 38 height 24
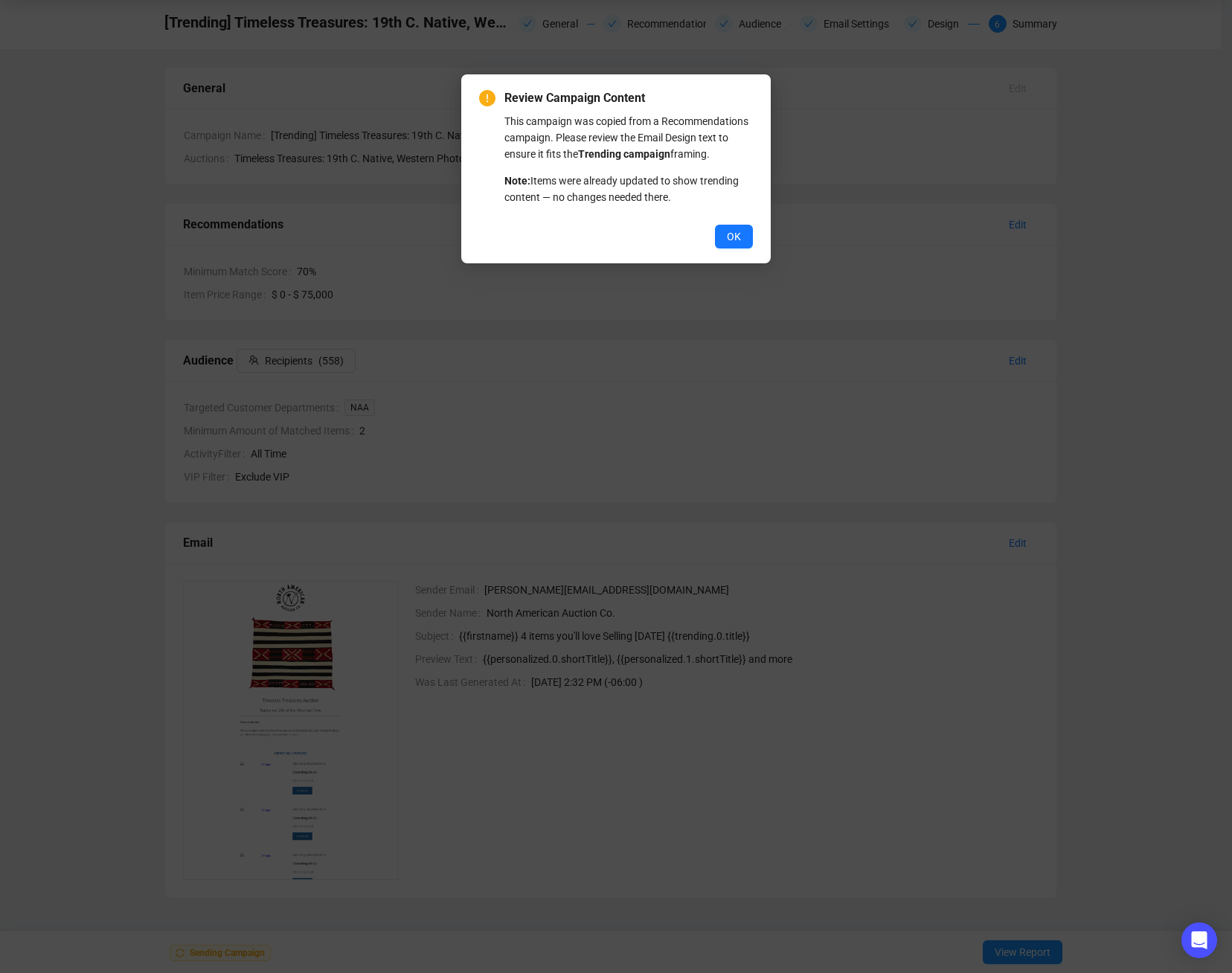
click at [741, 242] on button "OK" at bounding box center [734, 236] width 38 height 24
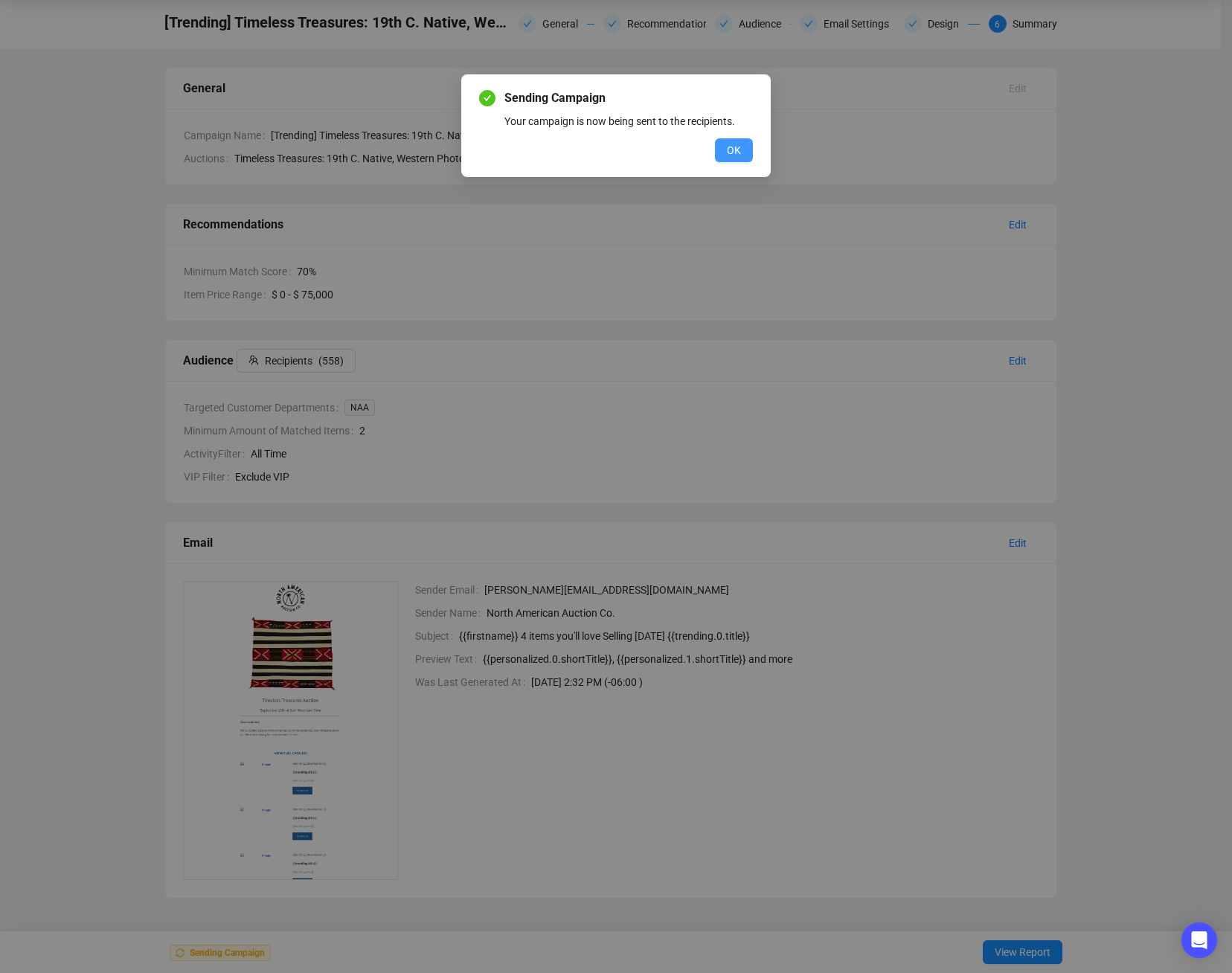
click at [739, 146] on span "OK" at bounding box center [734, 150] width 14 height 16
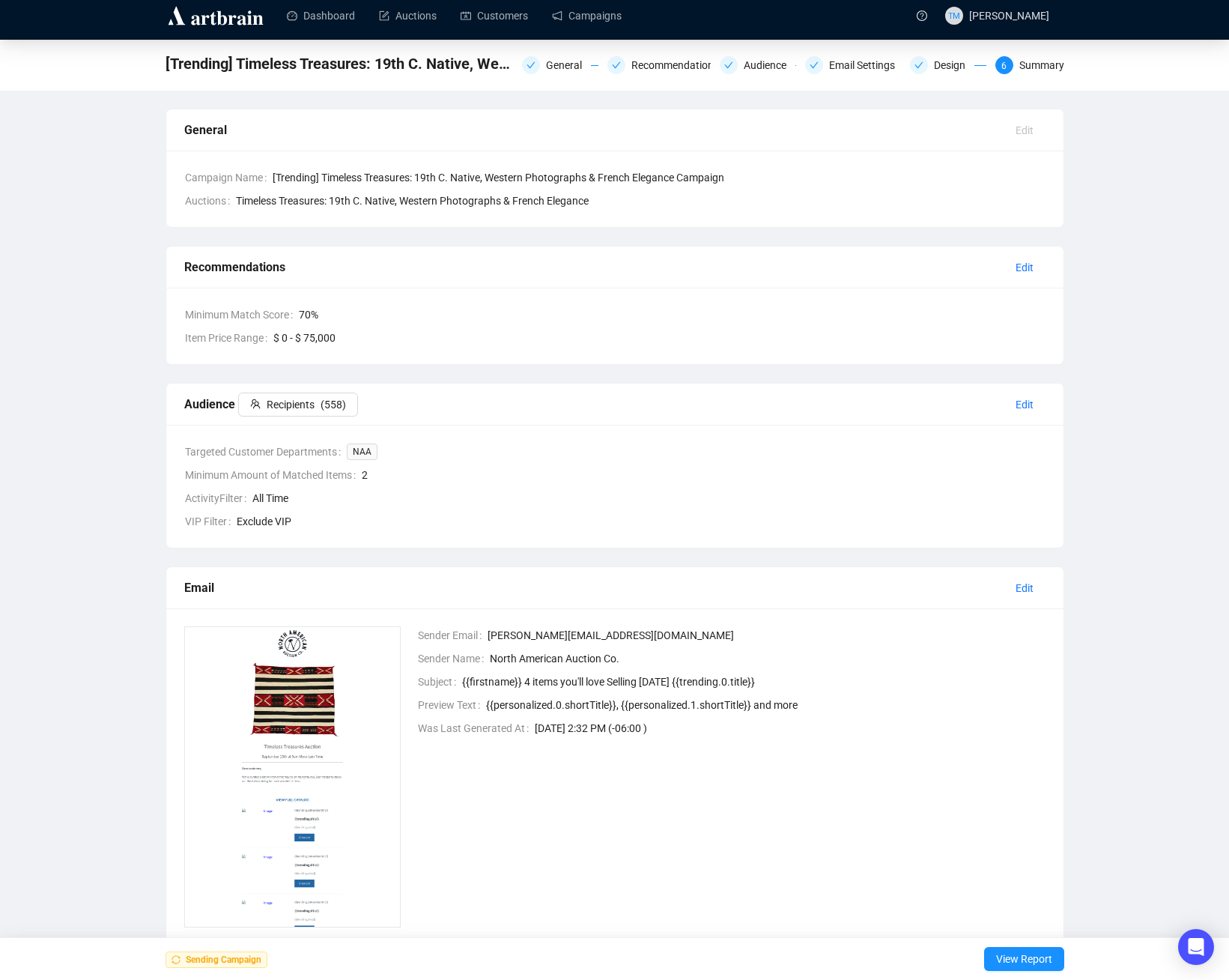
scroll to position [0, 0]
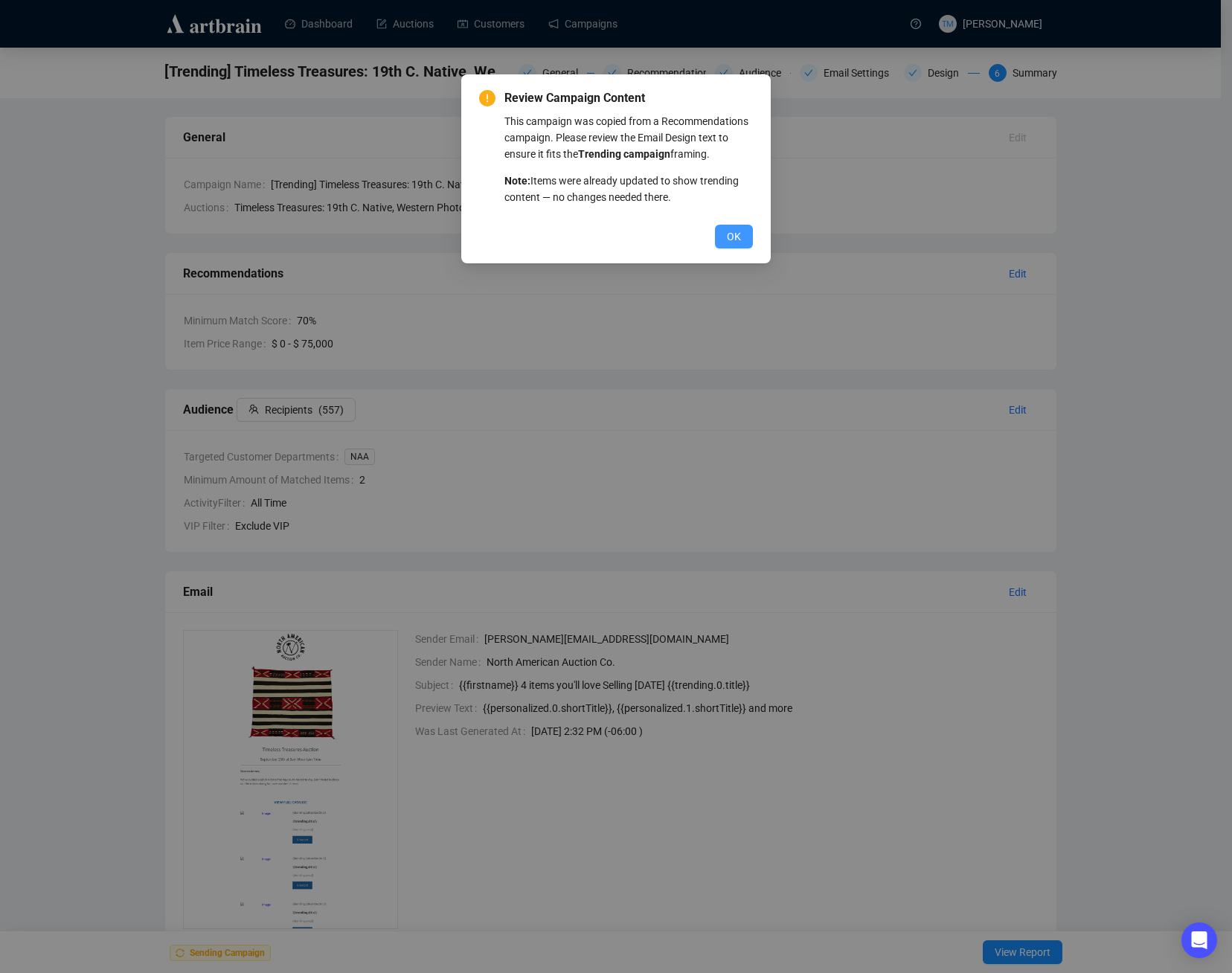
click at [734, 237] on span "OK" at bounding box center [734, 236] width 14 height 16
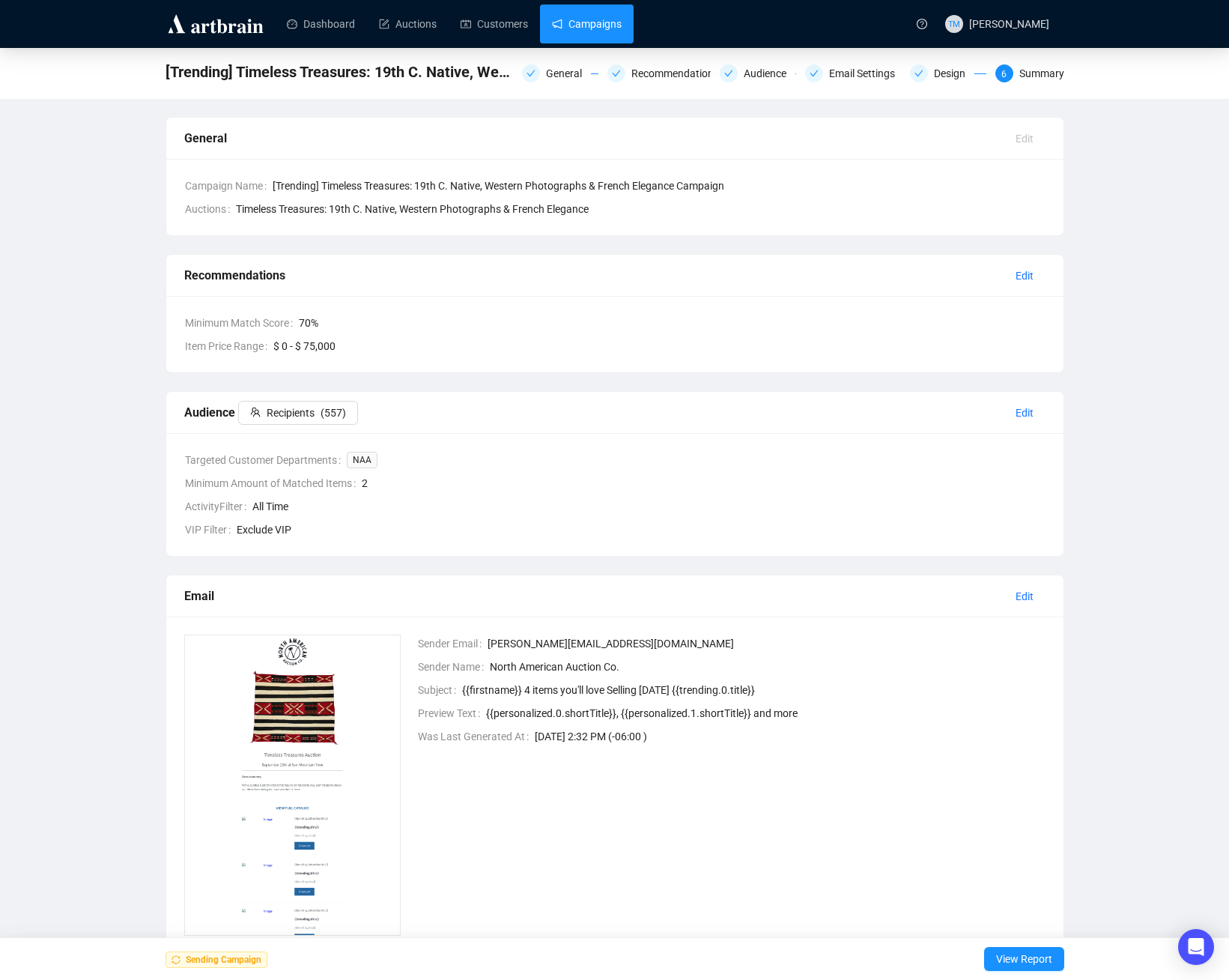
click at [603, 25] on link "Campaigns" at bounding box center [587, 23] width 70 height 39
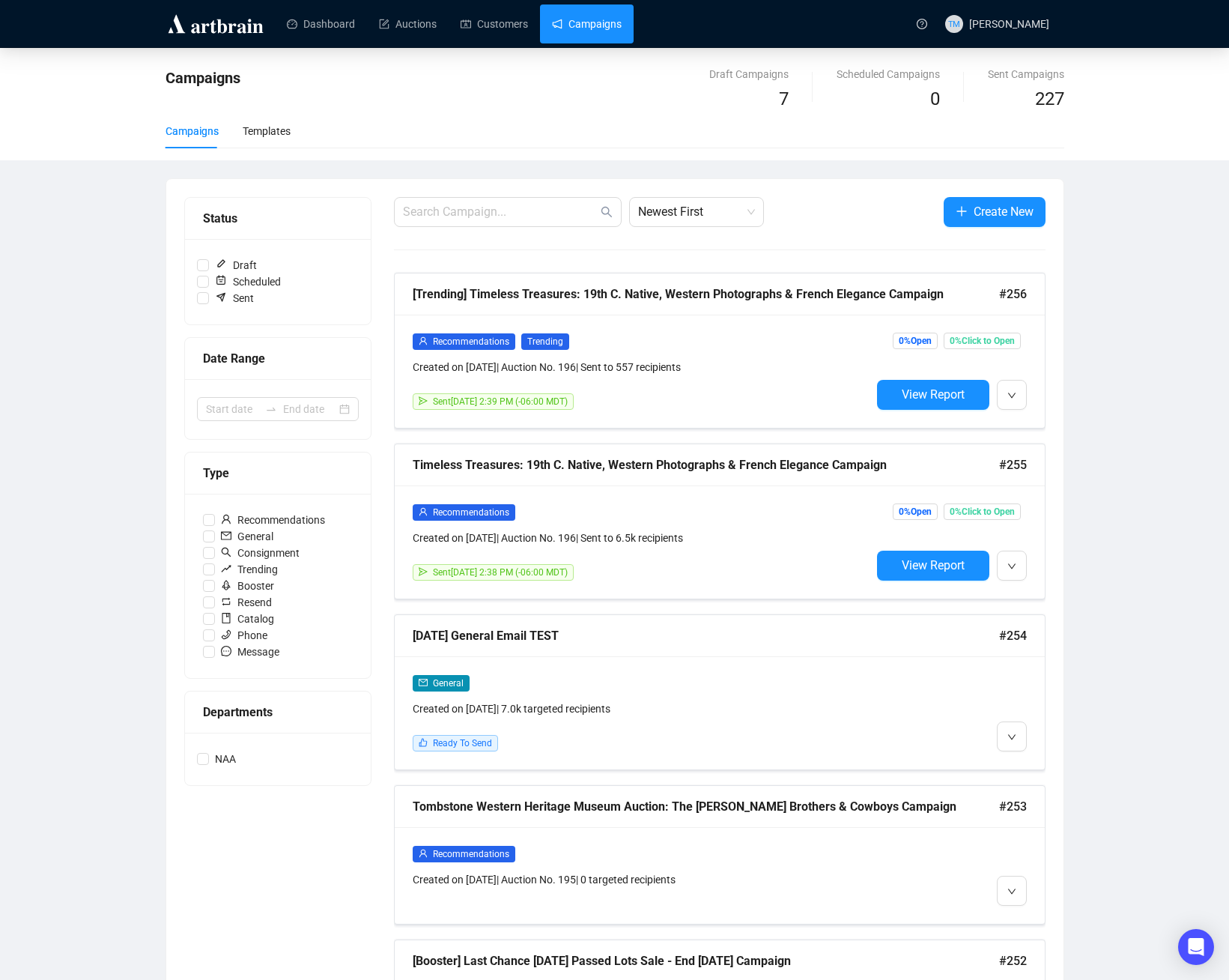
click at [1110, 779] on div "Campaigns Draft Campaigns 7 Scheduled Campaigns 0 Sent Campaigns 227 Campaigns …" at bounding box center [614, 863] width 1229 height 1633
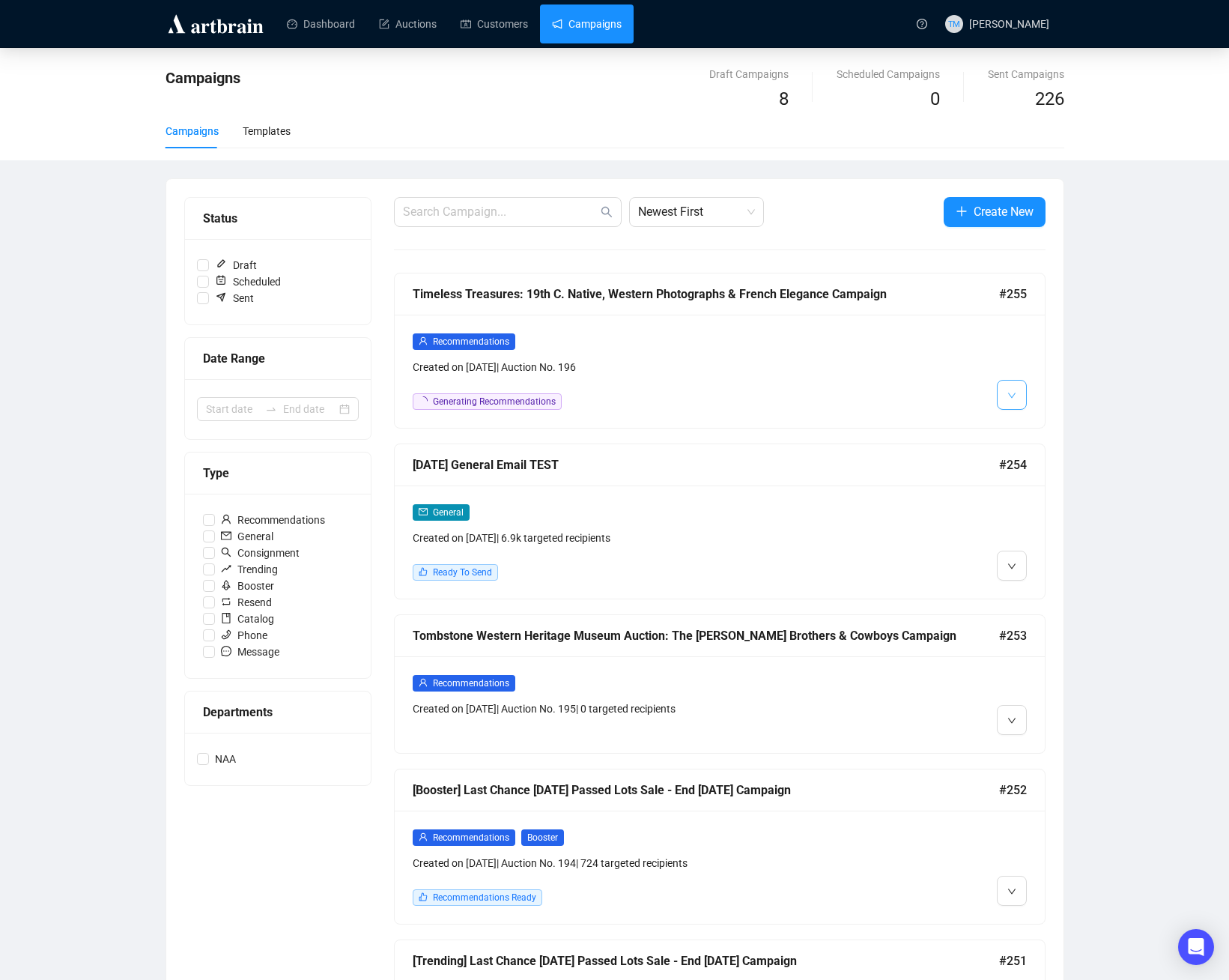
click at [1019, 402] on button "button" at bounding box center [1011, 395] width 30 height 30
click at [1133, 362] on div "Campaigns Draft Campaigns 8 Scheduled Campaigns 0 Sent Campaigns 226 Campaigns …" at bounding box center [614, 863] width 1229 height 1633
click at [1013, 406] on button "button" at bounding box center [1011, 395] width 30 height 30
click at [1089, 399] on div "Campaigns Draft Campaigns 8 Scheduled Campaigns 0 Sent Campaigns 226 Campaigns …" at bounding box center [614, 863] width 1229 height 1633
click at [1008, 388] on span "button" at bounding box center [1012, 394] width 9 height 19
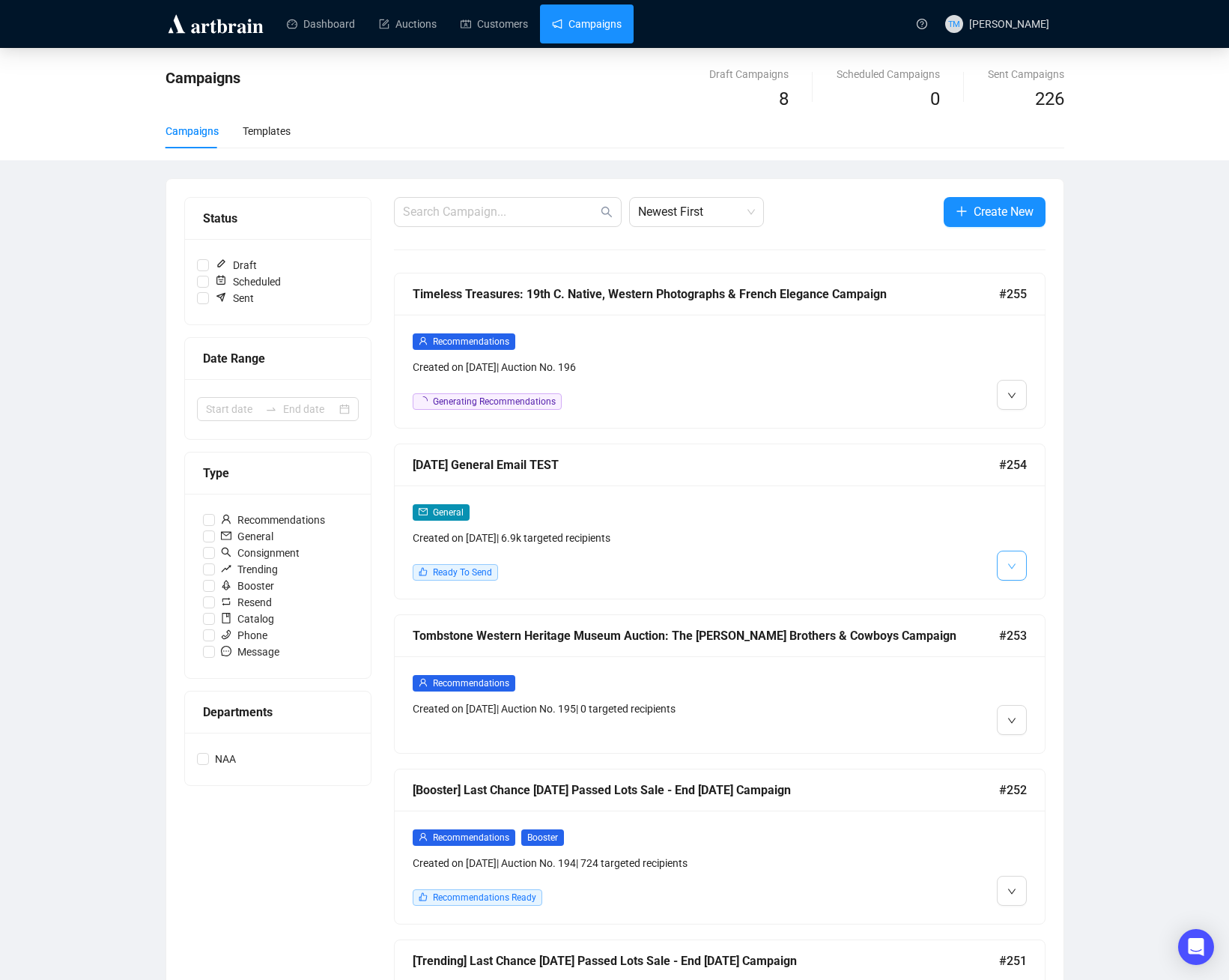
click at [1010, 569] on icon "down" at bounding box center [1012, 567] width 9 height 9
click at [1043, 521] on div "General Created on Sep 12, 2025 | 6.9k targeted recipients Ready To Send" at bounding box center [719, 542] width 650 height 113
click at [552, 25] on link "Campaigns" at bounding box center [587, 23] width 70 height 39
click at [1013, 403] on button "button" at bounding box center [1011, 395] width 30 height 30
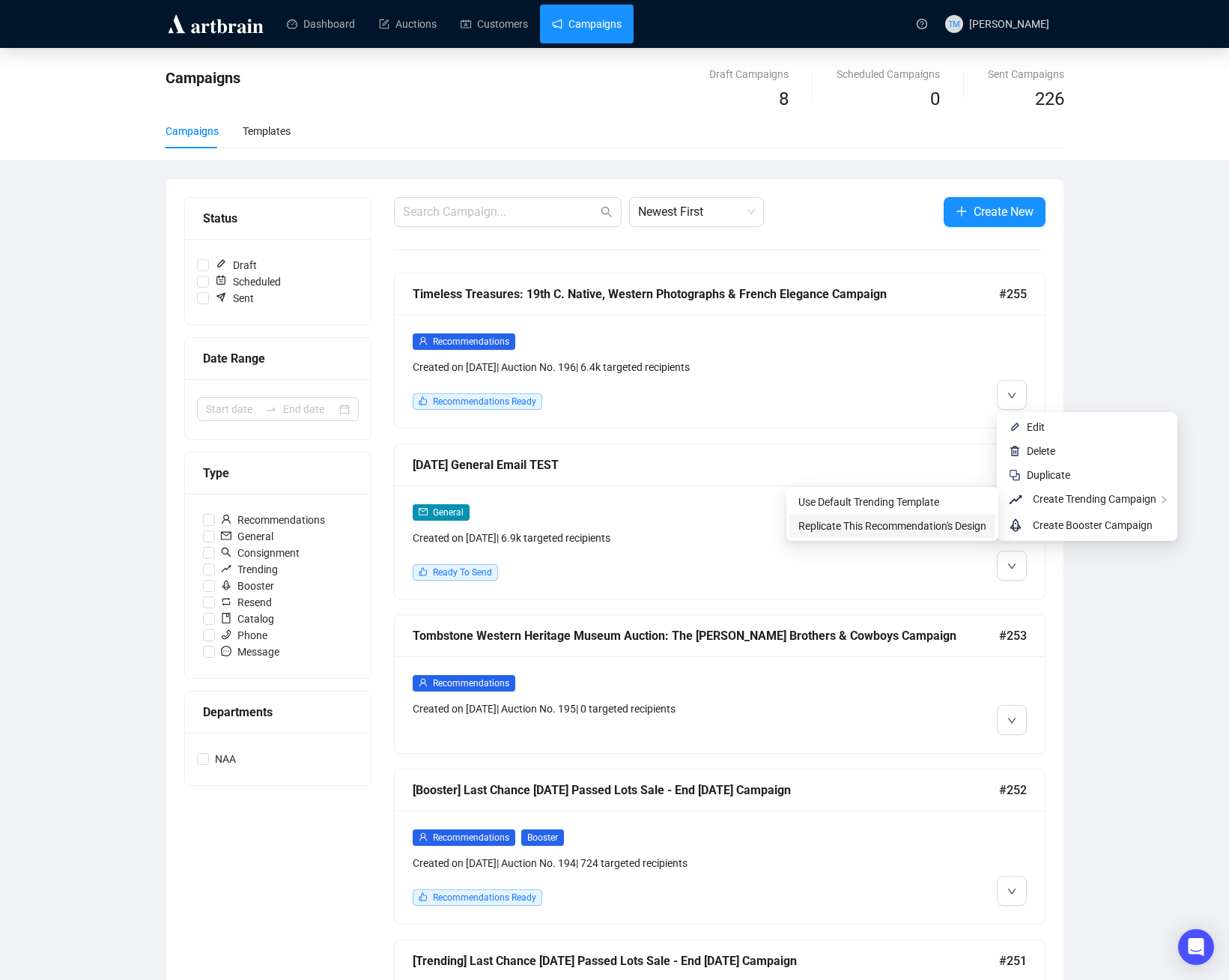
click at [913, 525] on span "Replicate This Recommendation's Design" at bounding box center [893, 525] width 188 height 12
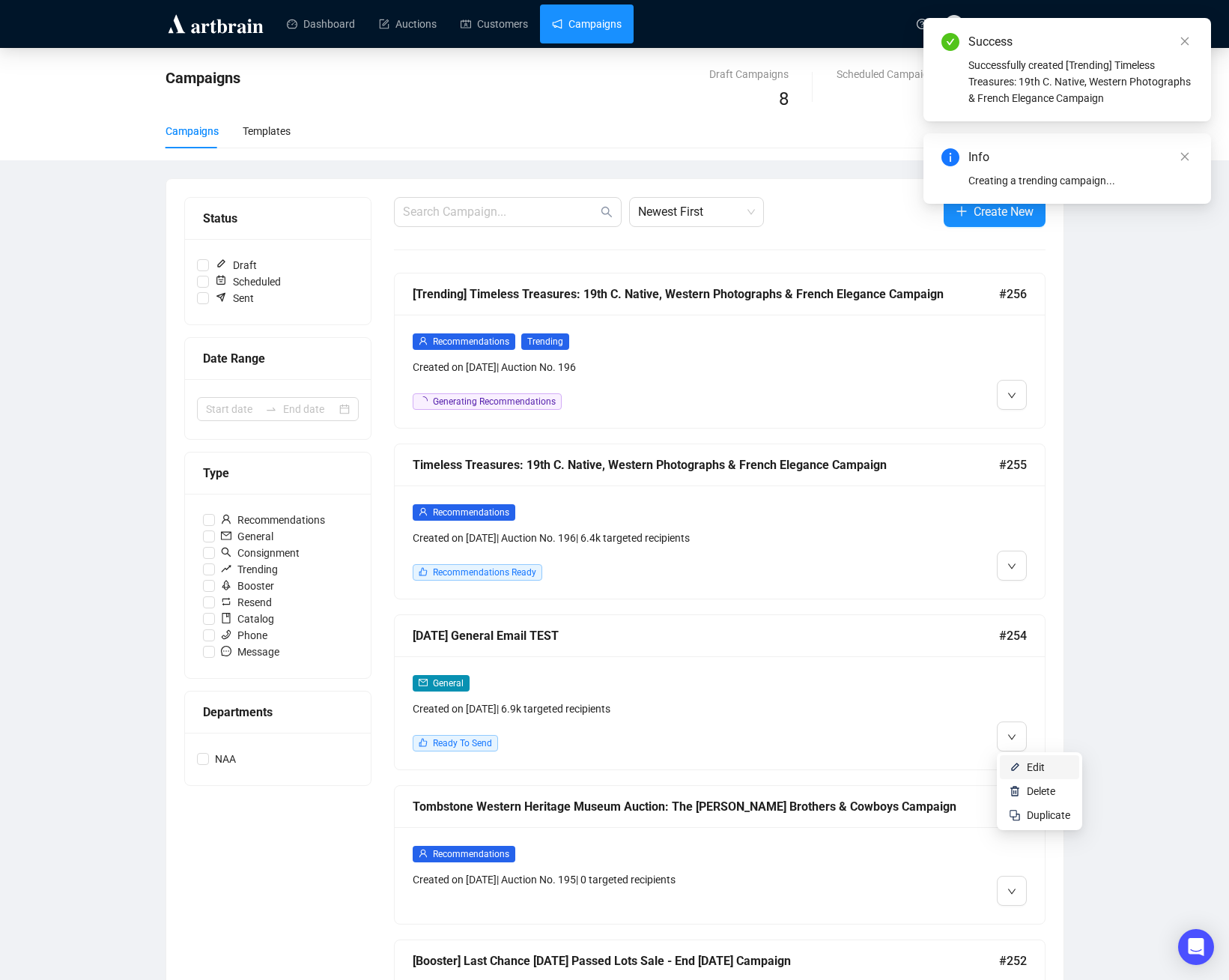
click at [1031, 768] on span "Edit" at bounding box center [1035, 767] width 18 height 12
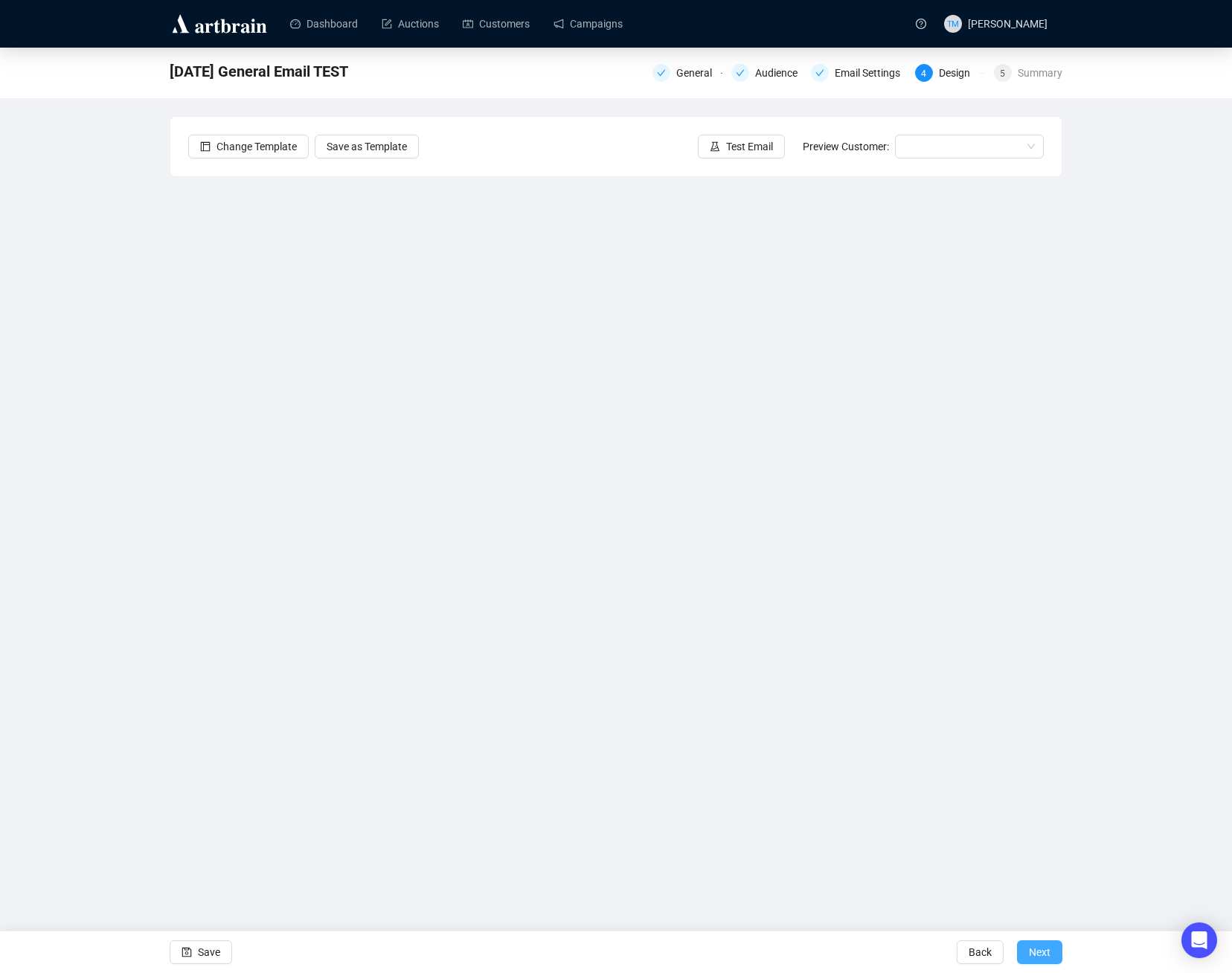
click at [1034, 950] on span "Next" at bounding box center [1039, 952] width 21 height 42
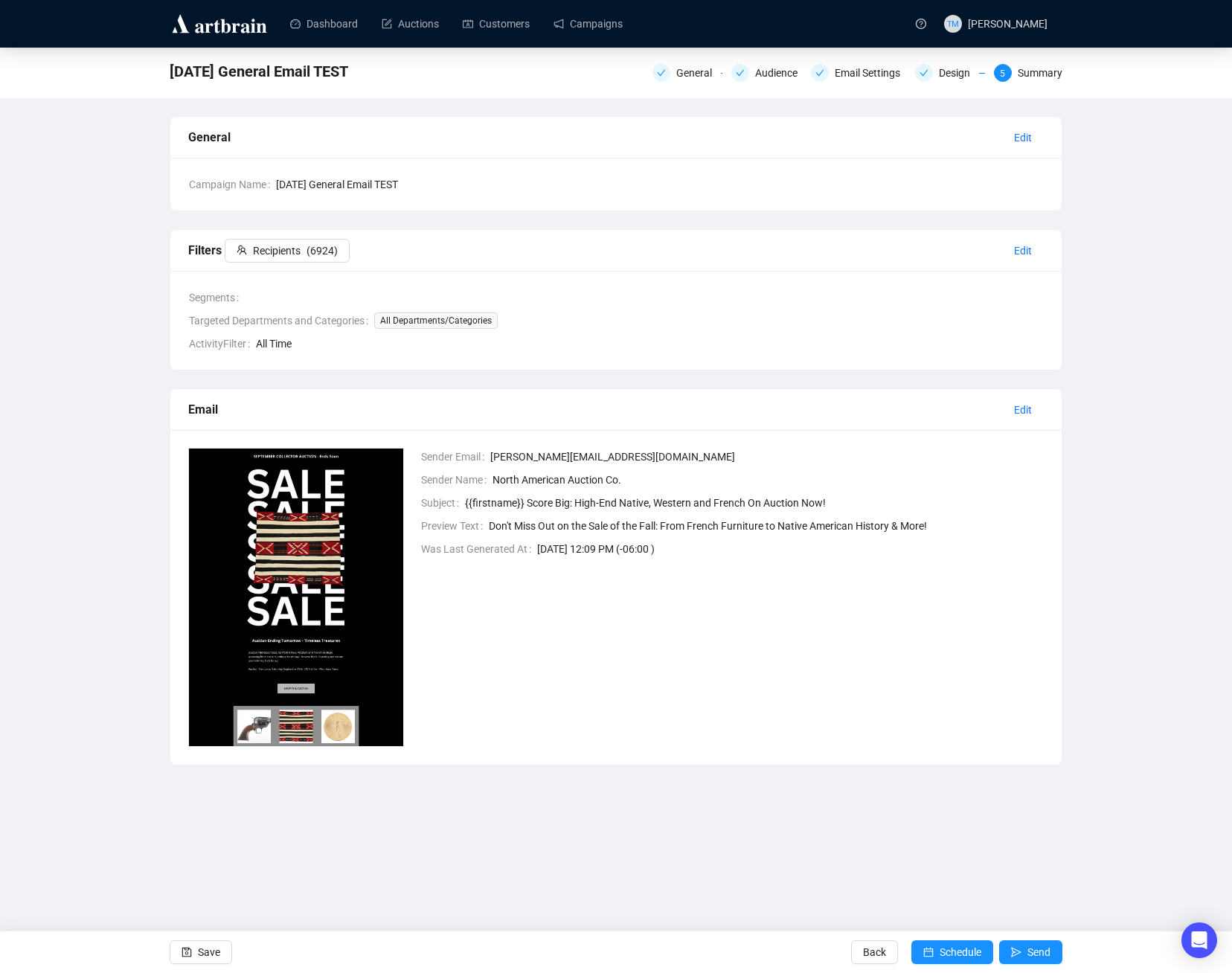
click at [304, 252] on button "Recipients ( 6924 )" at bounding box center [287, 250] width 125 height 24
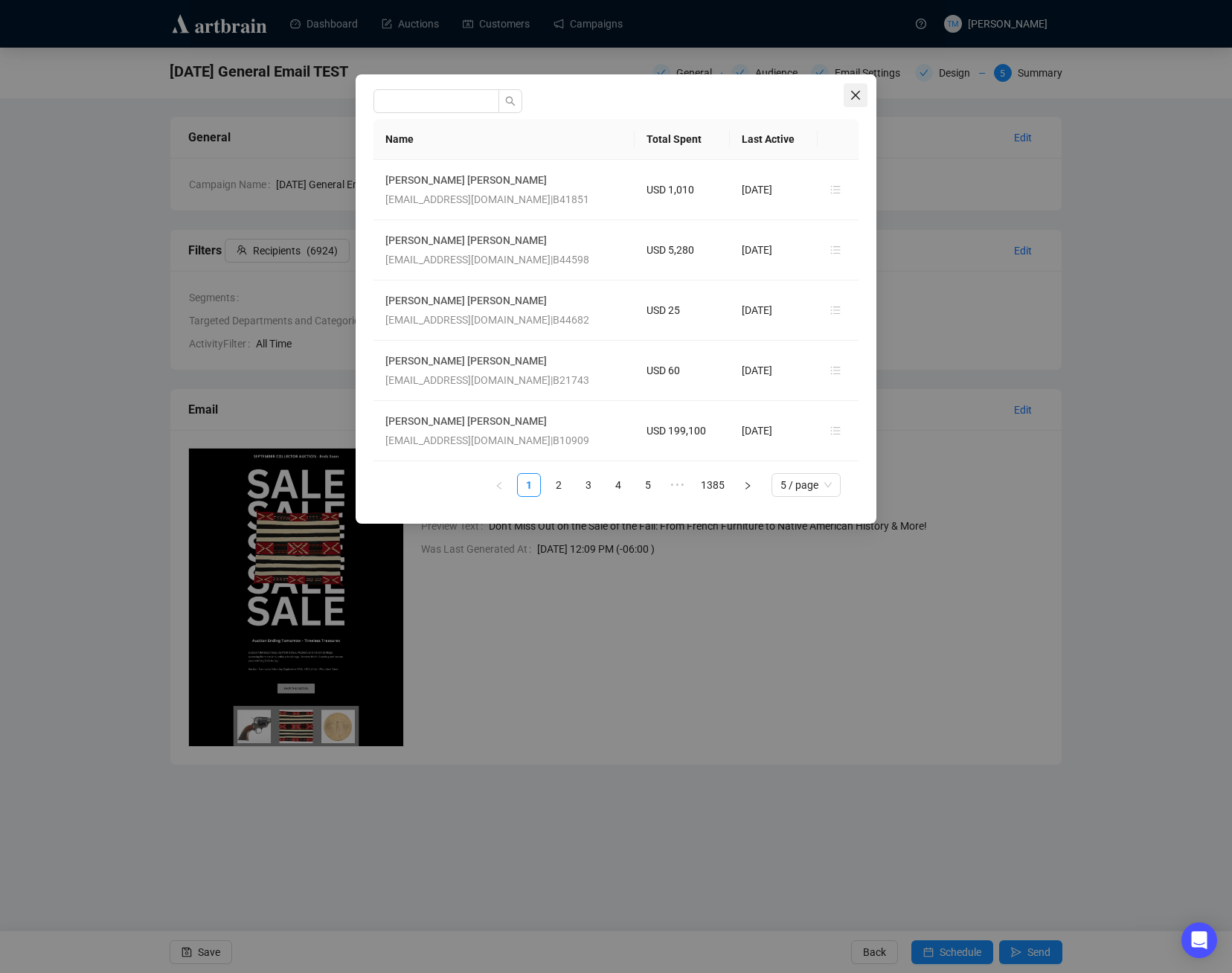
click at [854, 94] on icon "close" at bounding box center [855, 95] width 9 height 9
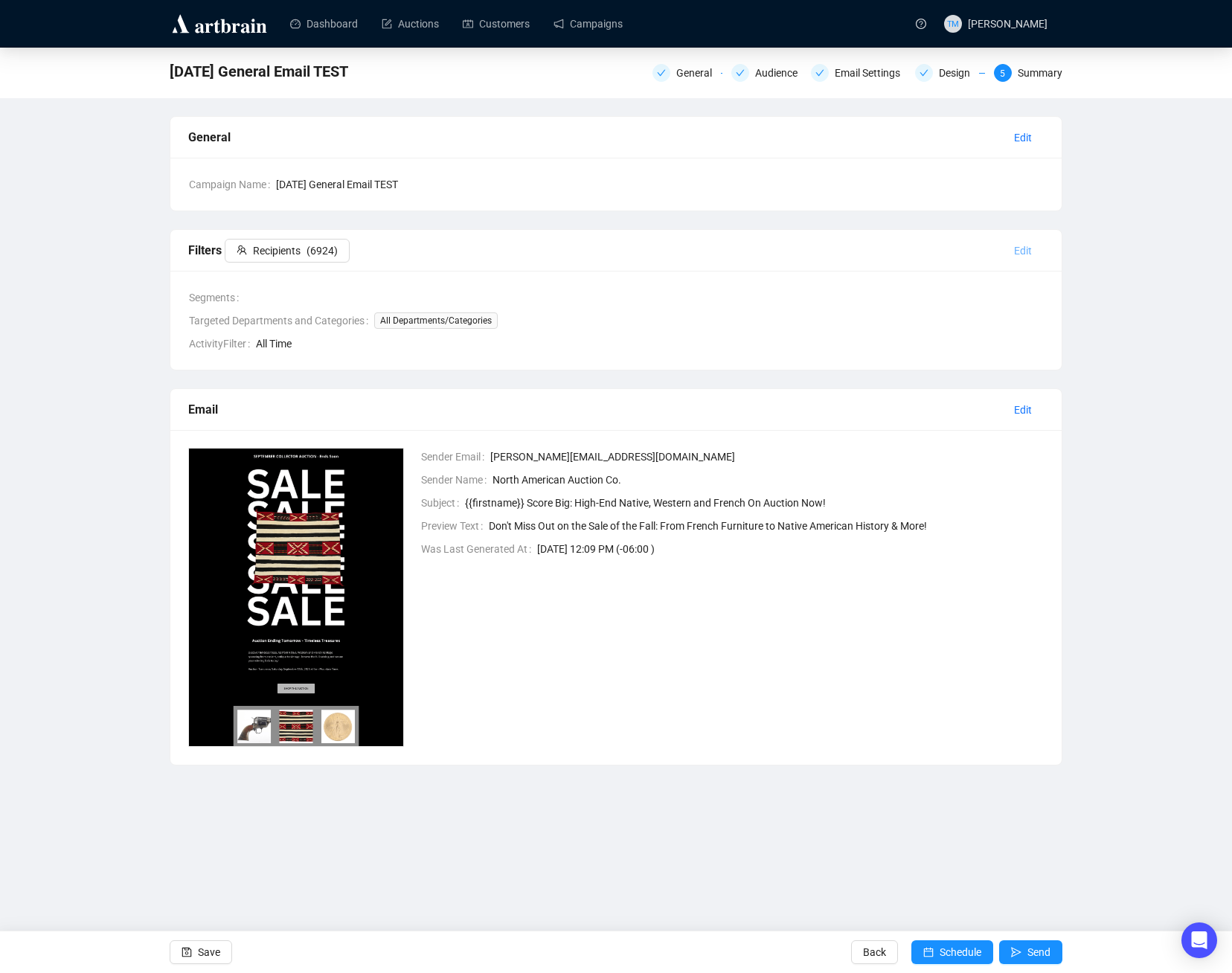
click at [1024, 249] on span "Edit" at bounding box center [1023, 250] width 18 height 16
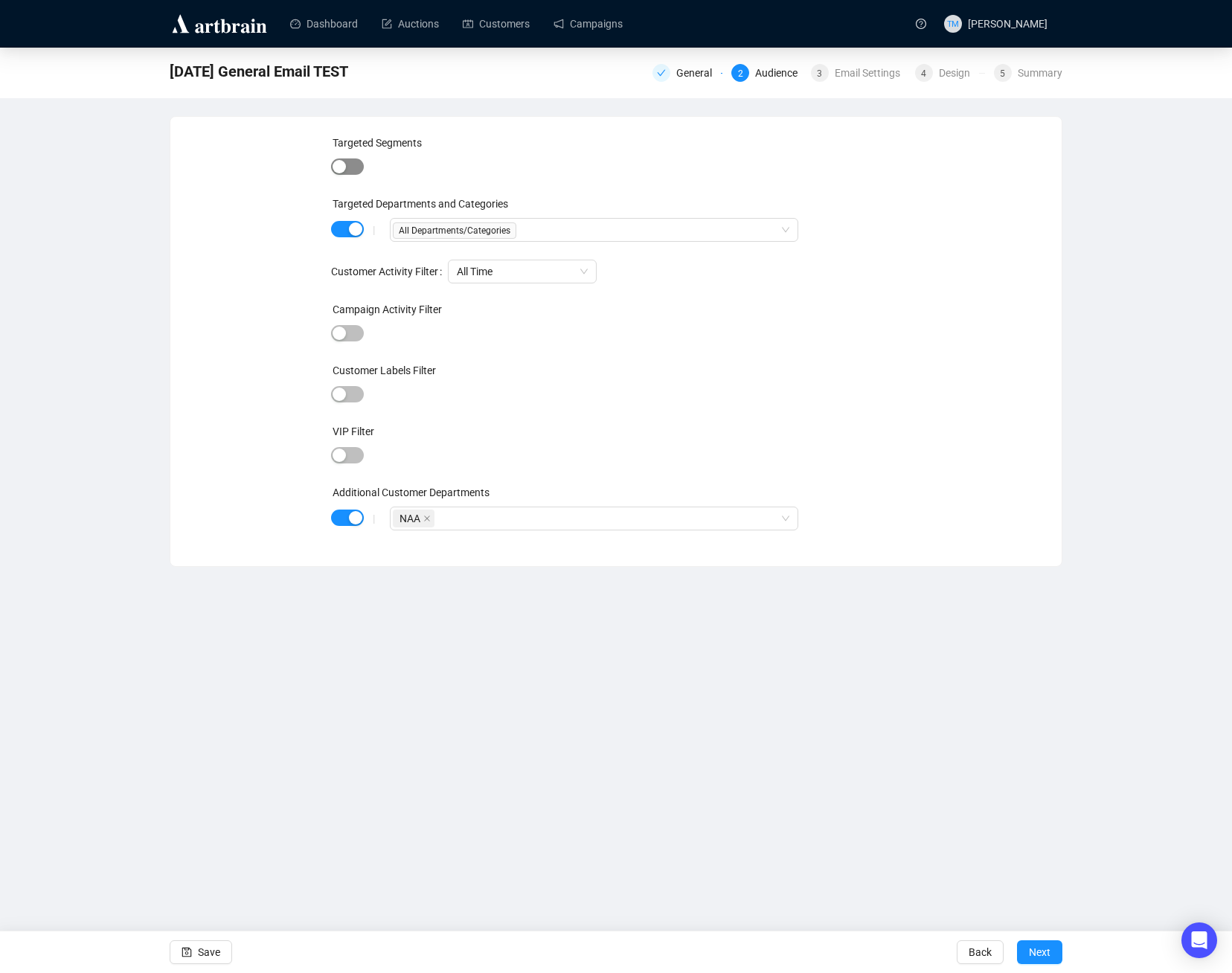
click at [345, 171] on div "button" at bounding box center [338, 166] width 13 height 13
click at [345, 171] on span "button" at bounding box center [347, 168] width 33 height 16
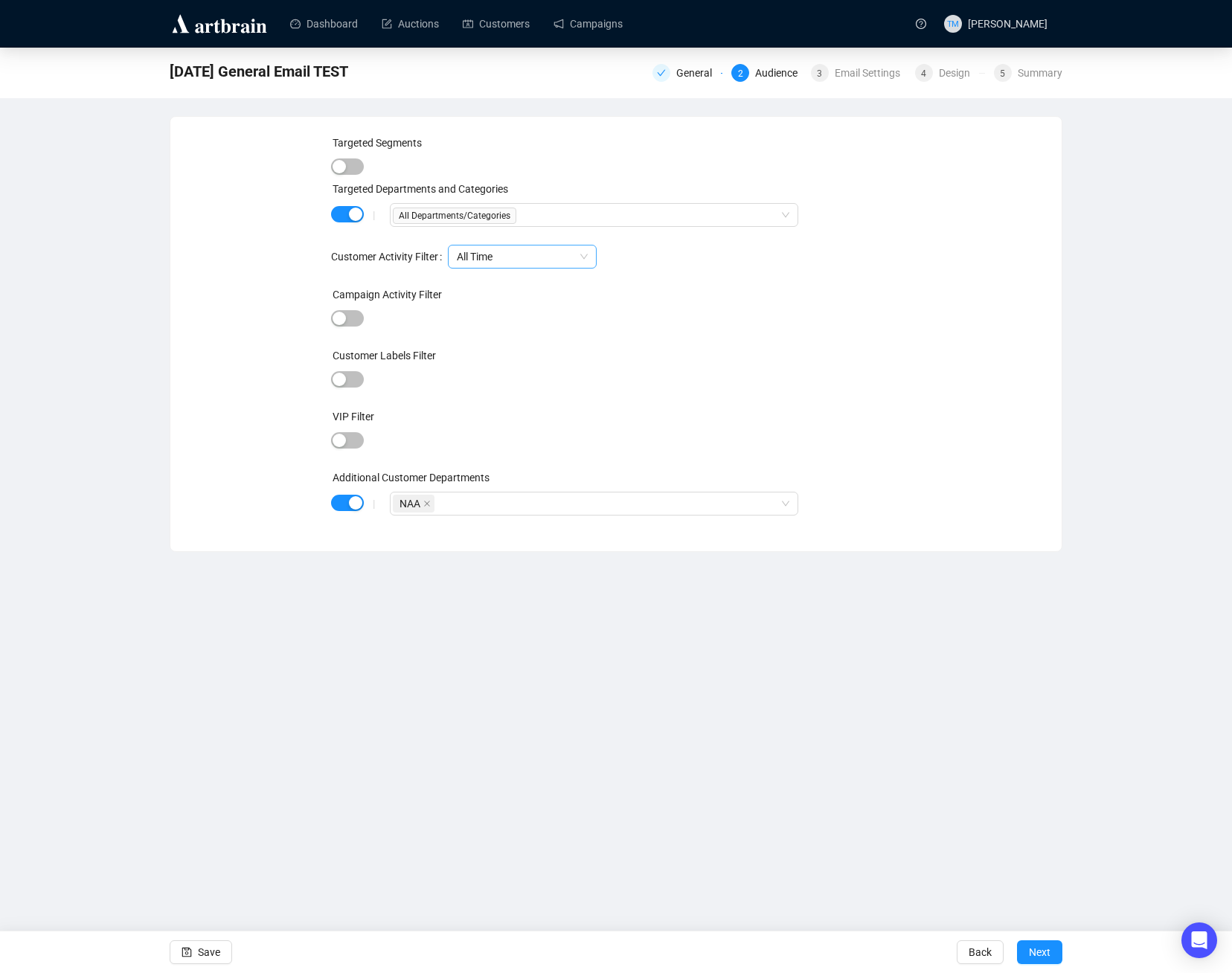
click at [500, 256] on span "All Time" at bounding box center [522, 256] width 131 height 22
click at [346, 503] on span "button" at bounding box center [347, 503] width 33 height 16
click at [341, 507] on div "button" at bounding box center [338, 501] width 13 height 13
click at [349, 482] on label "Additional Customer Departments" at bounding box center [410, 477] width 157 height 12
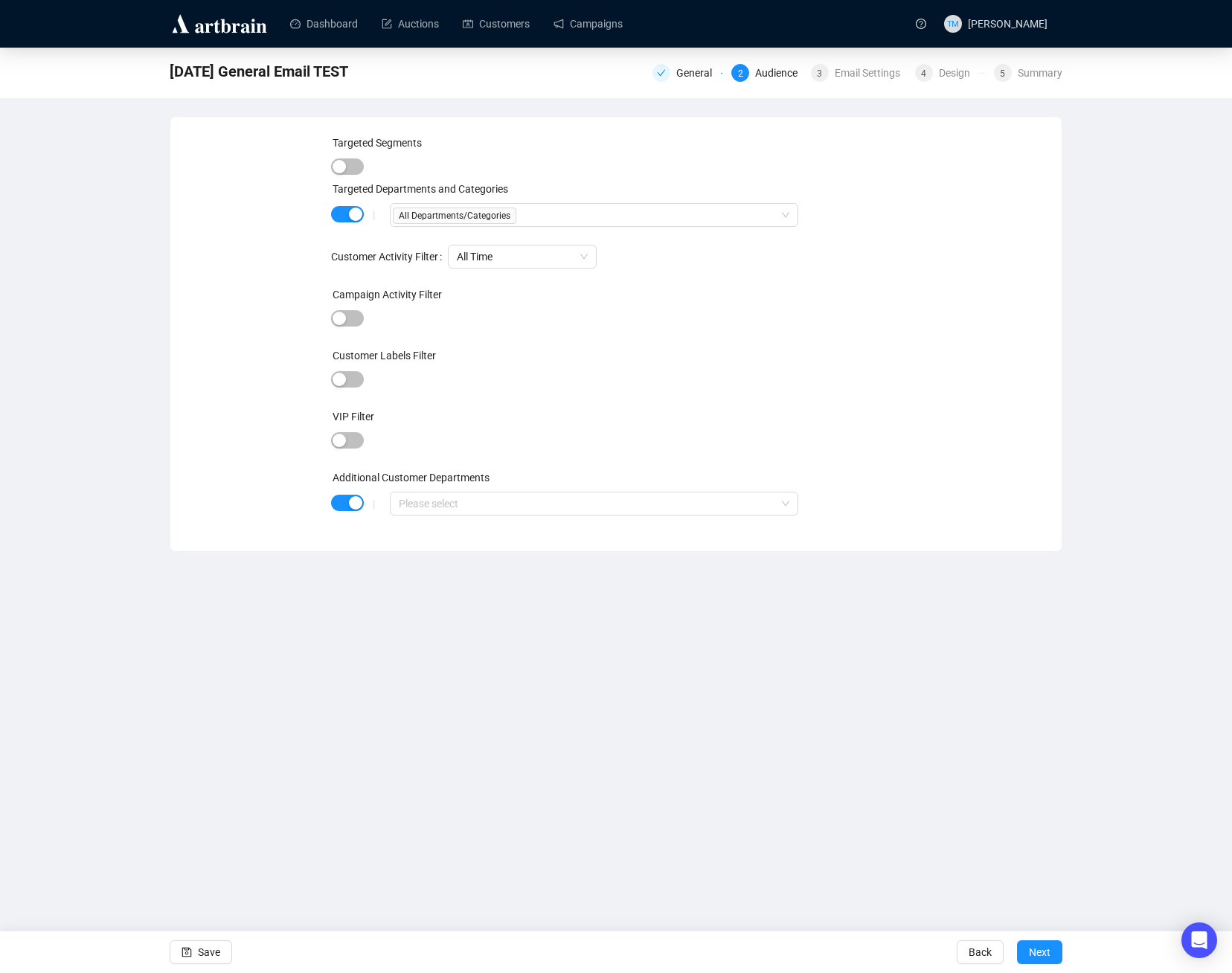
click at [336, 491] on div "| Please select" at bounding box center [616, 503] width 571 height 24
click at [346, 505] on span "button" at bounding box center [347, 503] width 33 height 16
click at [342, 165] on div "button" at bounding box center [338, 166] width 13 height 13
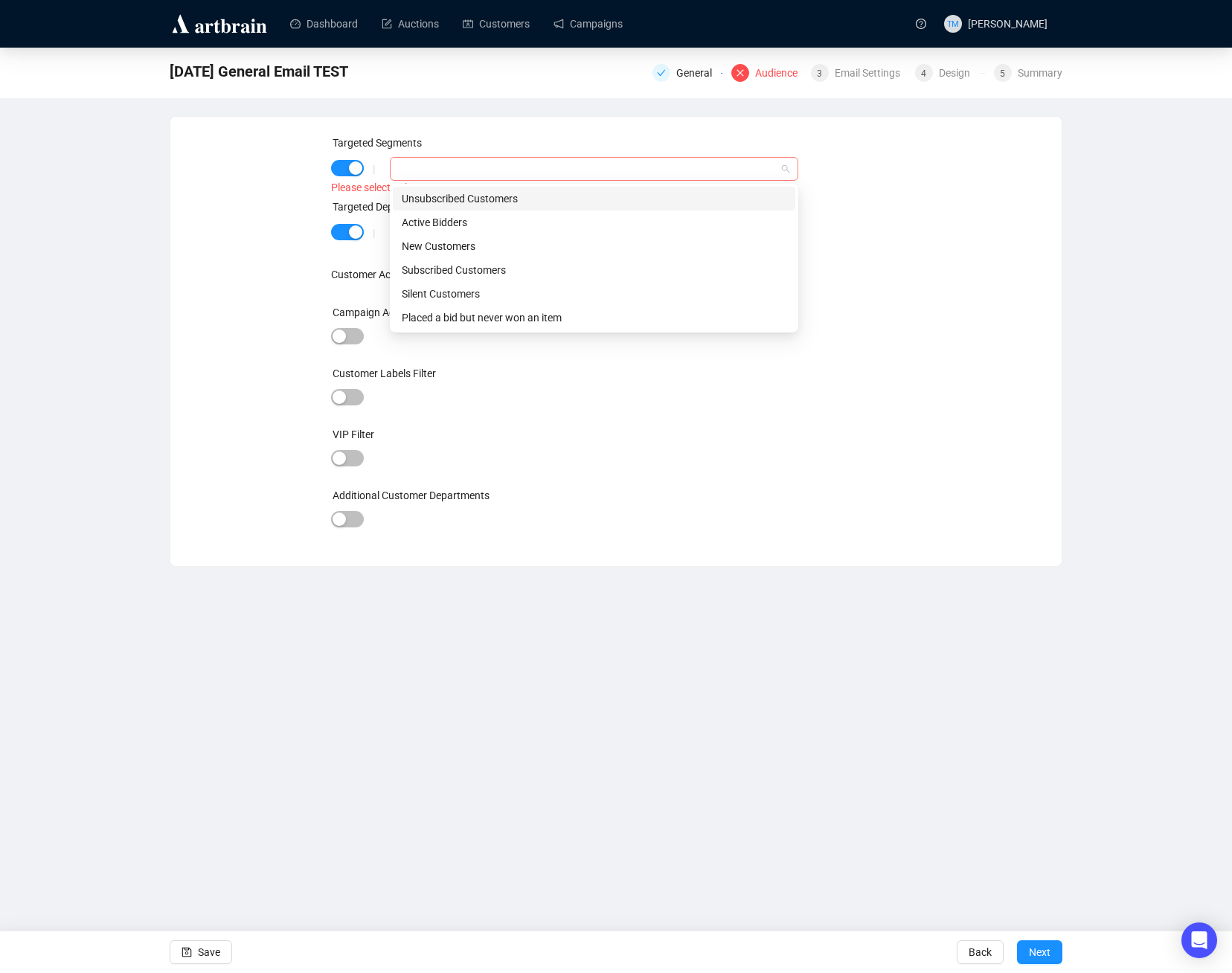
click at [474, 169] on div at bounding box center [586, 168] width 386 height 20
click at [455, 248] on div "New Customers" at bounding box center [594, 246] width 385 height 16
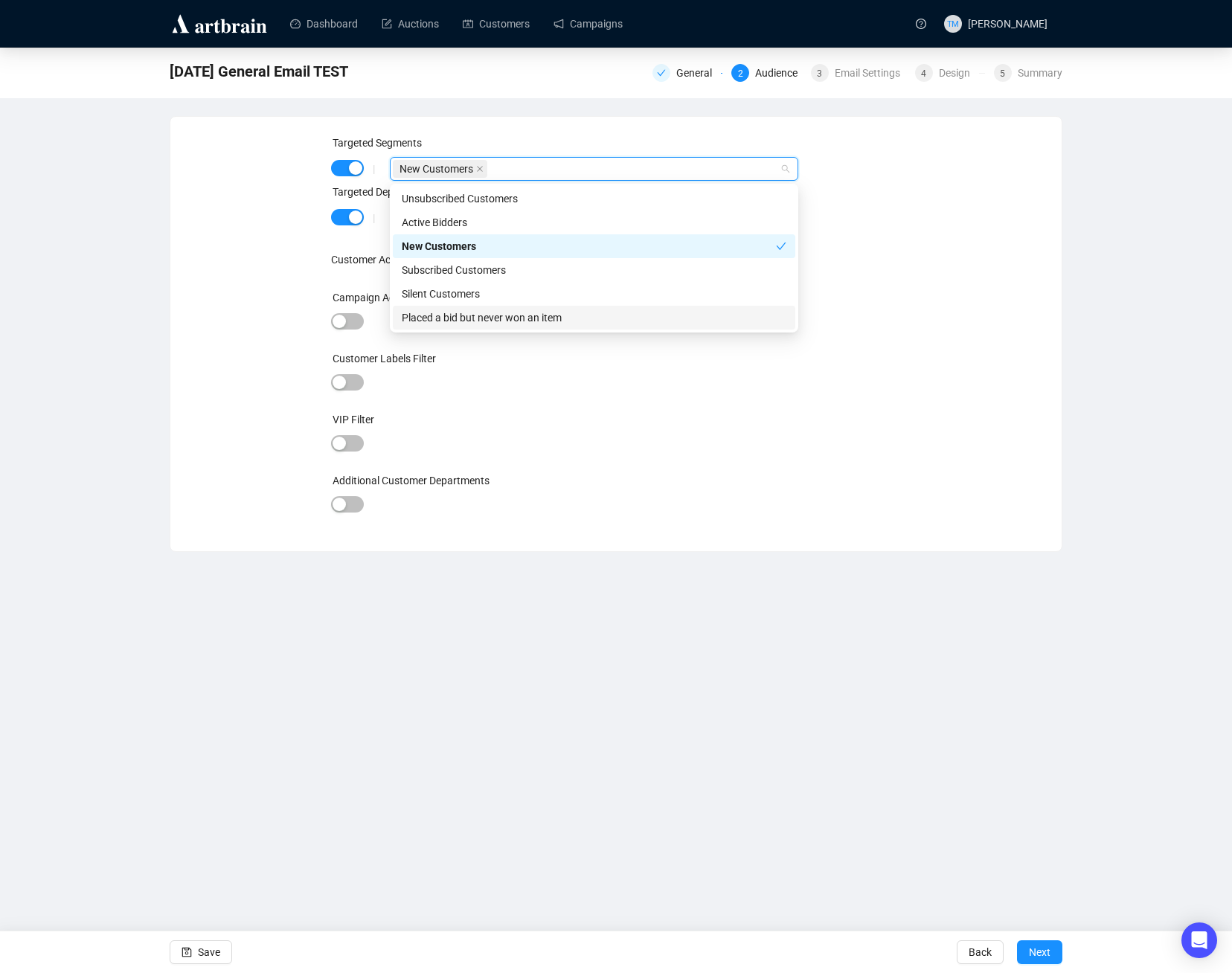
click at [630, 383] on div at bounding box center [613, 383] width 499 height 1
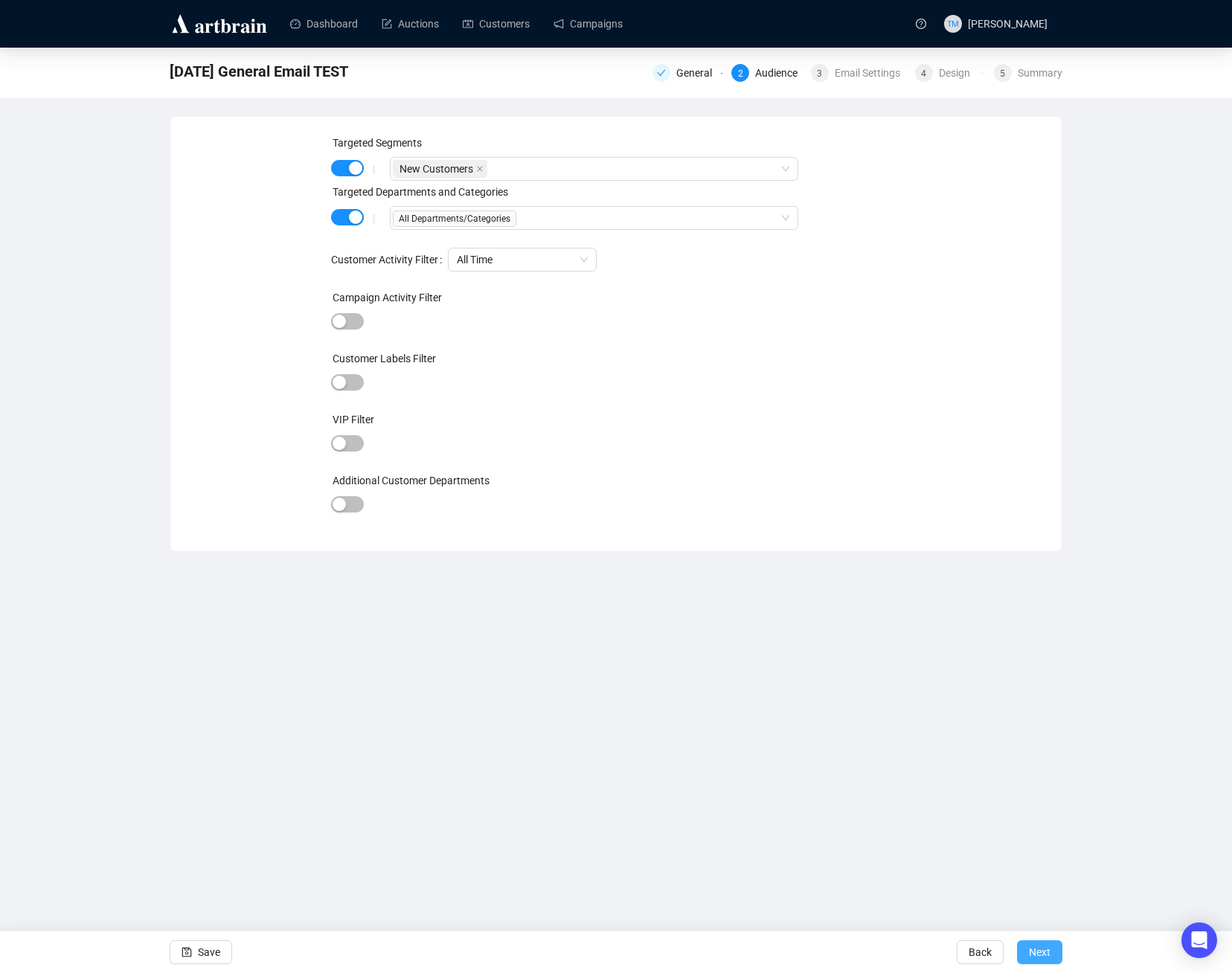
click at [1035, 945] on span "Next" at bounding box center [1039, 952] width 21 height 42
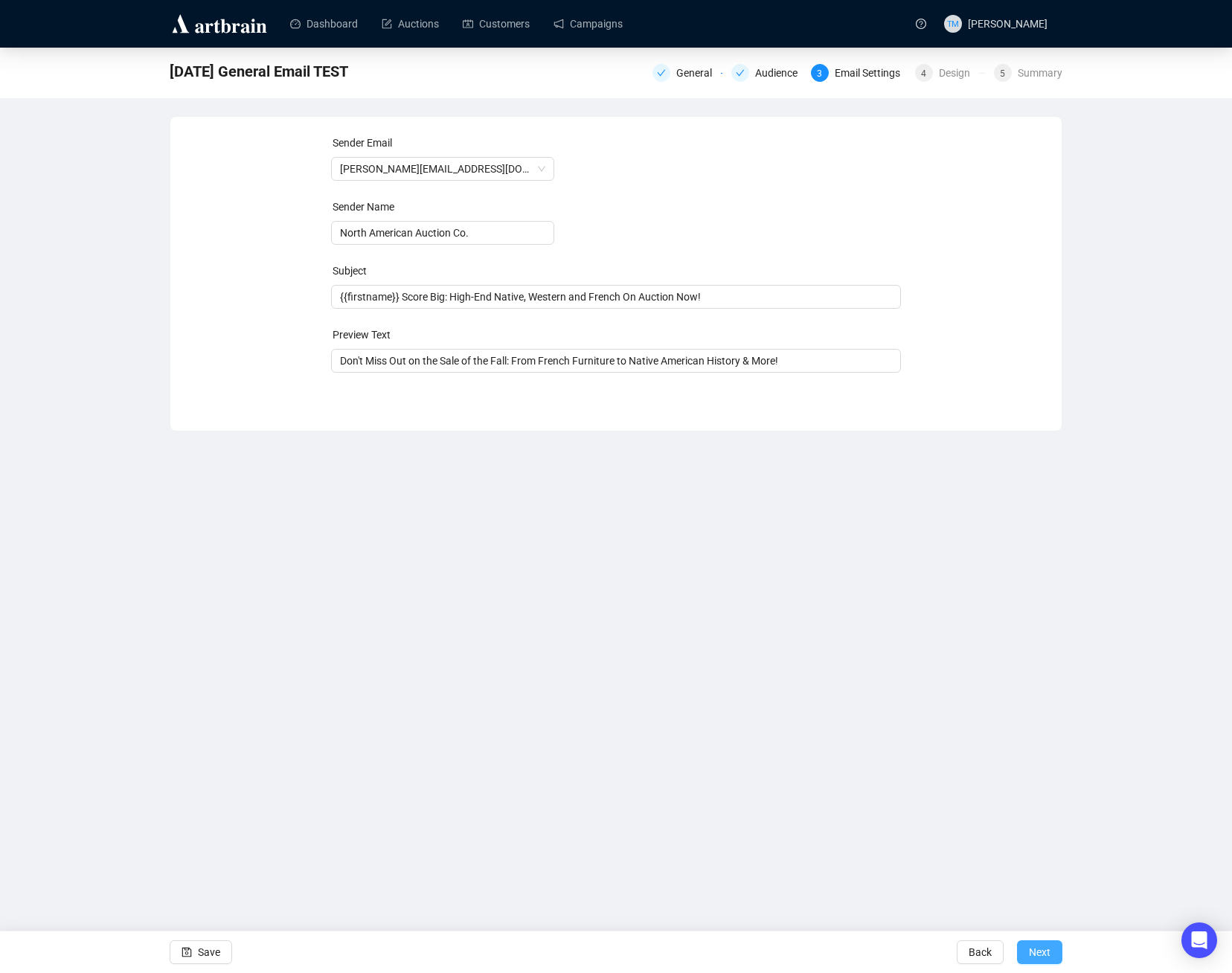
click at [1032, 952] on span "Next" at bounding box center [1039, 952] width 21 height 42
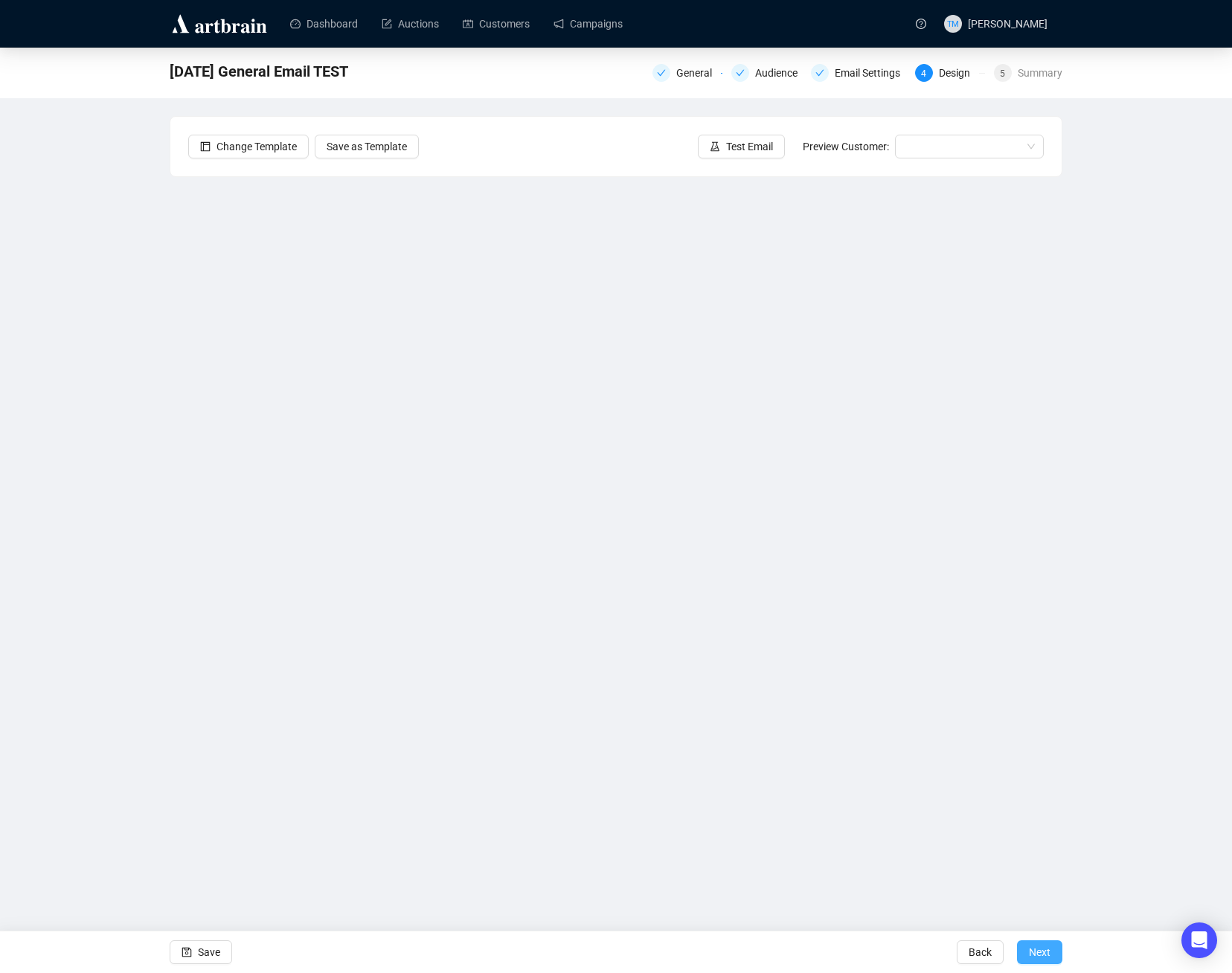
click at [1035, 951] on span "Next" at bounding box center [1039, 952] width 21 height 42
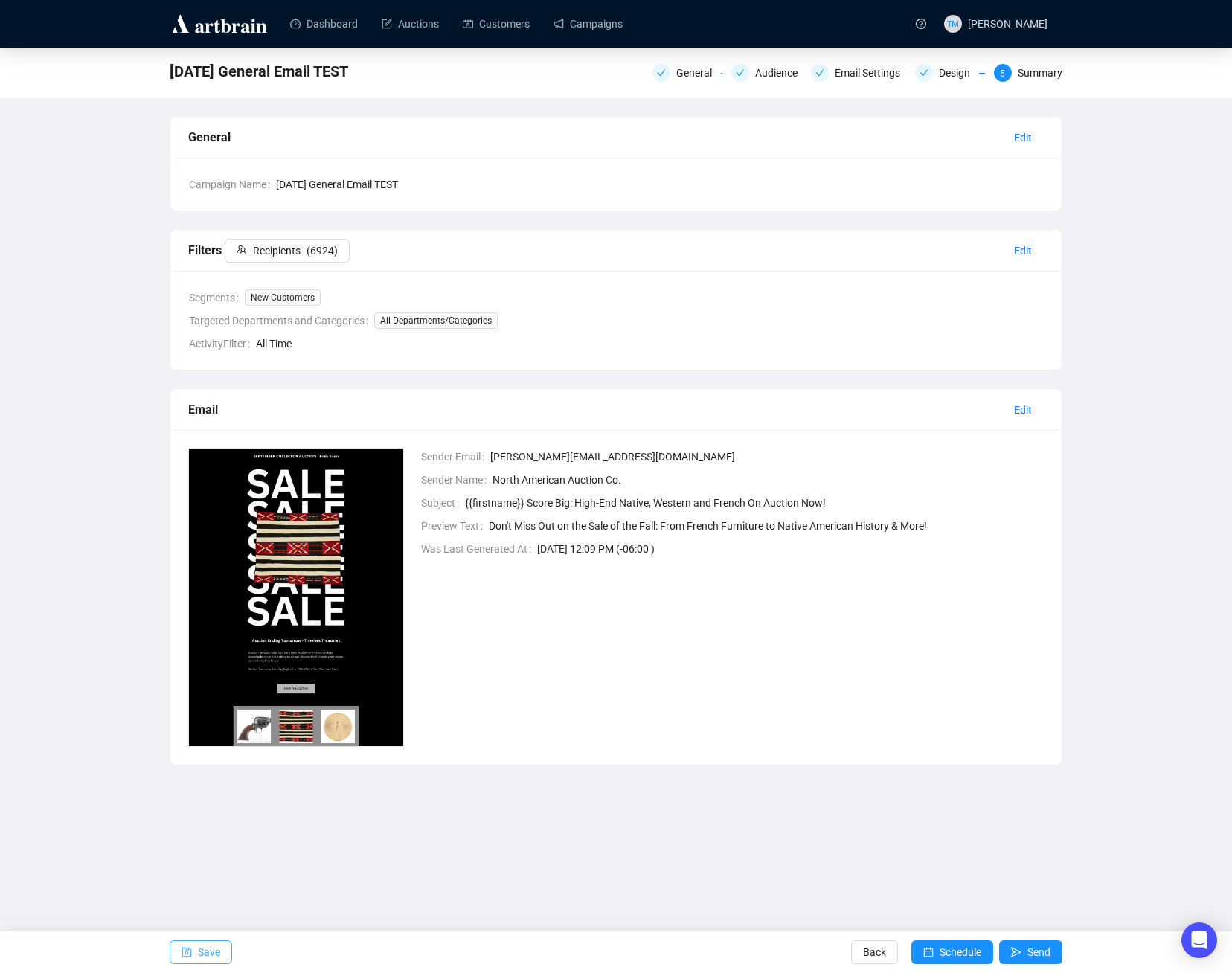
click at [212, 947] on span "Save" at bounding box center [208, 952] width 22 height 42
click at [1026, 247] on span "Edit" at bounding box center [1023, 250] width 18 height 16
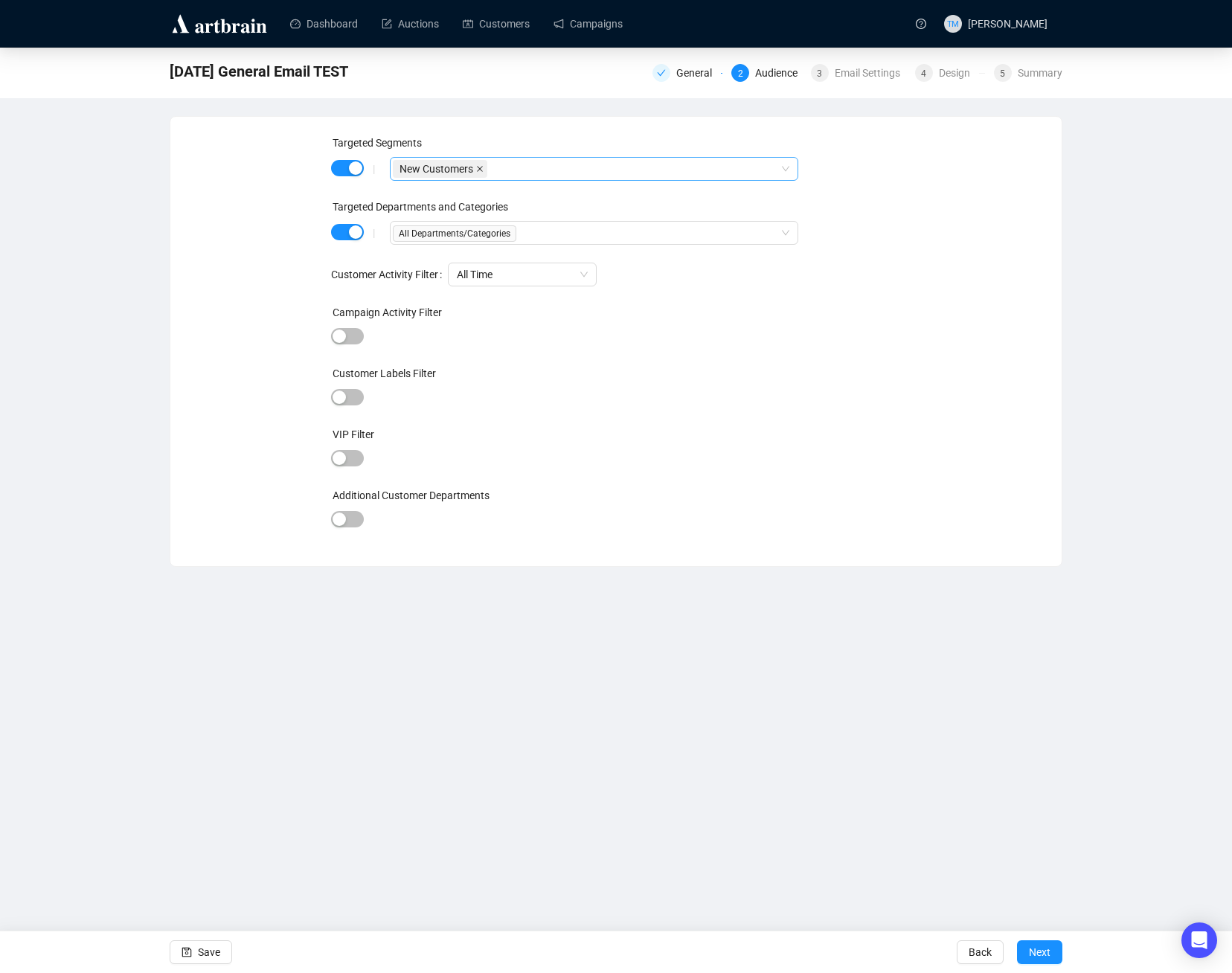
click at [476, 167] on icon "close" at bounding box center [480, 168] width 7 height 7
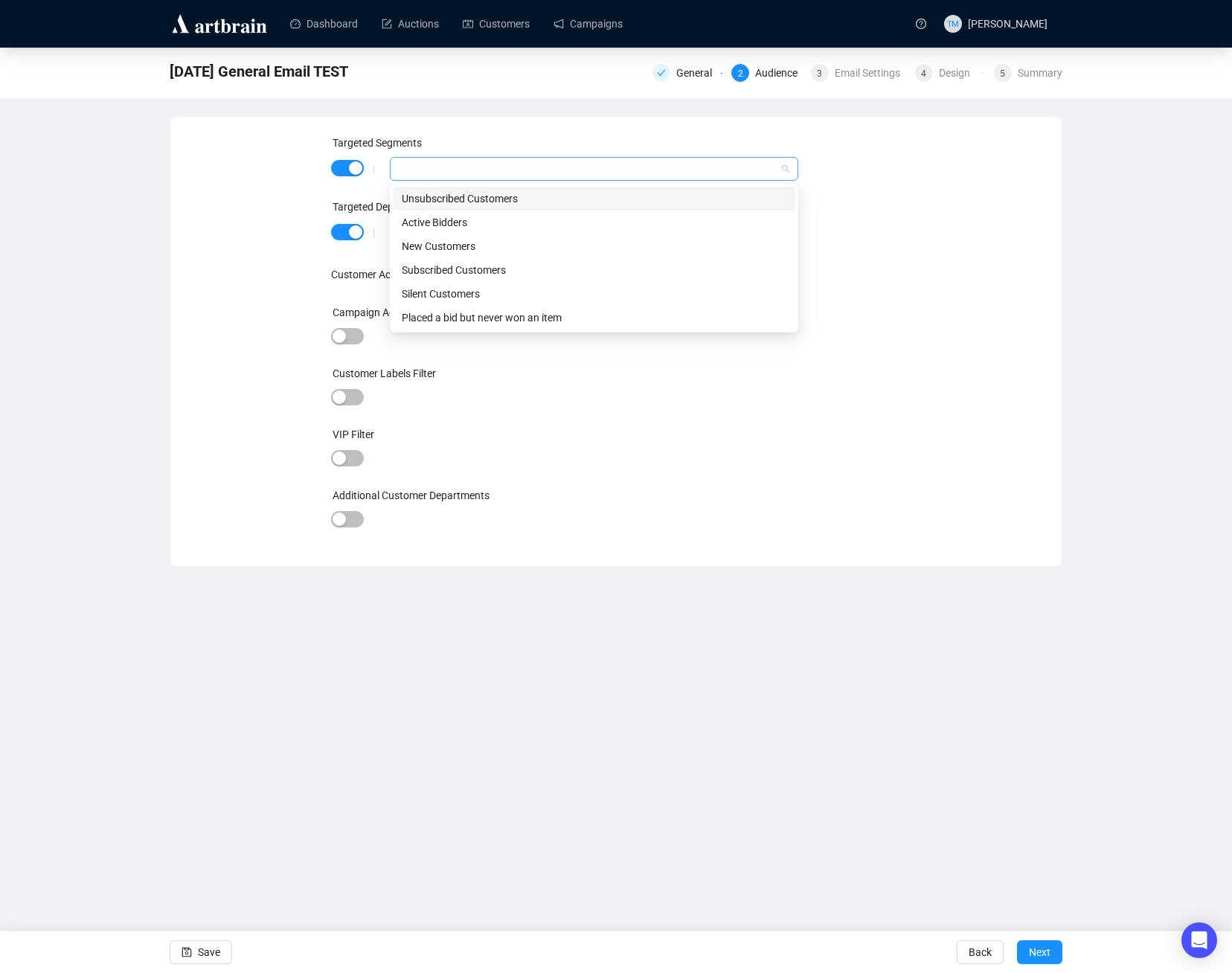
click at [428, 169] on div at bounding box center [586, 168] width 386 height 20
click at [452, 194] on div "Unsubscribed Customers" at bounding box center [594, 199] width 385 height 16
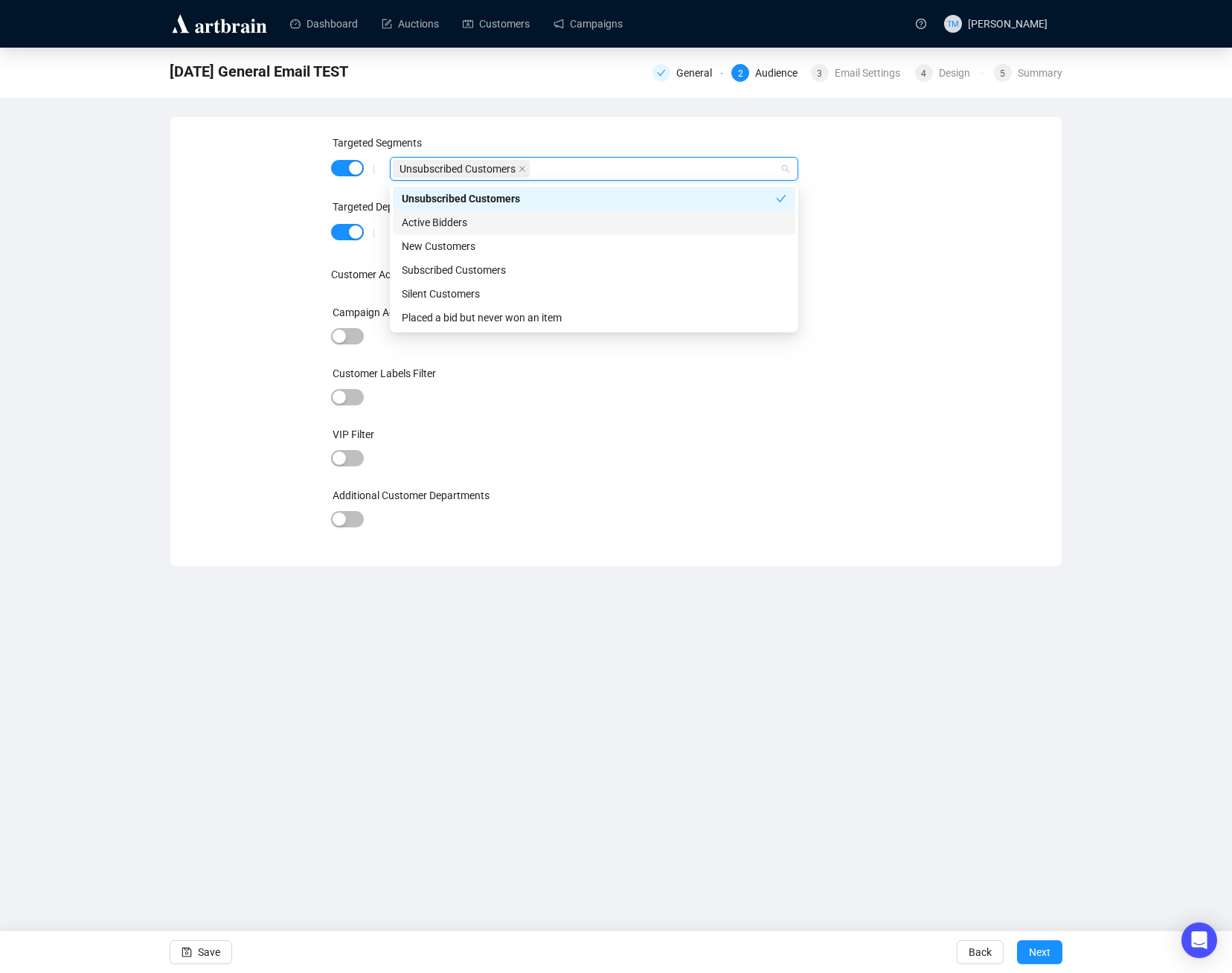
click at [468, 215] on div "Active Bidders" at bounding box center [594, 223] width 385 height 16
click at [454, 250] on div "New Customers" at bounding box center [594, 246] width 385 height 16
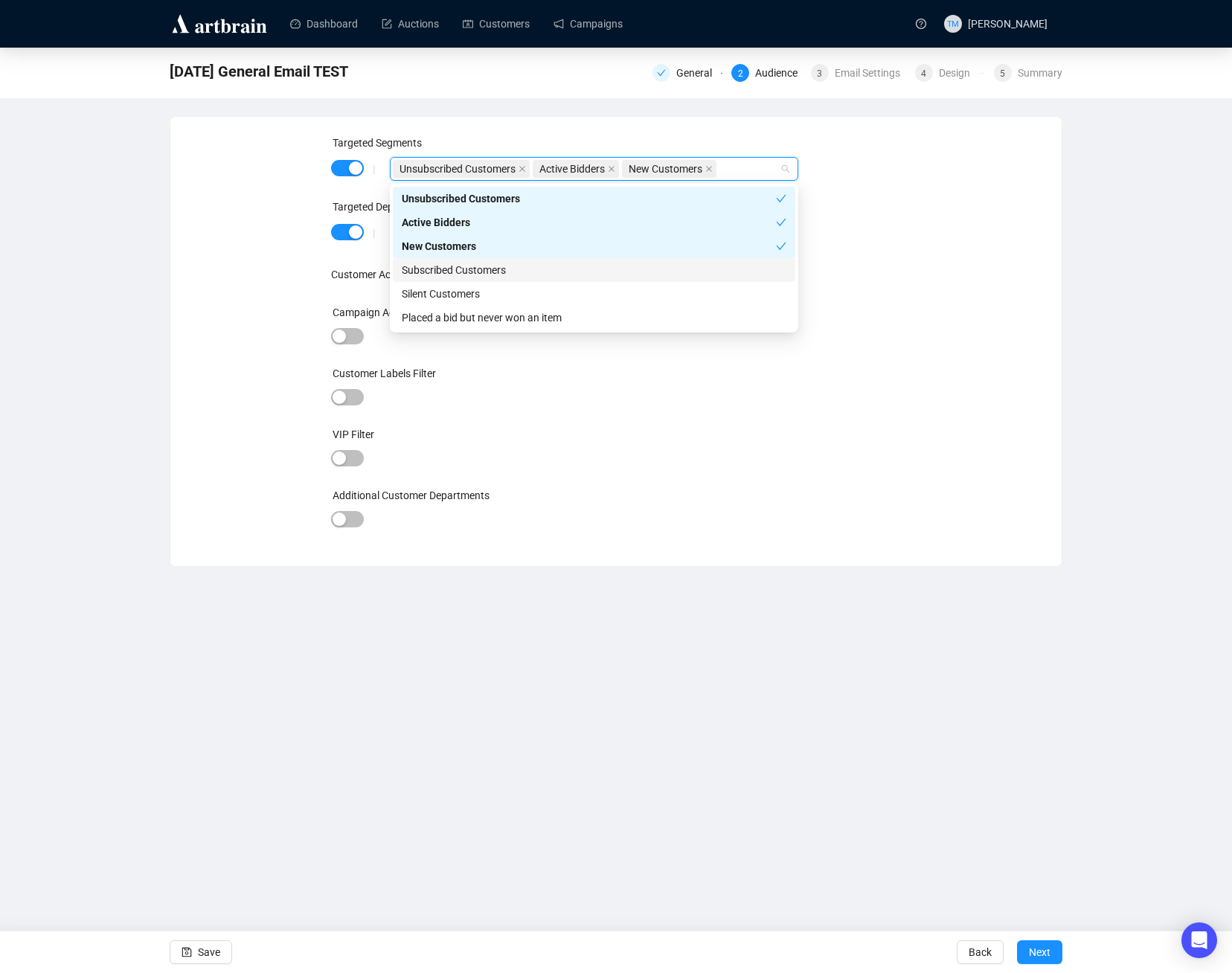
click at [457, 269] on div "Subscribed Customers" at bounding box center [594, 270] width 385 height 16
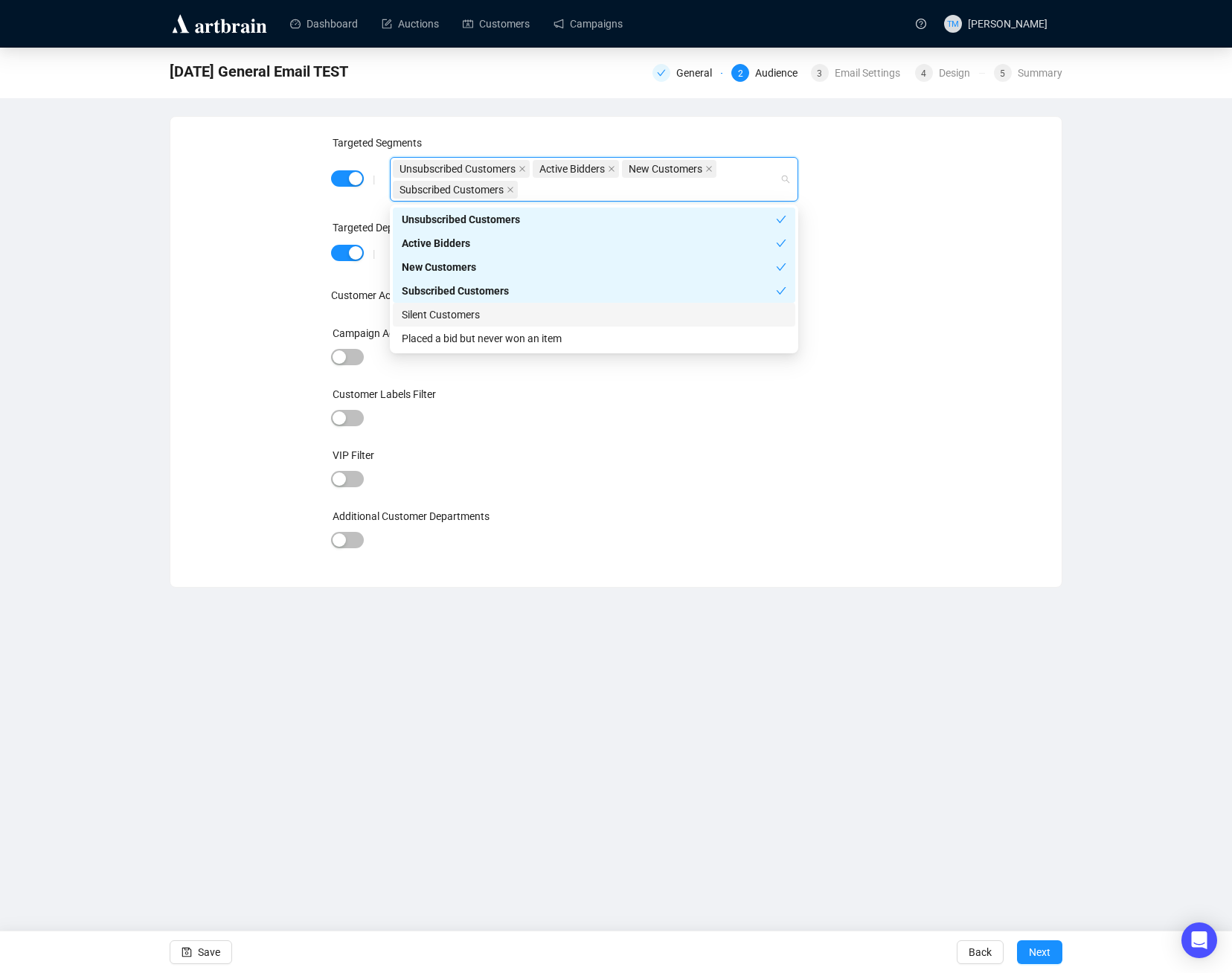
click at [461, 319] on div "Silent Customers" at bounding box center [594, 314] width 385 height 16
click at [477, 344] on div "Placed a bid but never won an item" at bounding box center [594, 338] width 385 height 16
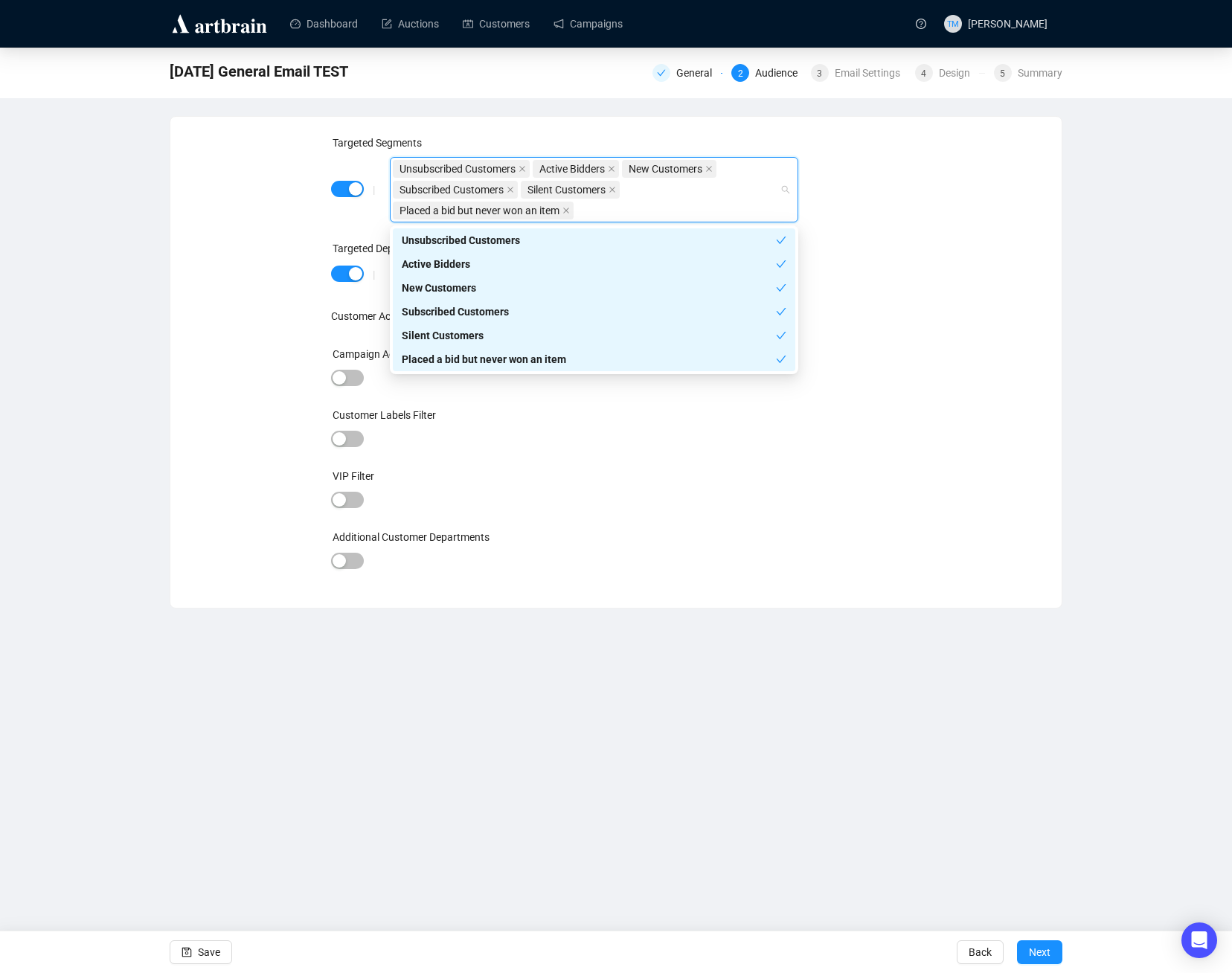
click at [219, 264] on div "Targeted Segments | Unsubscribed Customers Active Bidders New Customers Subscri…" at bounding box center [615, 361] width 855 height 455
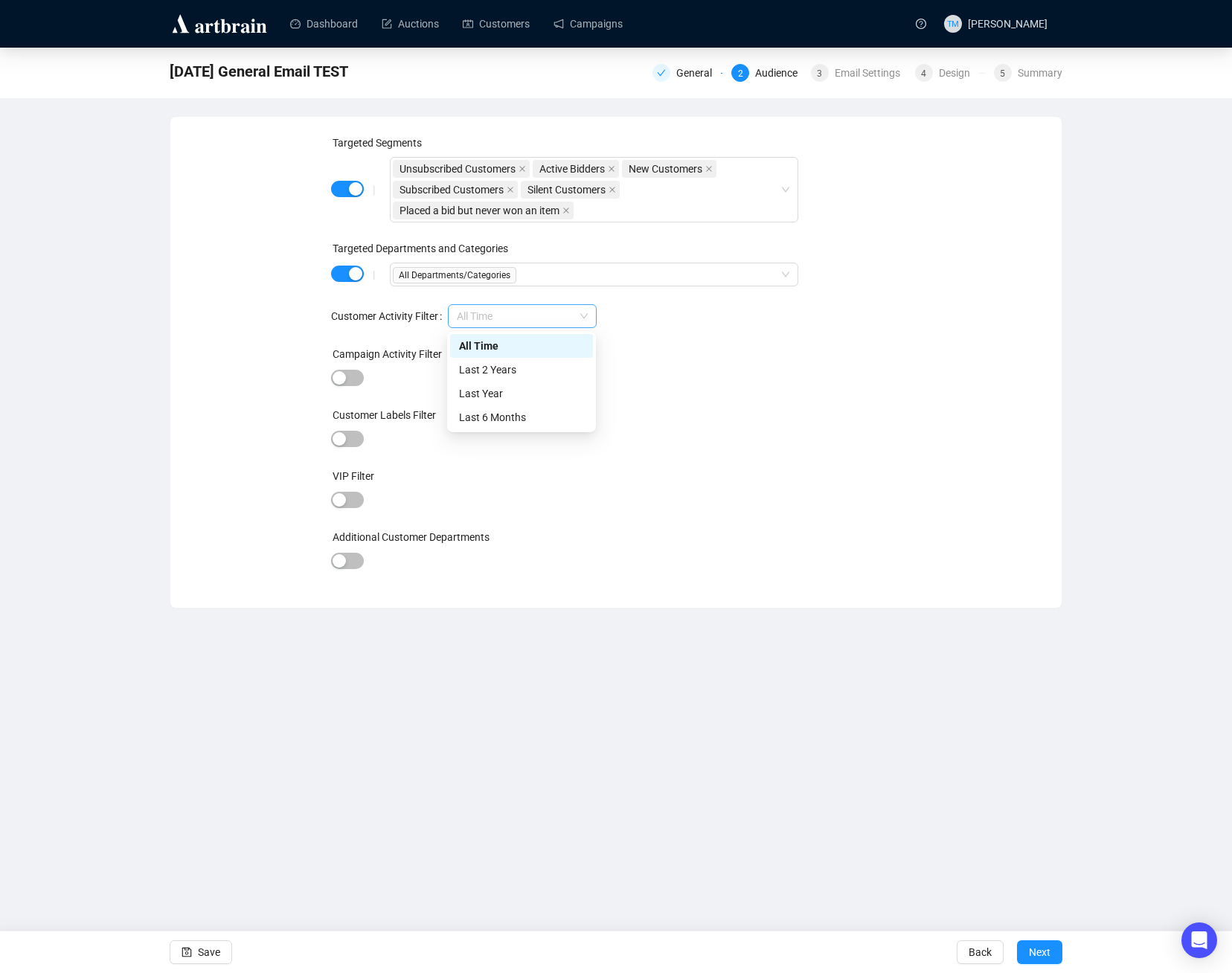
click at [504, 318] on span "All Time" at bounding box center [522, 316] width 131 height 22
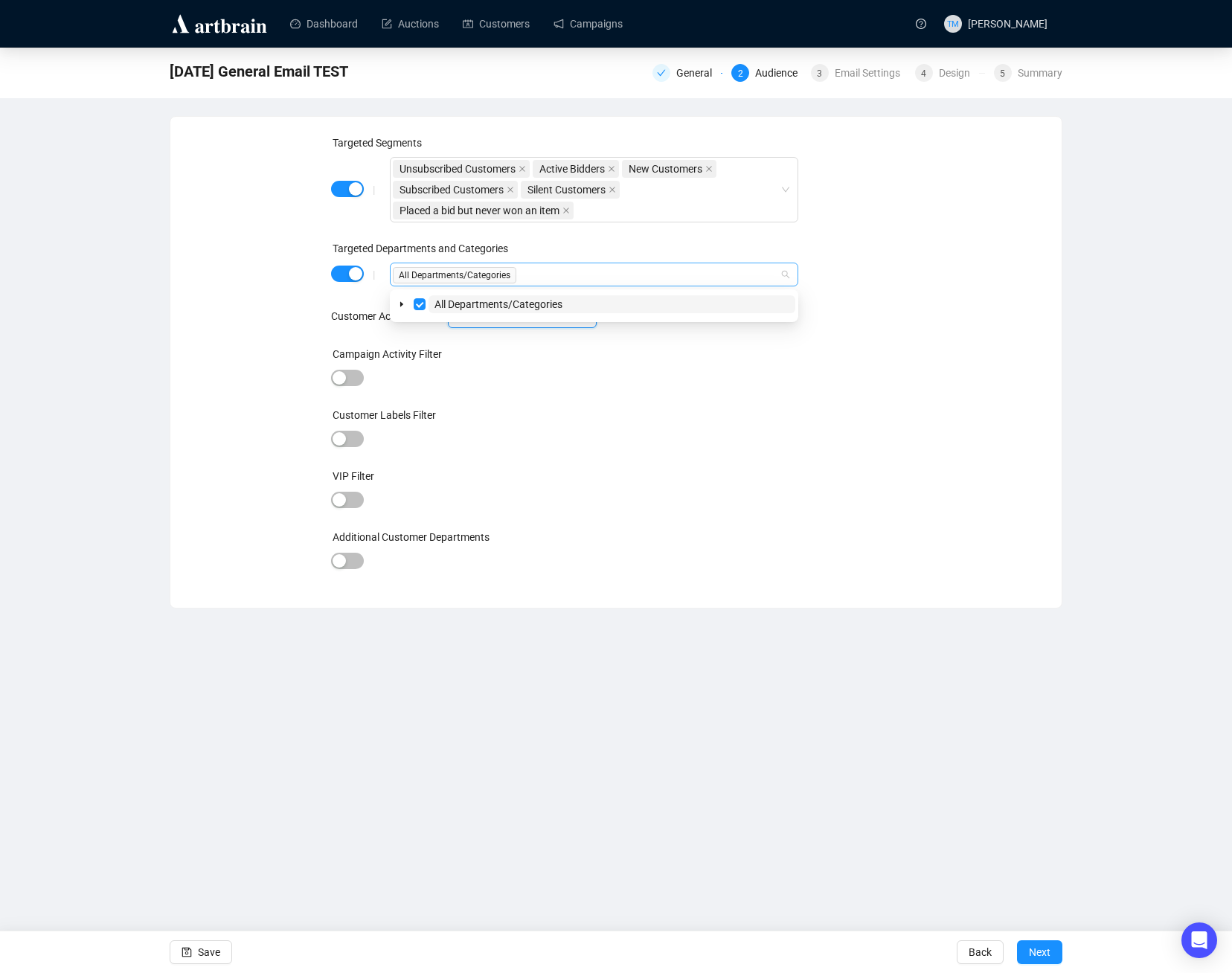
click at [558, 264] on div "All Departments/Categories" at bounding box center [586, 274] width 386 height 20
click at [354, 379] on span "button" at bounding box center [347, 377] width 33 height 16
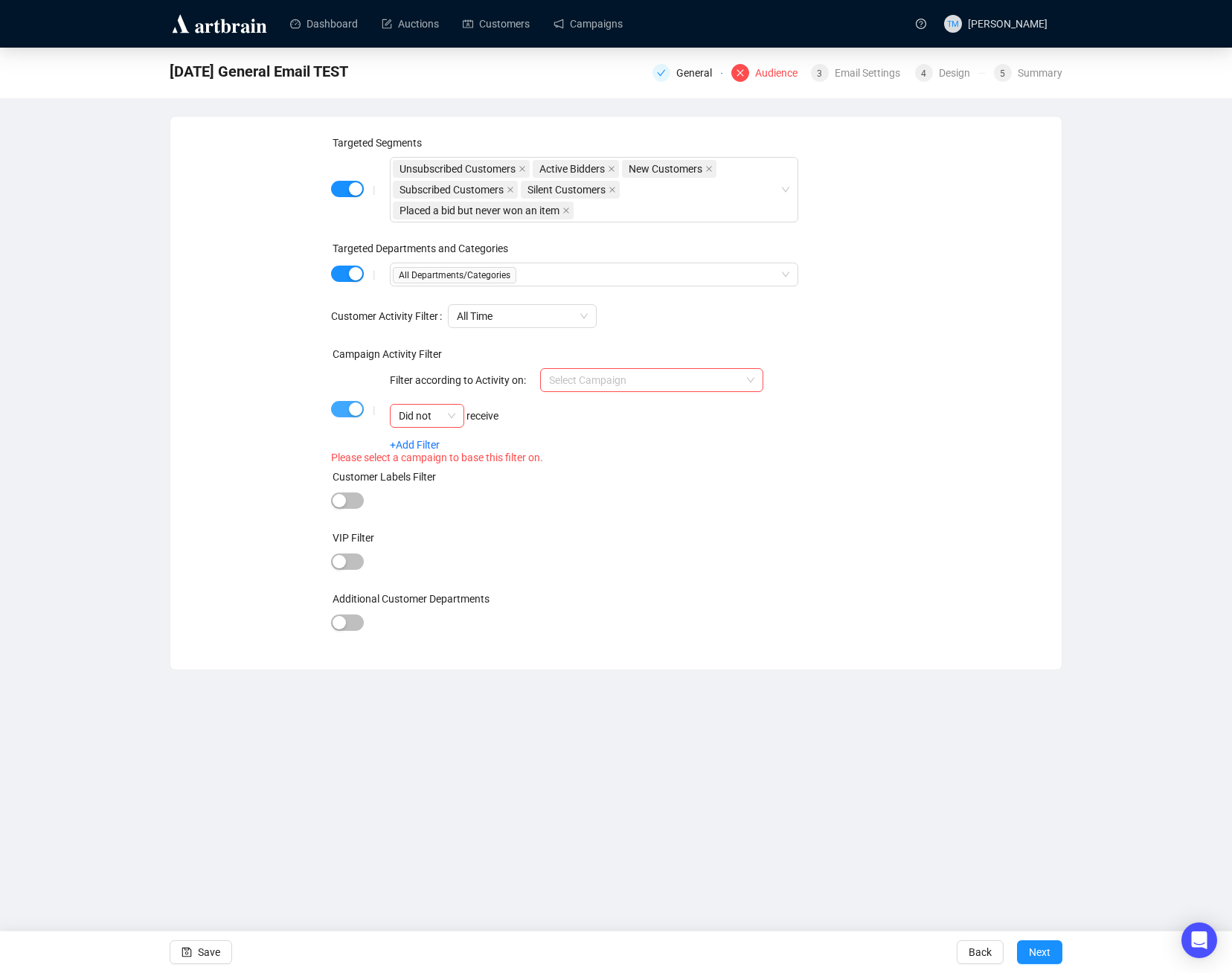
click at [345, 409] on span "button" at bounding box center [347, 409] width 33 height 16
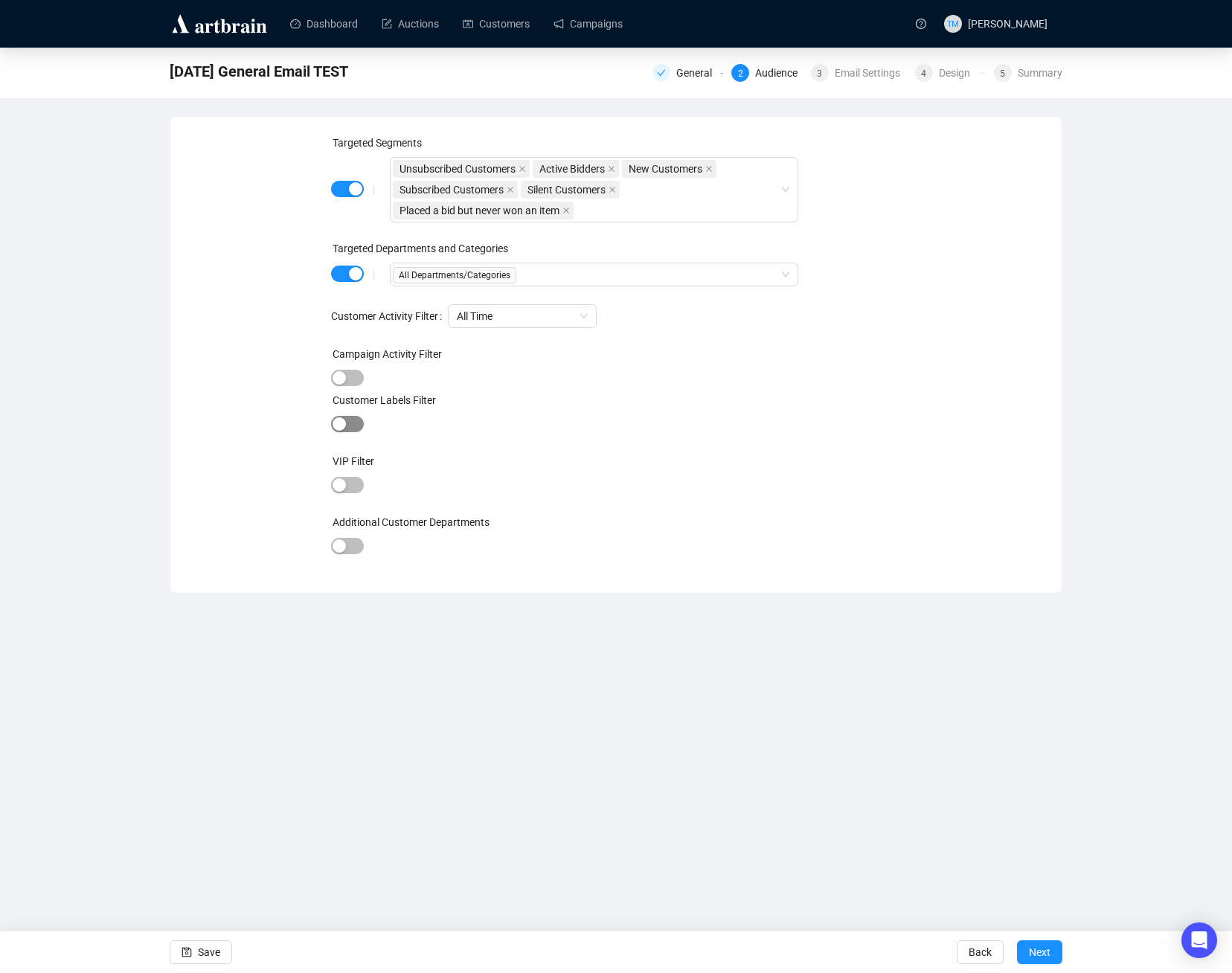
click at [348, 427] on span "button" at bounding box center [347, 424] width 33 height 16
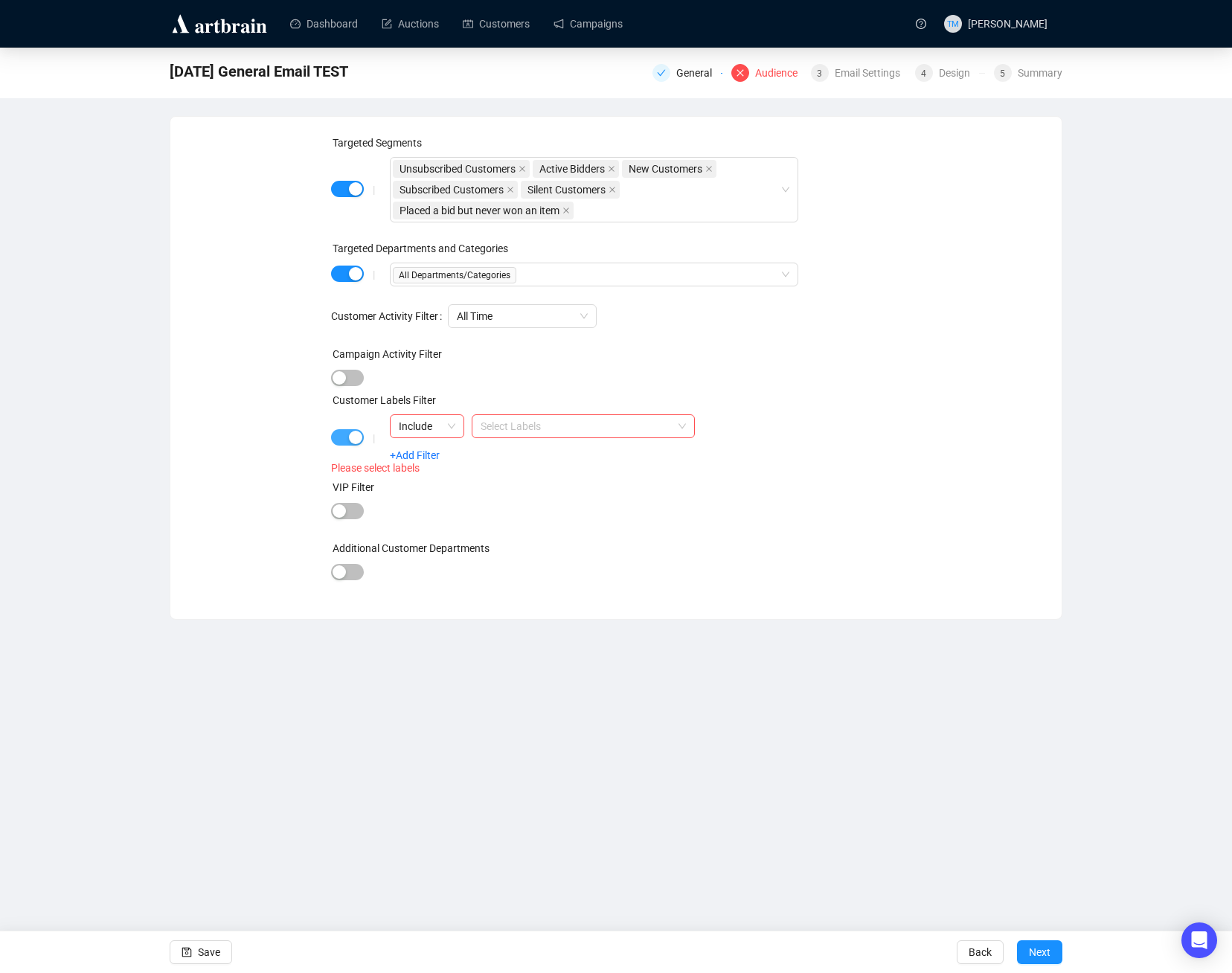
click at [349, 445] on span "button" at bounding box center [347, 437] width 33 height 16
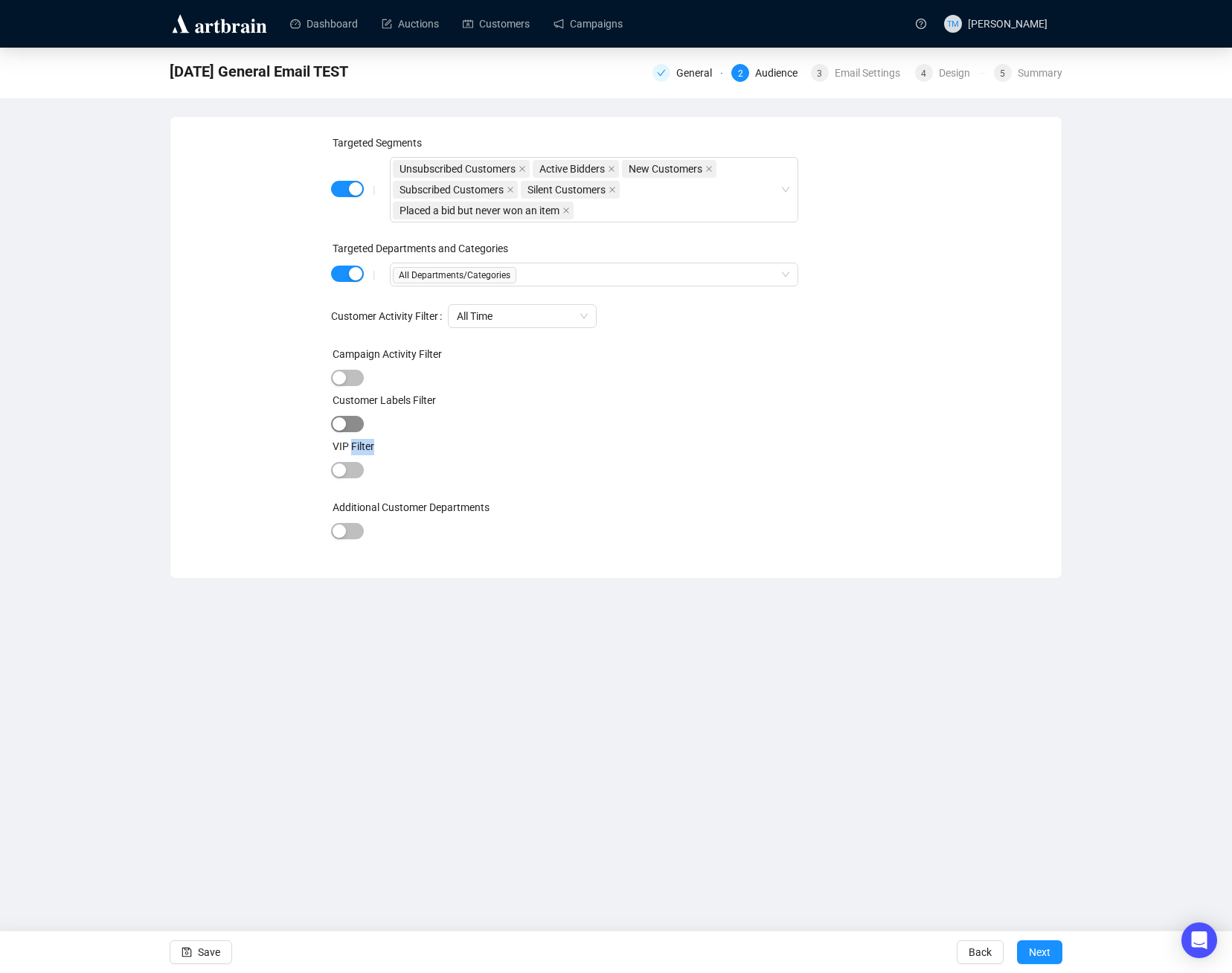
click at [349, 445] on label "VIP Filter" at bounding box center [353, 446] width 42 height 12
drag, startPoint x: 349, startPoint y: 445, endPoint x: 348, endPoint y: 426, distance: 19.0
click at [348, 426] on span "button" at bounding box center [347, 424] width 33 height 16
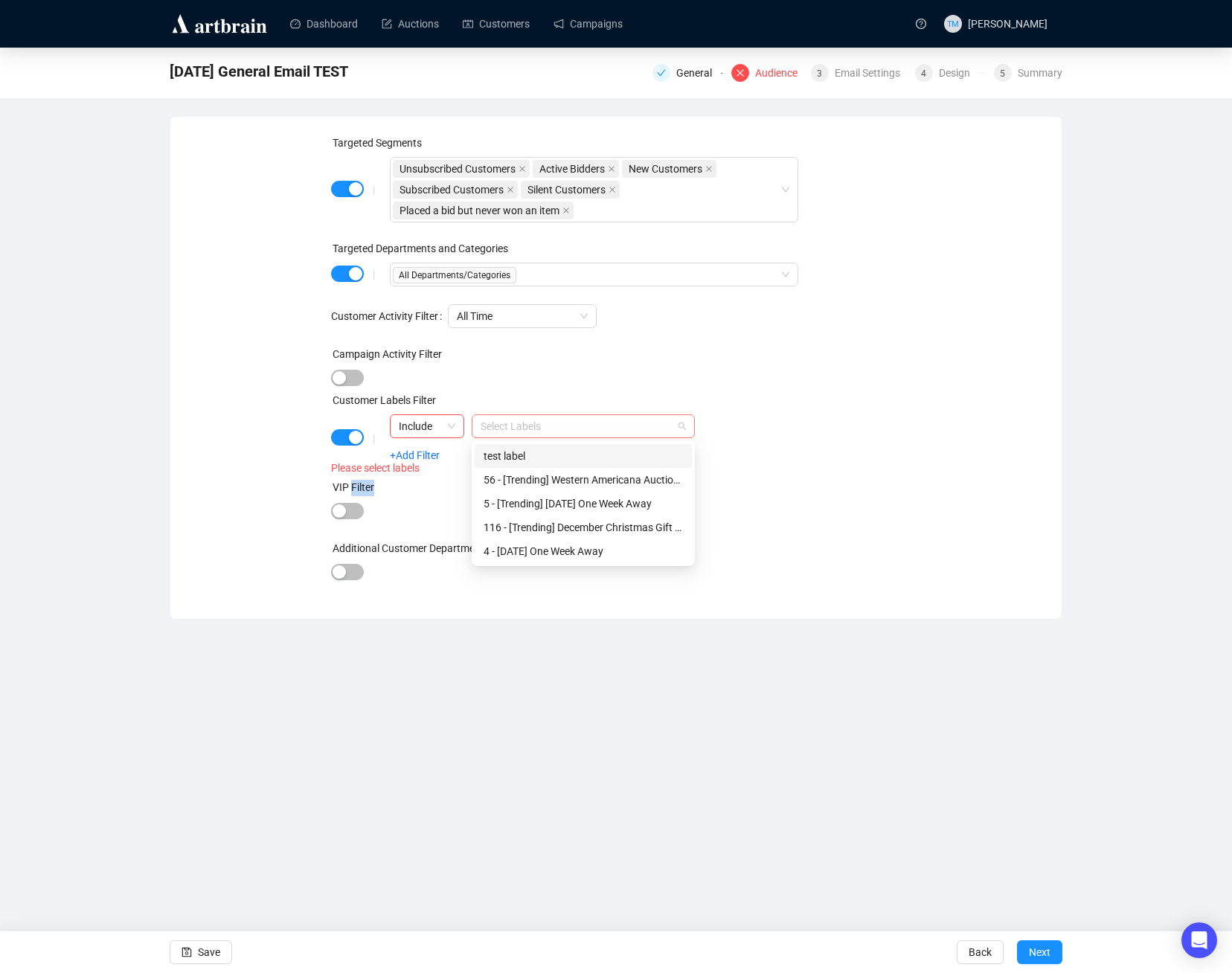
click at [560, 427] on div at bounding box center [575, 426] width 201 height 20
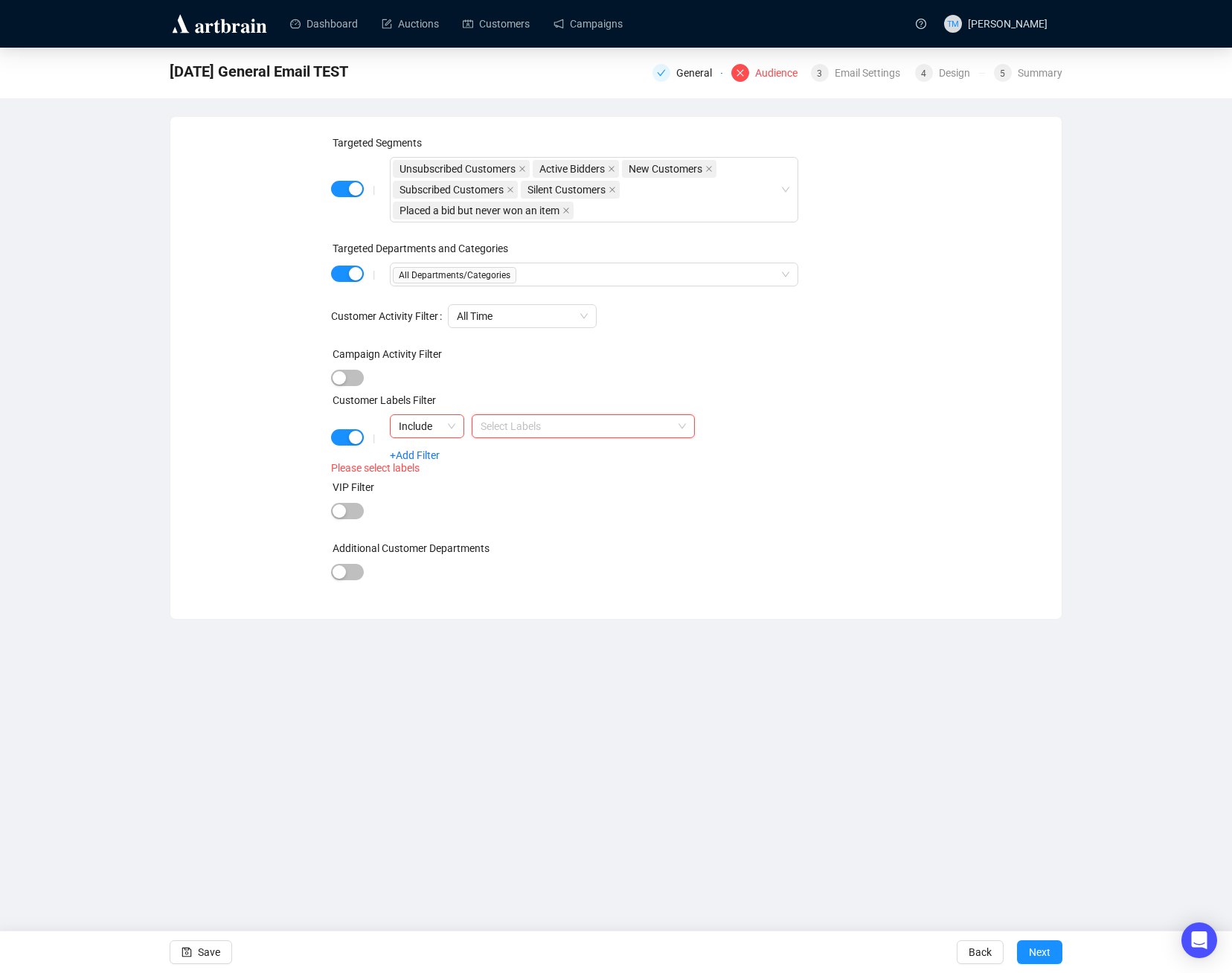
click at [363, 440] on div "|" at bounding box center [374, 437] width 32 height 12
click at [355, 444] on div "button" at bounding box center [355, 437] width 13 height 13
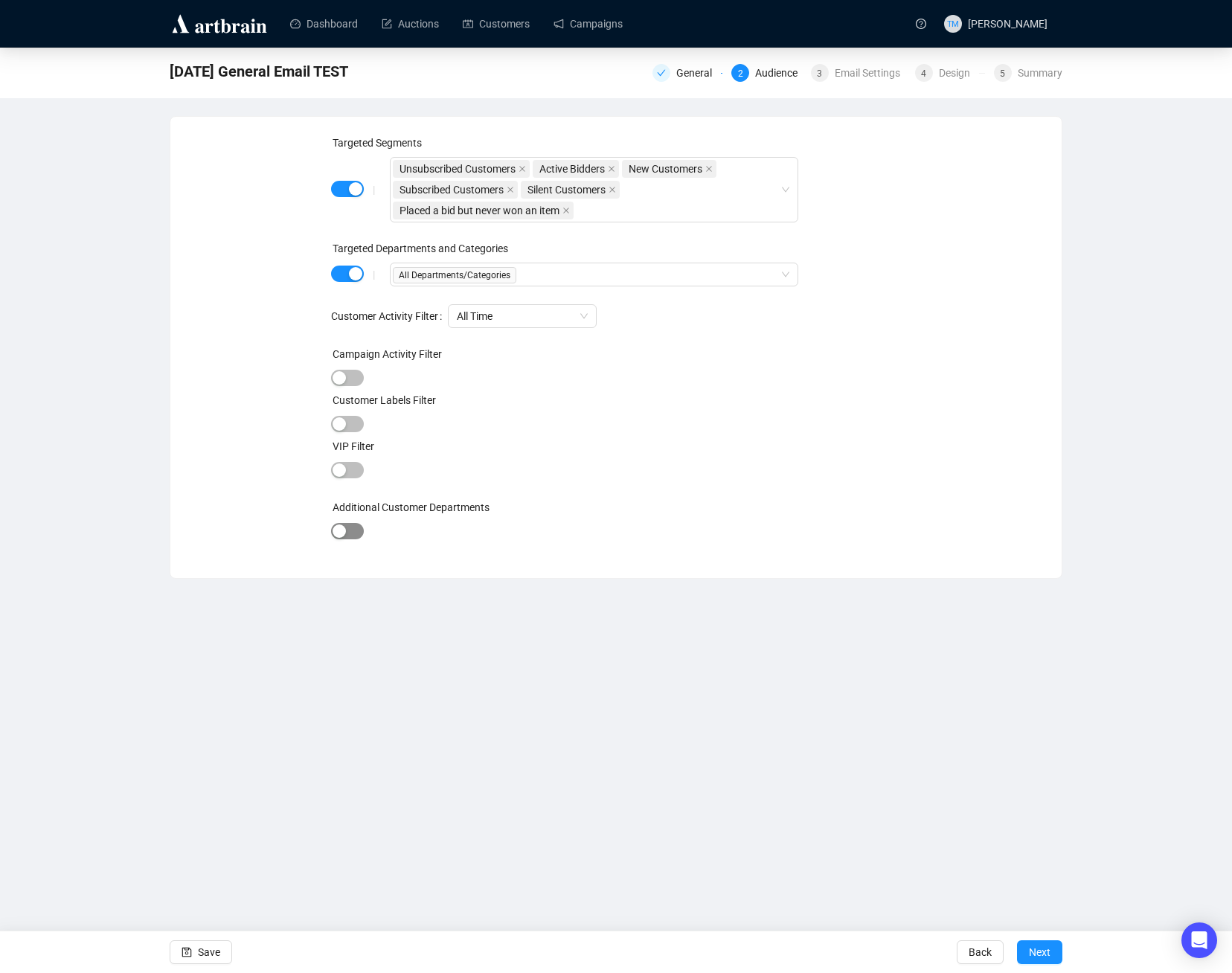
click at [348, 524] on span "button" at bounding box center [347, 531] width 33 height 16
click at [418, 528] on div at bounding box center [586, 532] width 386 height 20
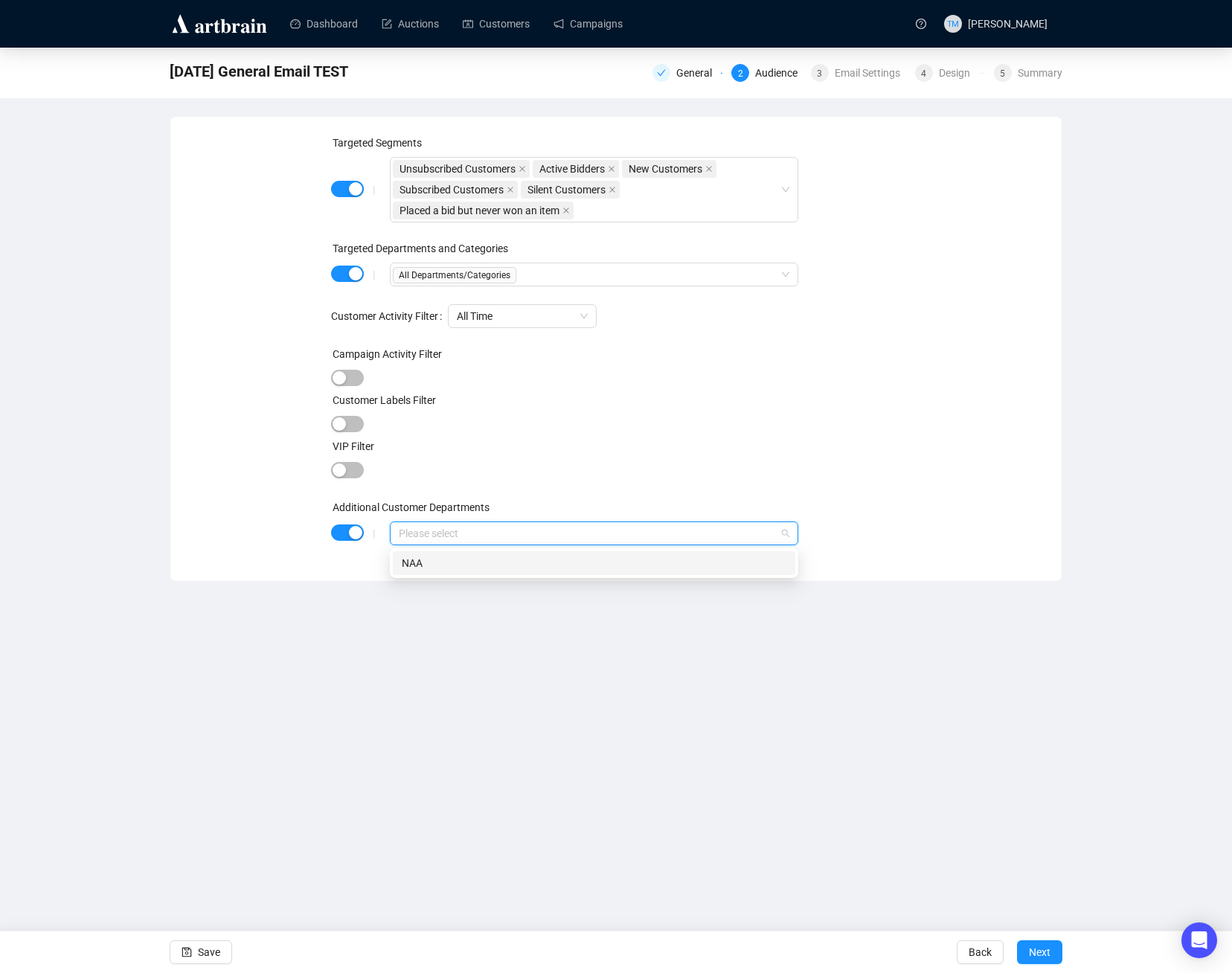
click at [416, 558] on div "NAA" at bounding box center [594, 563] width 385 height 16
click at [422, 531] on span "NAA" at bounding box center [413, 533] width 42 height 18
click at [427, 534] on icon "close" at bounding box center [426, 533] width 6 height 6
click at [359, 533] on div "|" at bounding box center [374, 532] width 32 height 12
click at [344, 529] on span "button" at bounding box center [347, 532] width 33 height 16
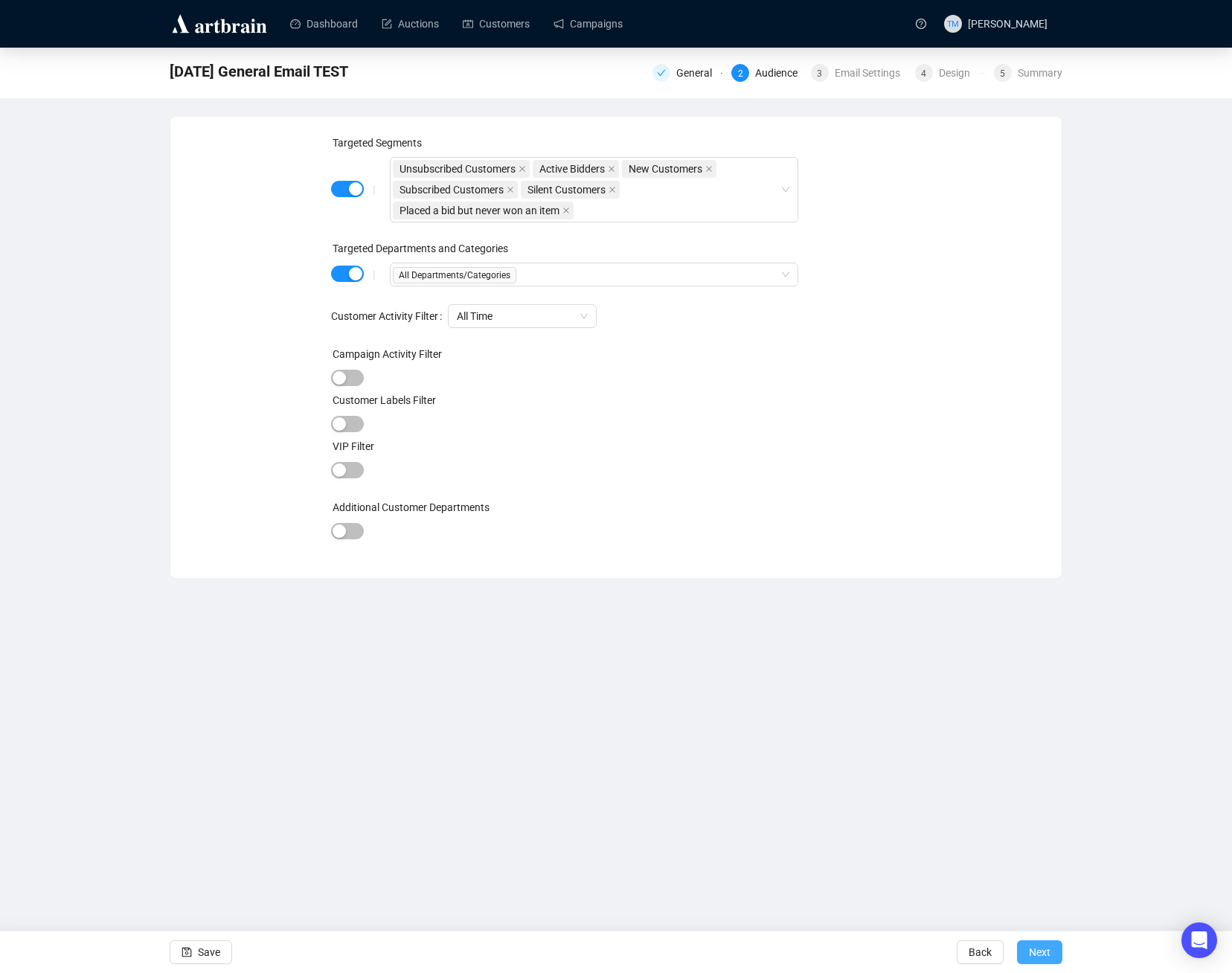
click at [1040, 954] on span "Next" at bounding box center [1039, 952] width 21 height 42
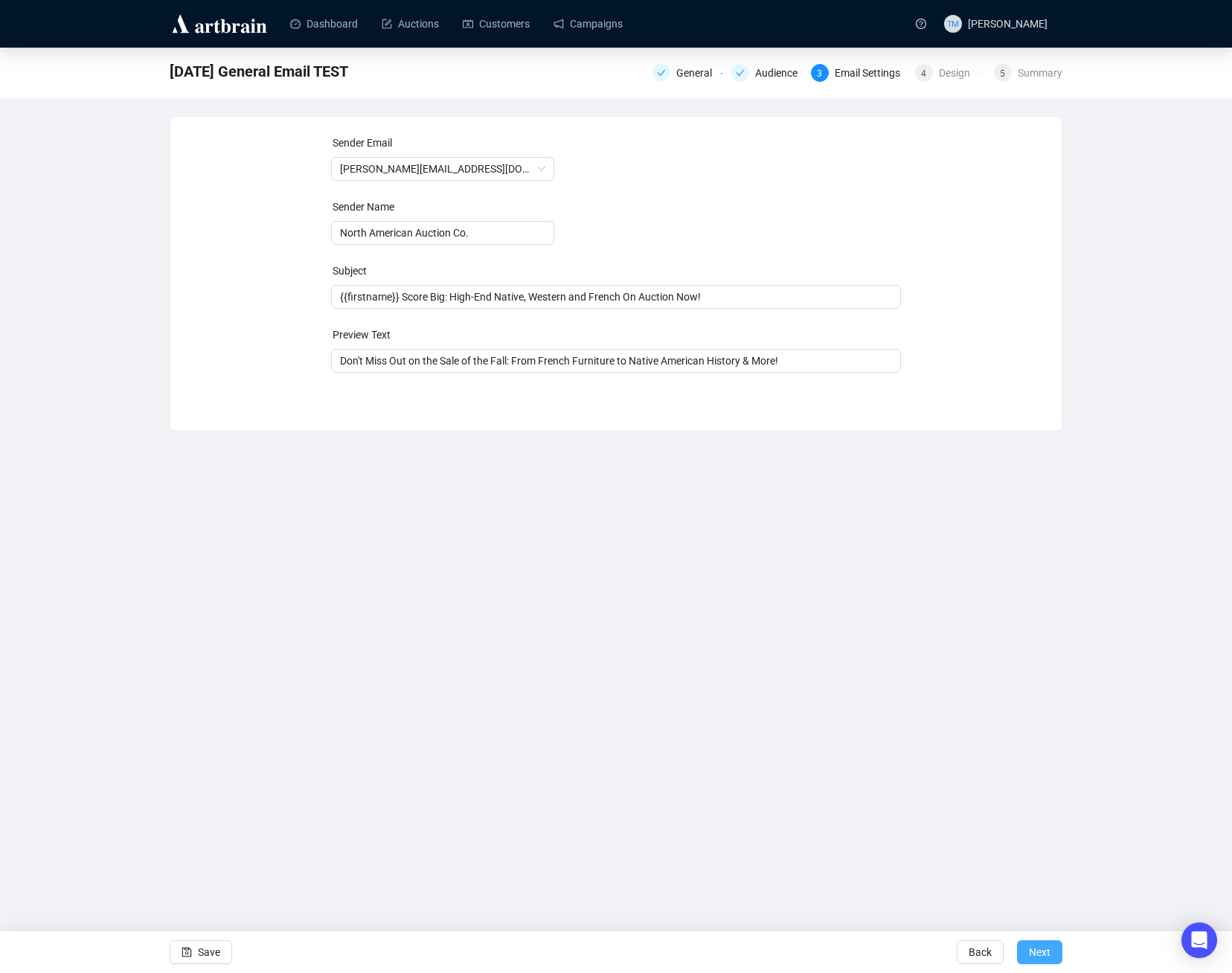
click at [1035, 956] on span "Next" at bounding box center [1039, 952] width 21 height 42
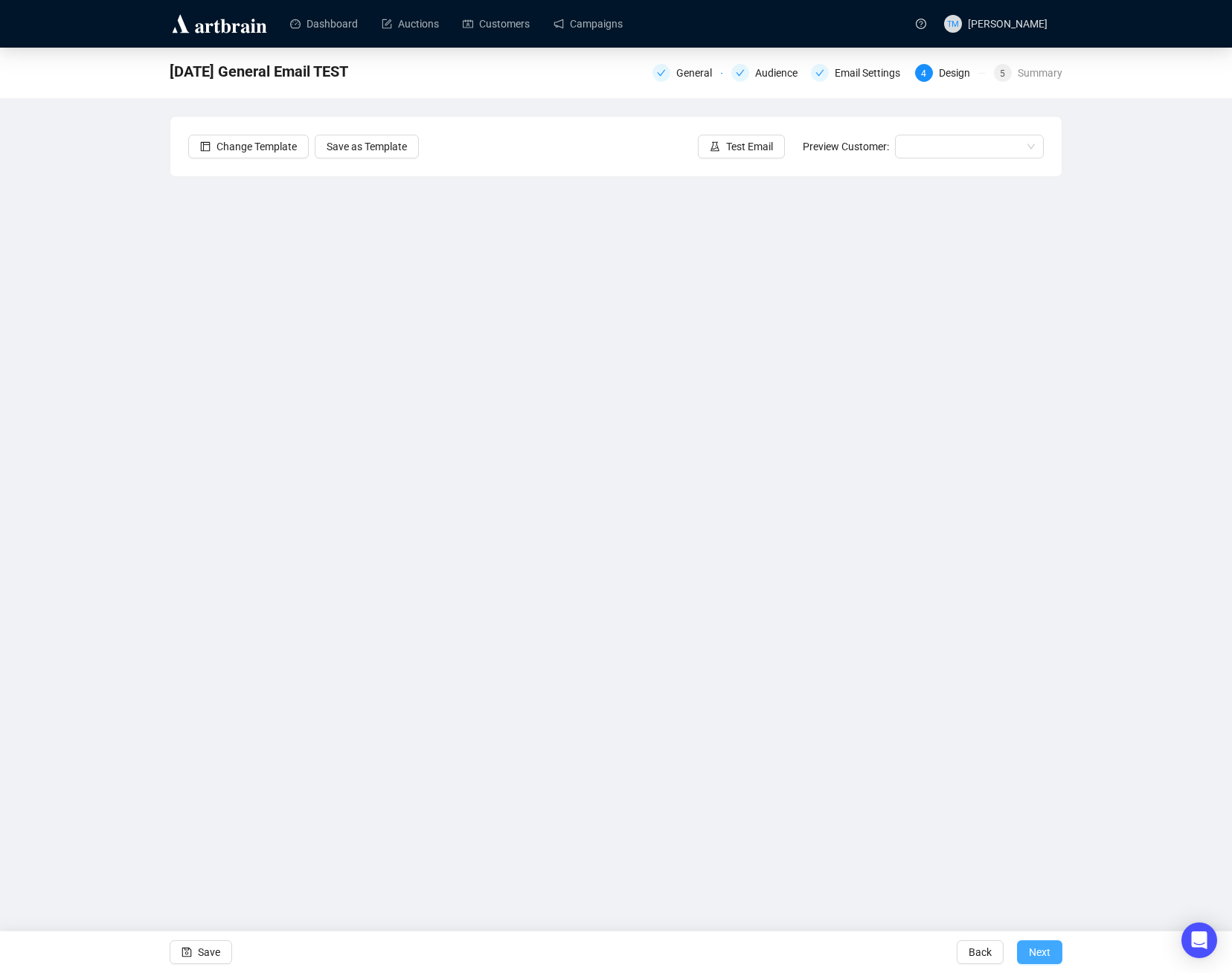
click at [1042, 953] on span "Next" at bounding box center [1039, 952] width 21 height 42
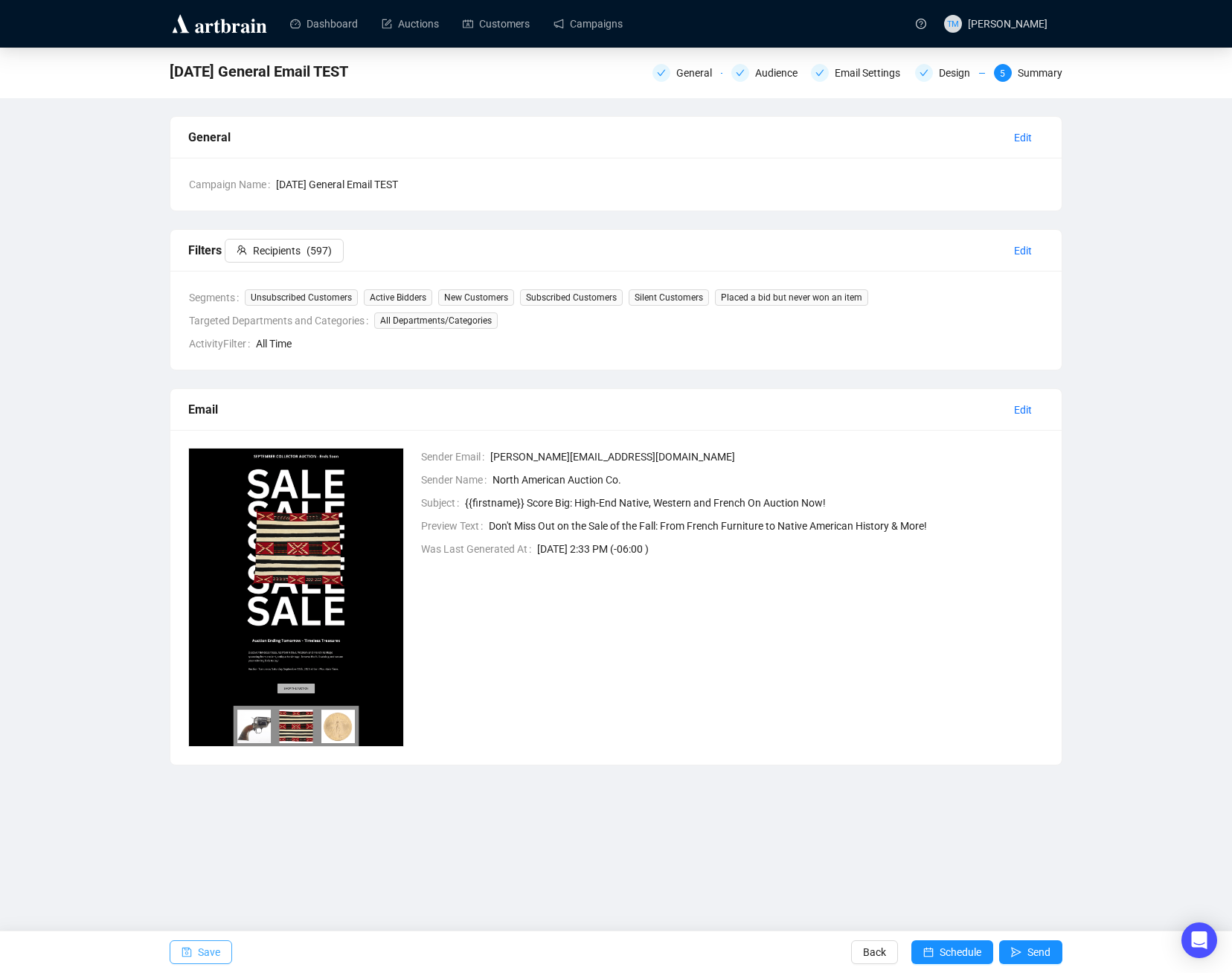
click at [218, 949] on span "Save" at bounding box center [208, 952] width 22 height 42
click at [321, 249] on span "( 6970 )" at bounding box center [321, 250] width 31 height 16
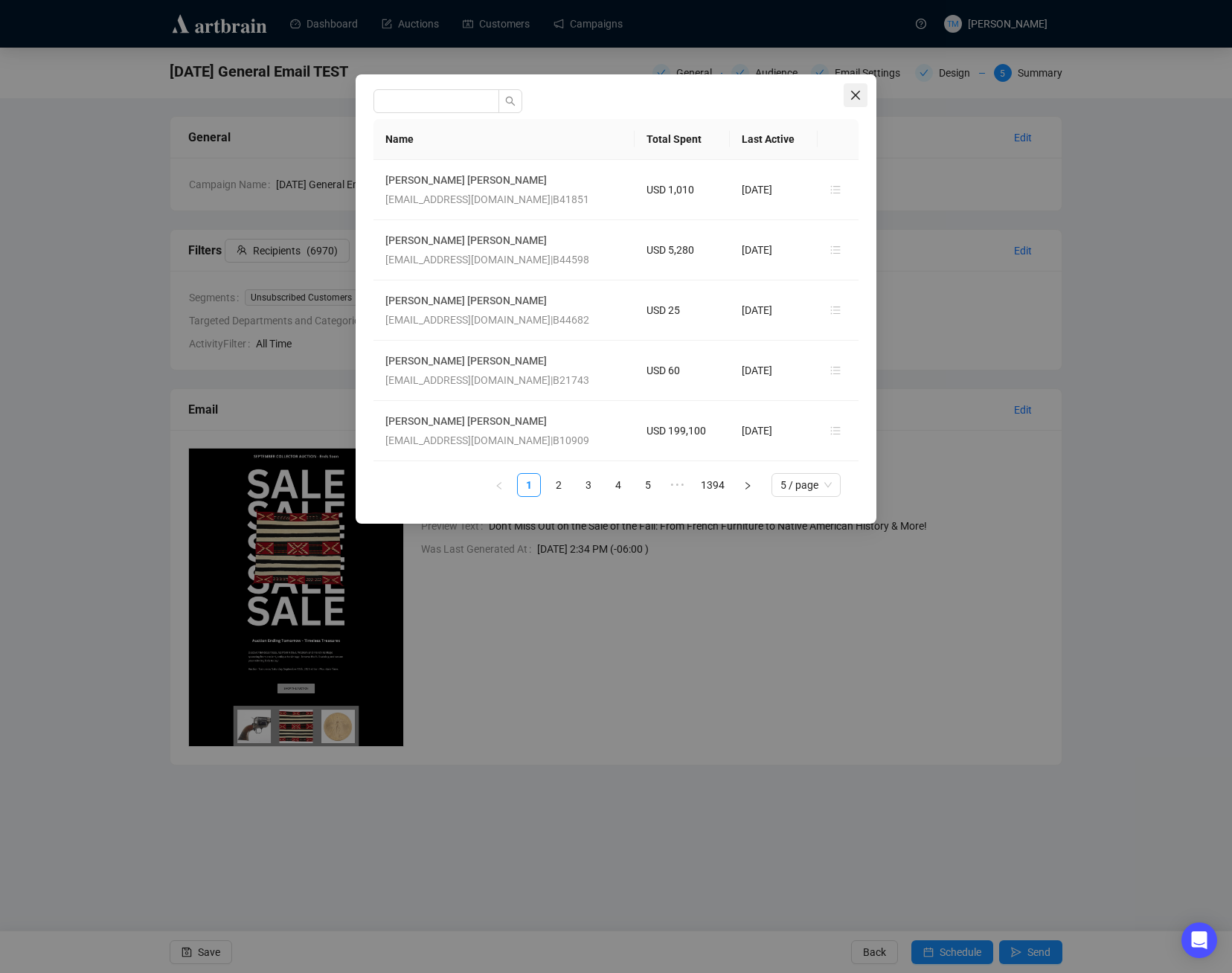
click at [854, 97] on icon "close" at bounding box center [855, 95] width 9 height 9
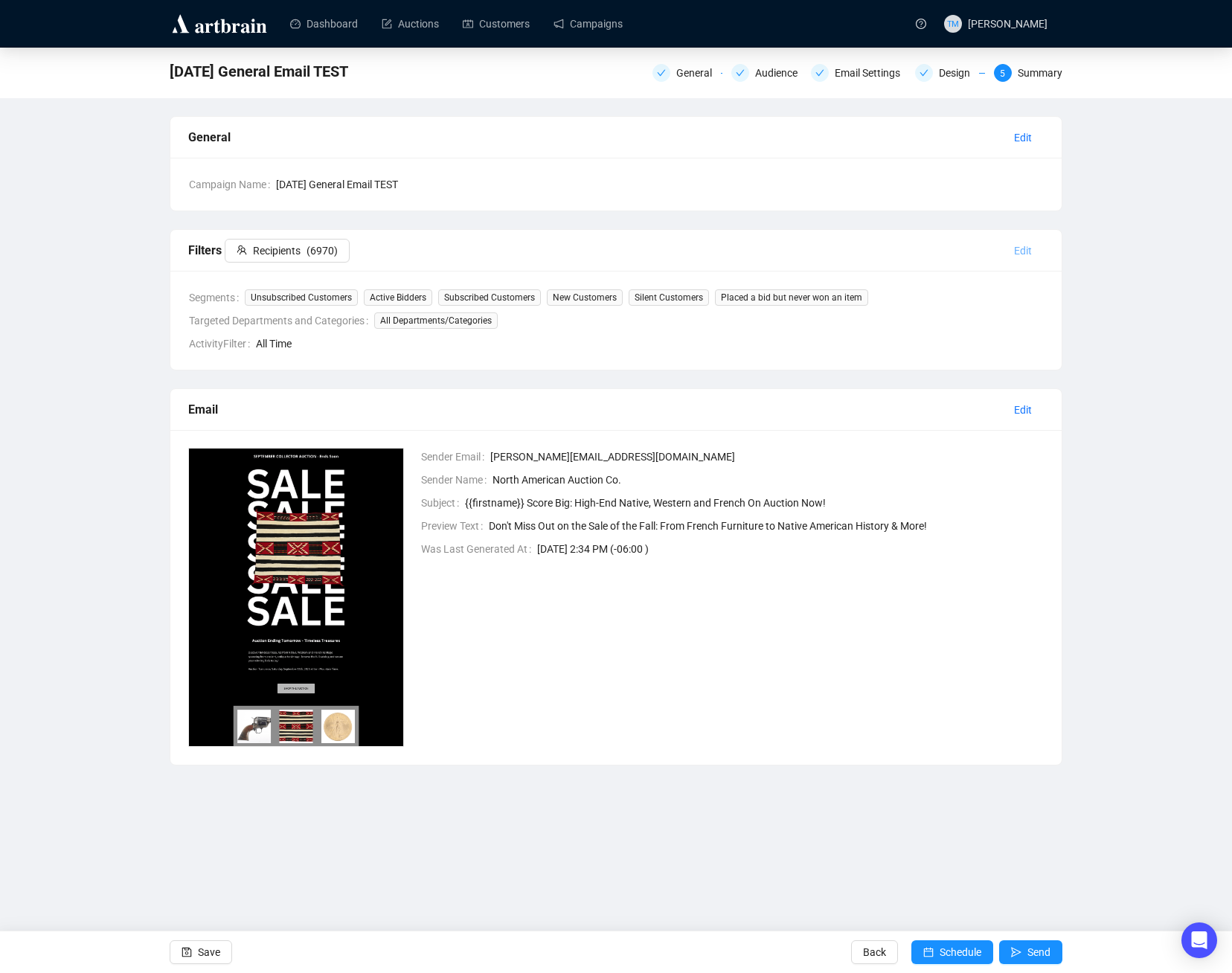
click at [1025, 250] on span "Edit" at bounding box center [1023, 250] width 18 height 16
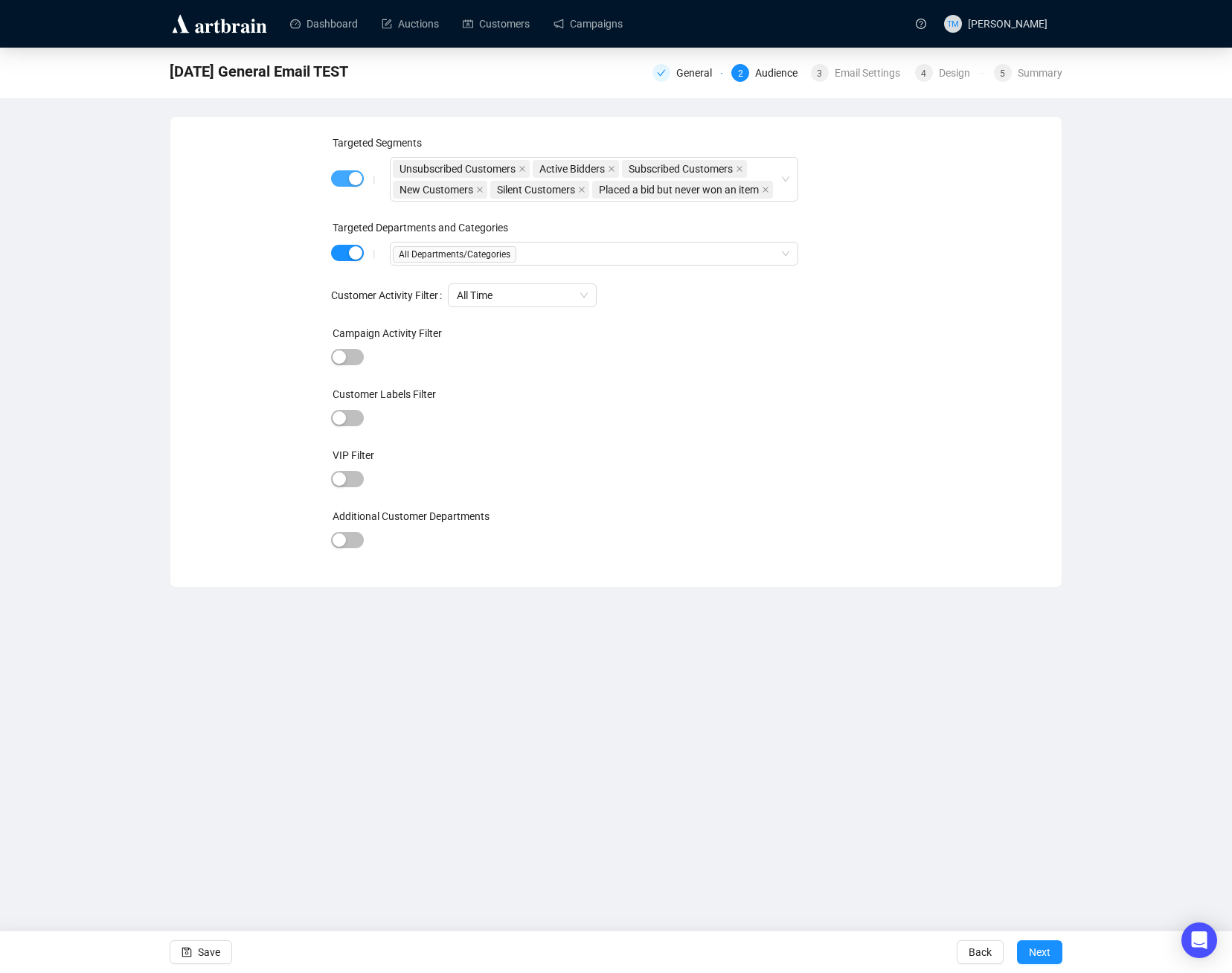
click at [346, 178] on button "button" at bounding box center [347, 178] width 33 height 16
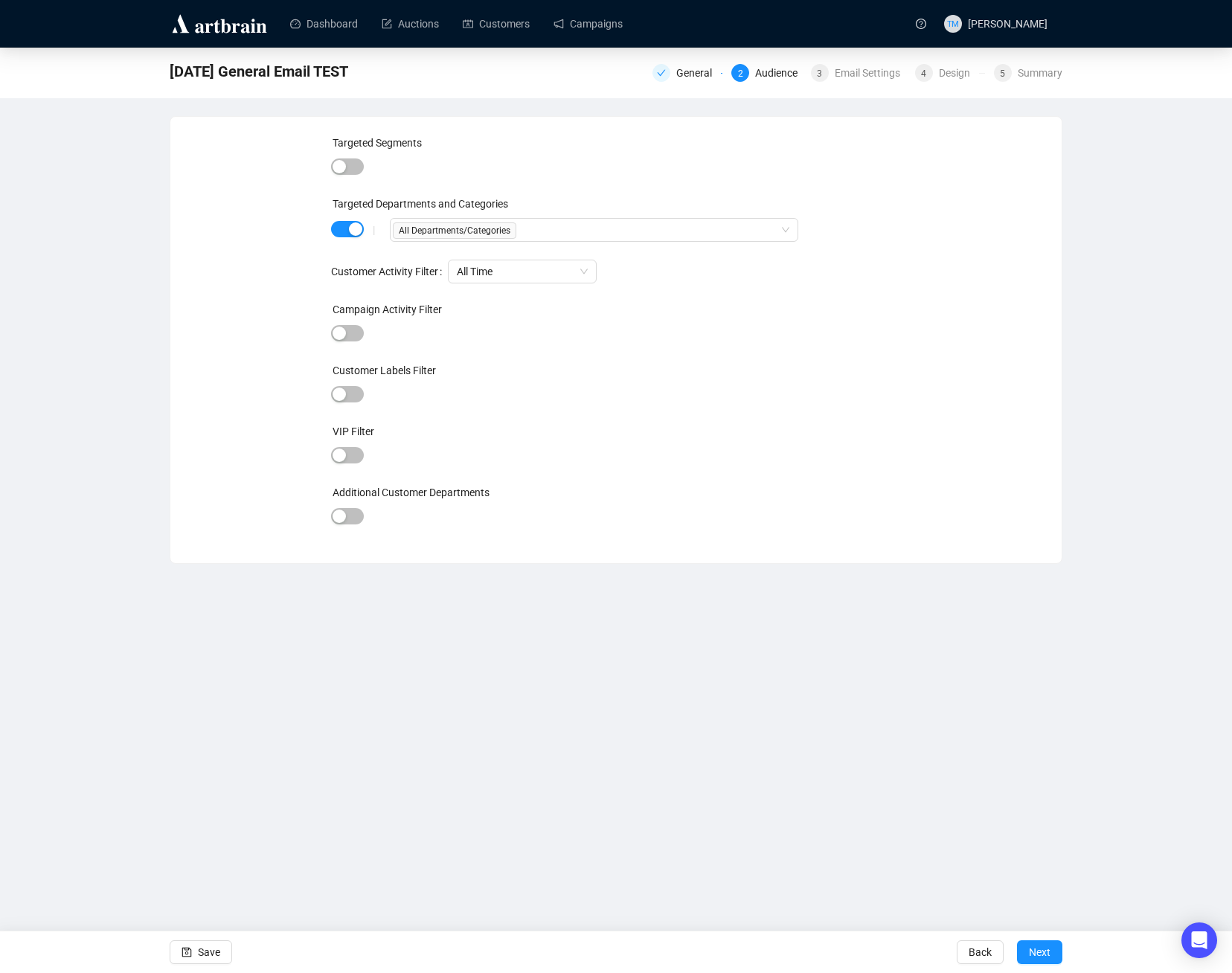
click at [340, 239] on div at bounding box center [347, 229] width 33 height 20
click at [341, 233] on span "button" at bounding box center [347, 229] width 33 height 16
click at [1044, 954] on span "Next" at bounding box center [1039, 952] width 21 height 42
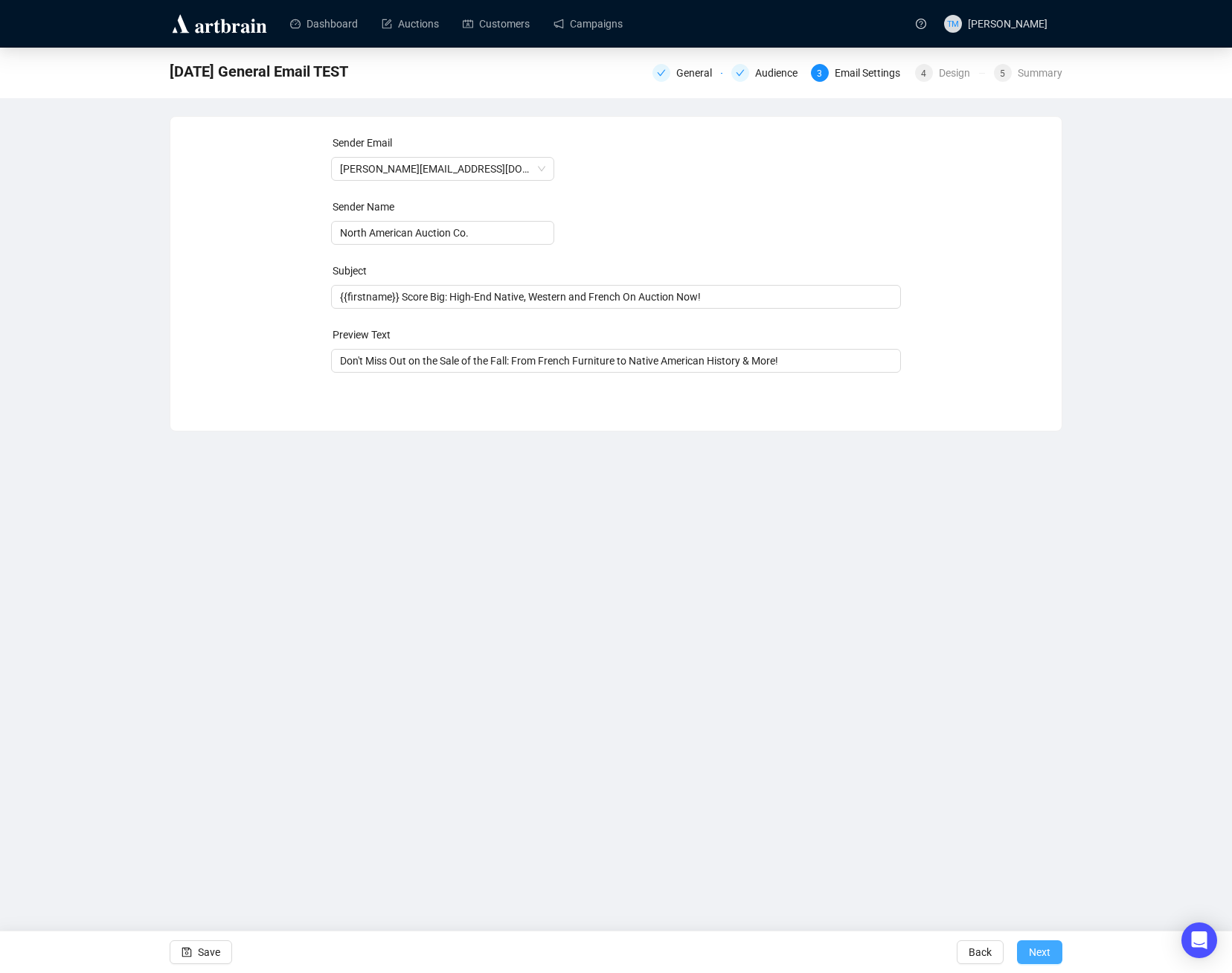
click at [1047, 957] on span "Next" at bounding box center [1039, 952] width 21 height 42
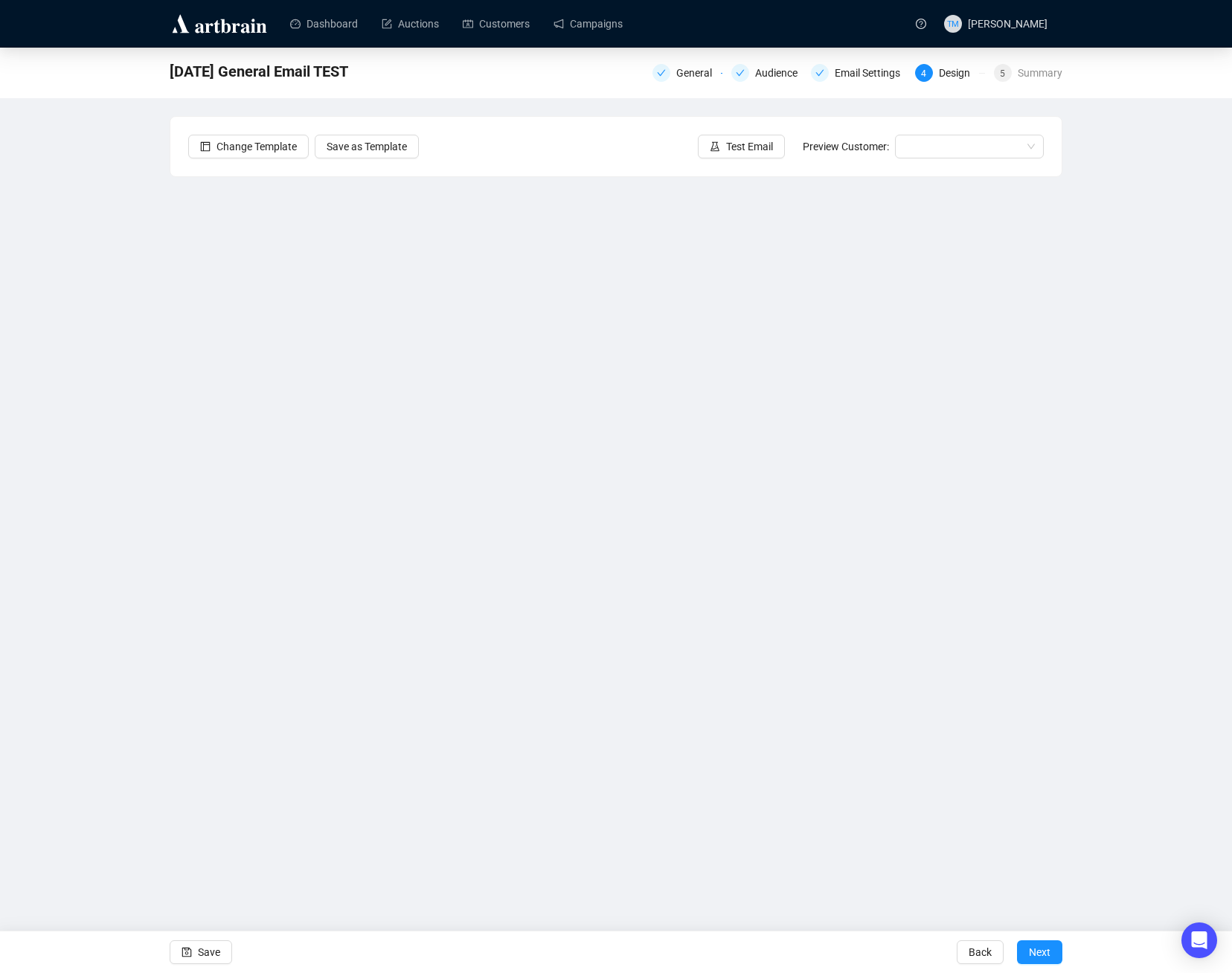
click at [1047, 957] on span "Next" at bounding box center [1039, 952] width 21 height 42
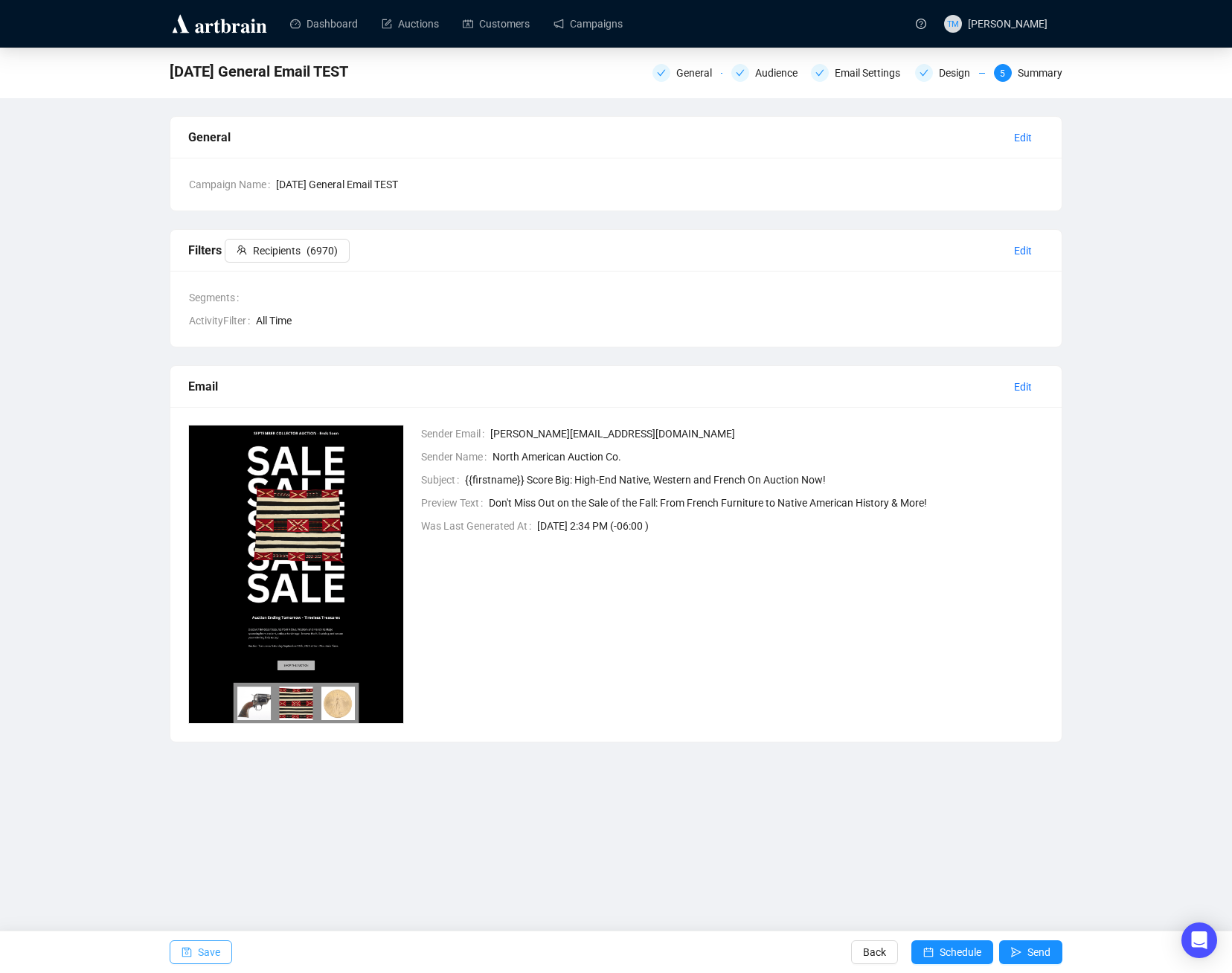
click at [185, 952] on icon "save" at bounding box center [187, 952] width 10 height 10
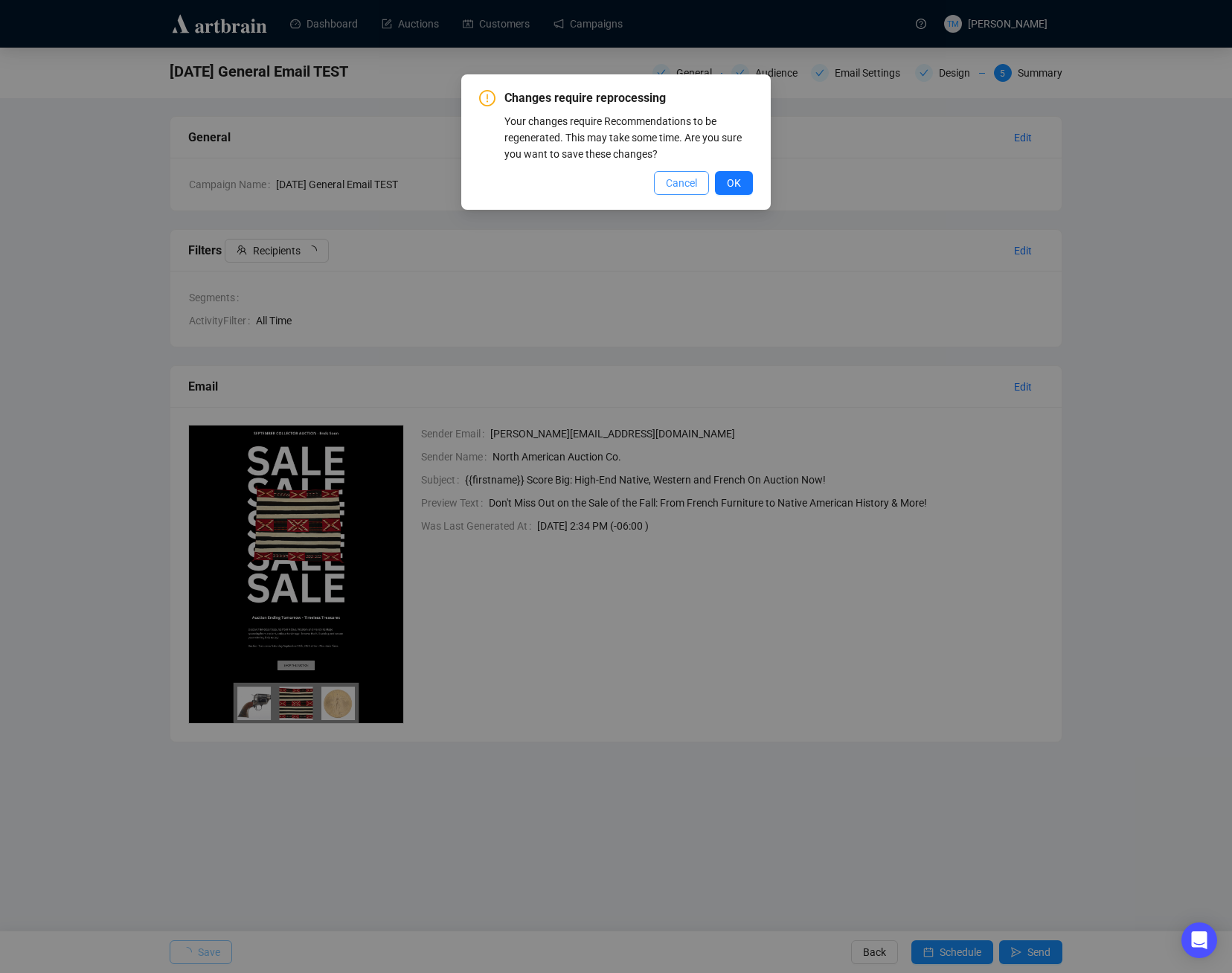
click at [694, 184] on span "Cancel" at bounding box center [681, 182] width 31 height 16
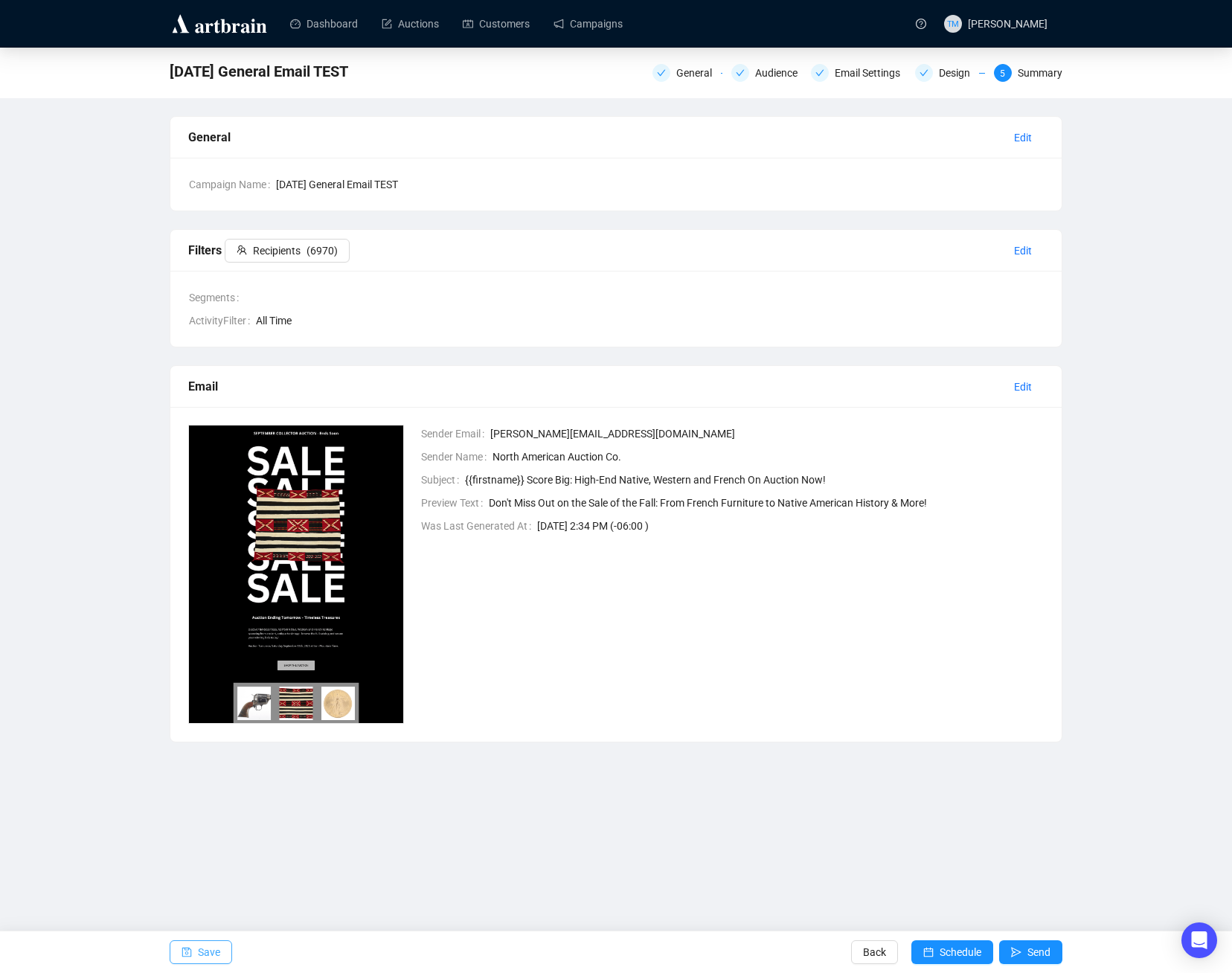
click at [268, 77] on span "[DATE] General Email TEST" at bounding box center [258, 71] width 179 height 24
copy span "[DATE] General Email TEST"
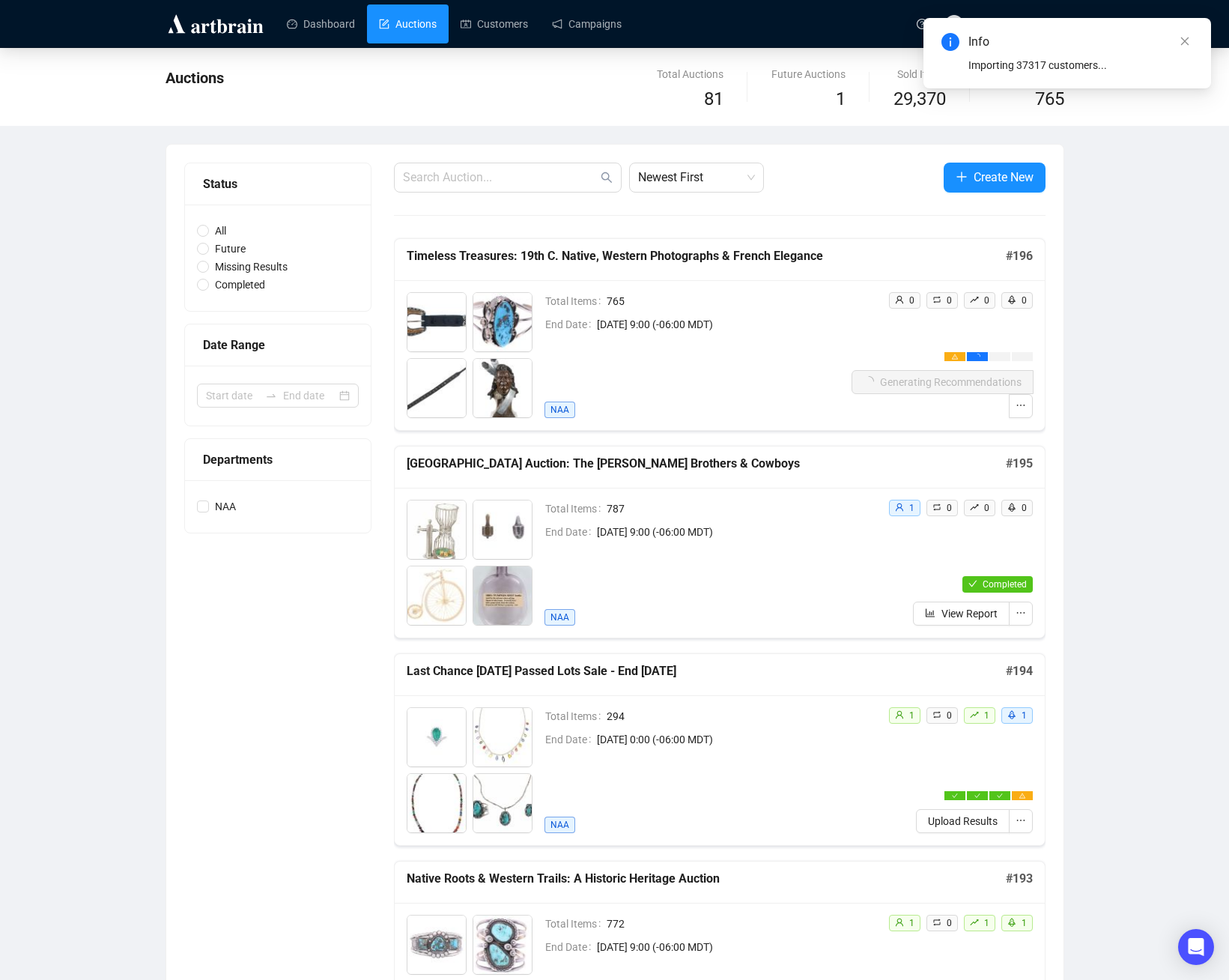
click at [1090, 56] on div "Info Importing 37317 customers..." at bounding box center [1067, 53] width 252 height 40
click at [982, 40] on div "Info" at bounding box center [1080, 42] width 225 height 18
click at [498, 25] on link "Customers" at bounding box center [494, 23] width 67 height 39
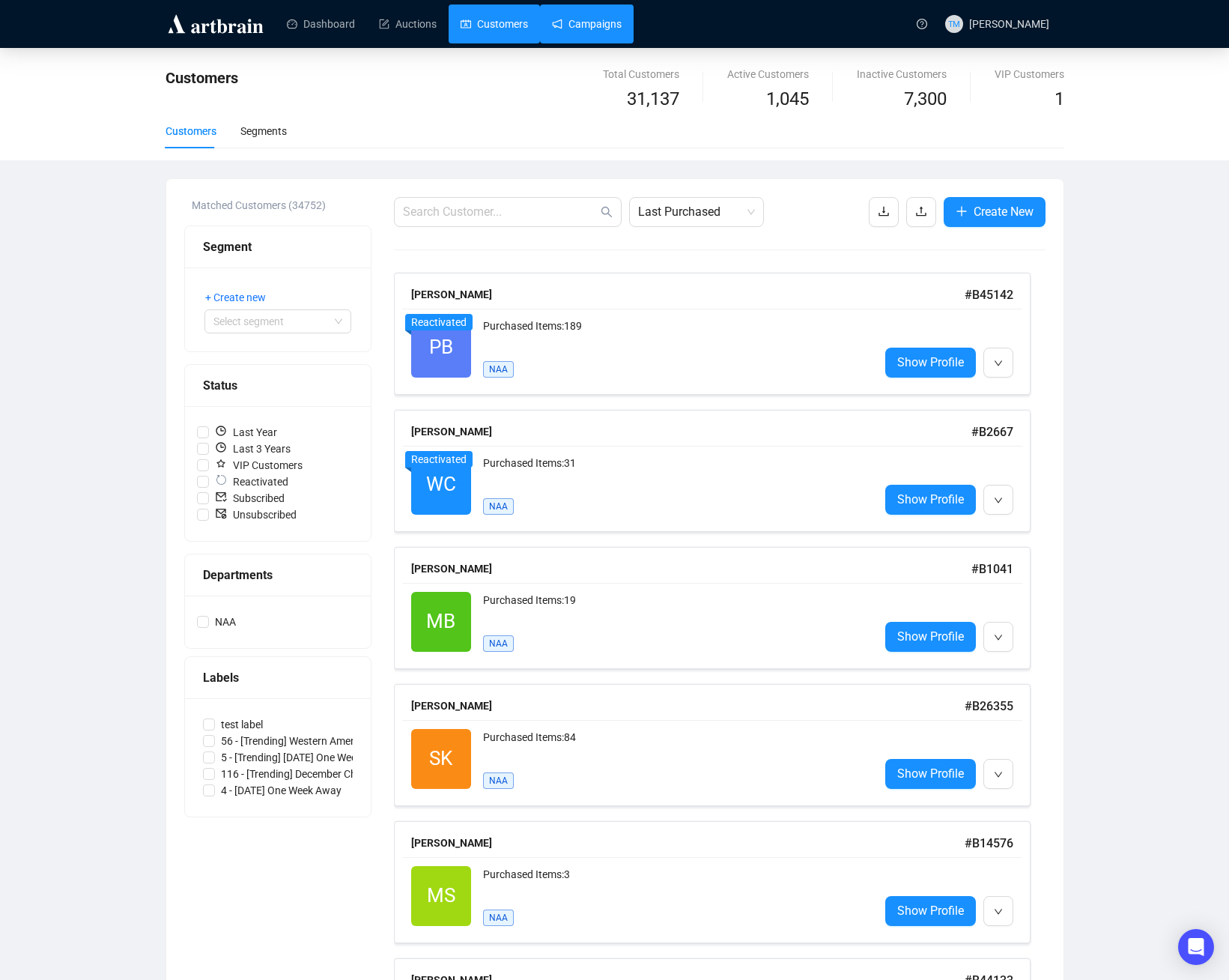
click at [603, 25] on link "Campaigns" at bounding box center [587, 23] width 70 height 39
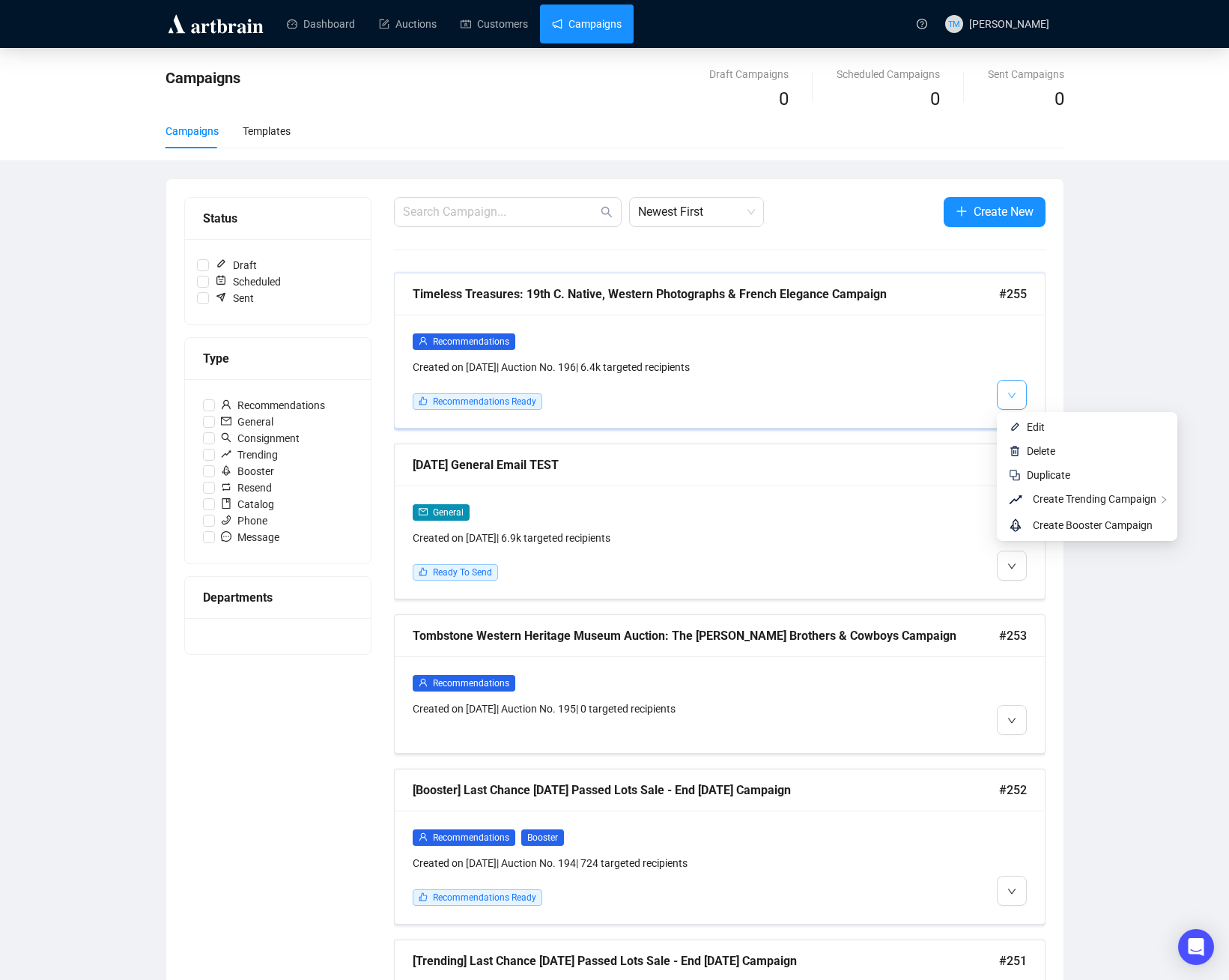
click at [1013, 392] on icon "down" at bounding box center [1012, 395] width 9 height 9
click at [1087, 503] on span "Create Trending Campaign" at bounding box center [1095, 499] width 124 height 12
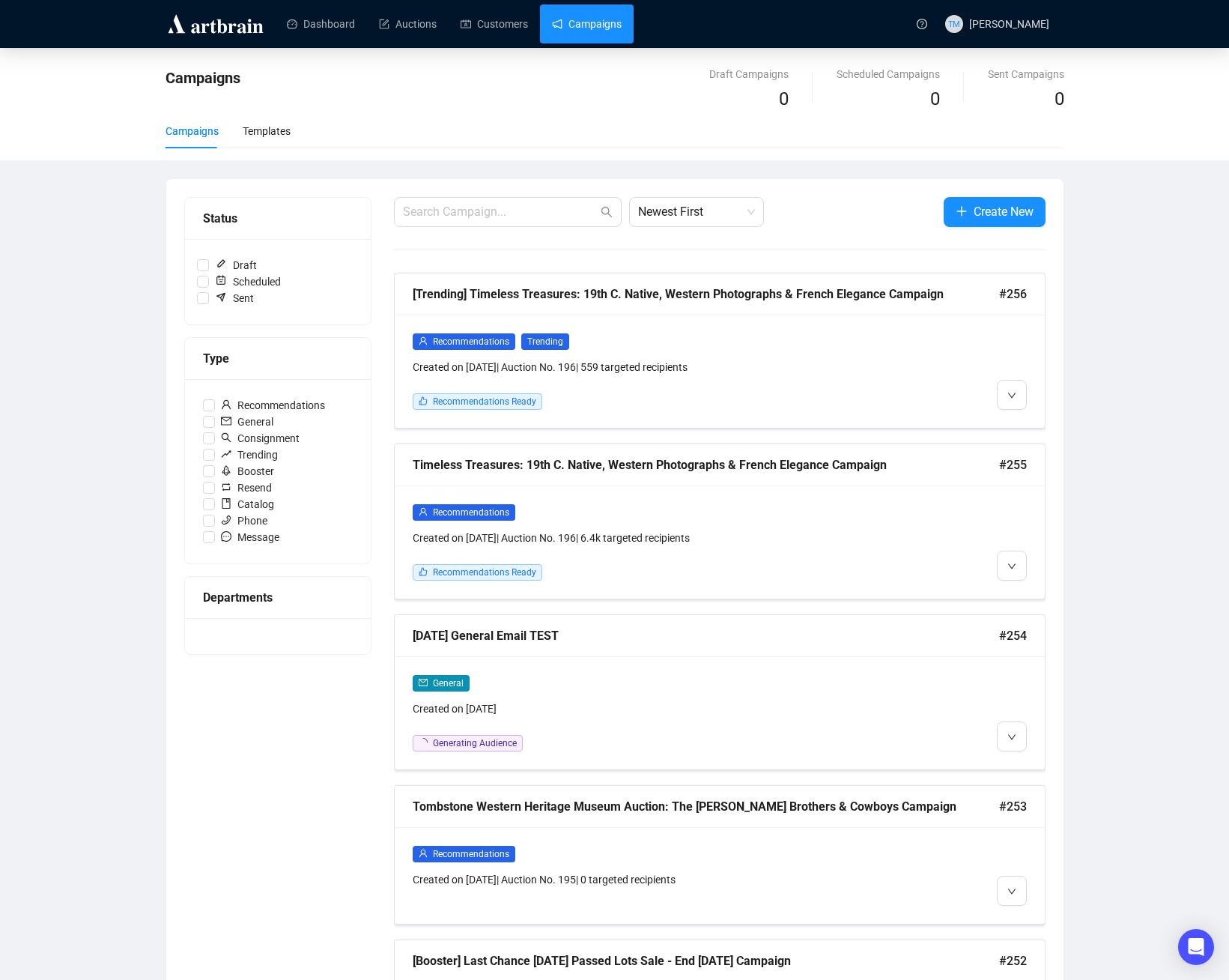
click at [608, 27] on link "Campaigns" at bounding box center [587, 23] width 70 height 39
